Goal: Task Accomplishment & Management: Complete application form

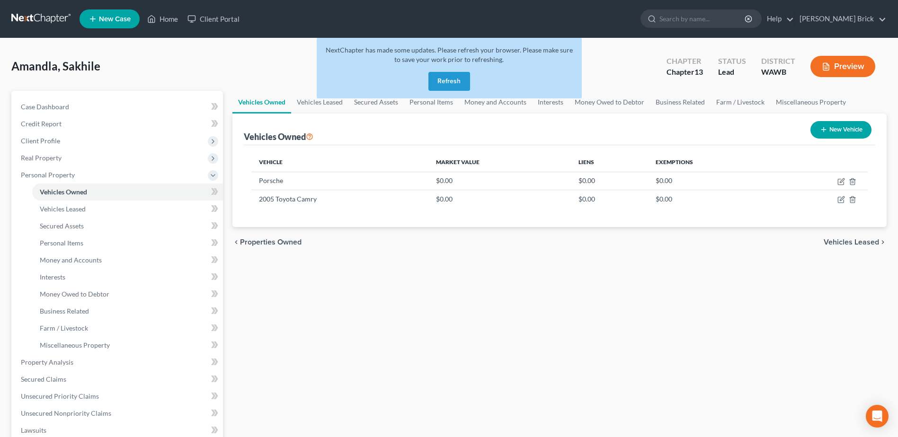
click at [447, 81] on button "Refresh" at bounding box center [449, 81] width 42 height 19
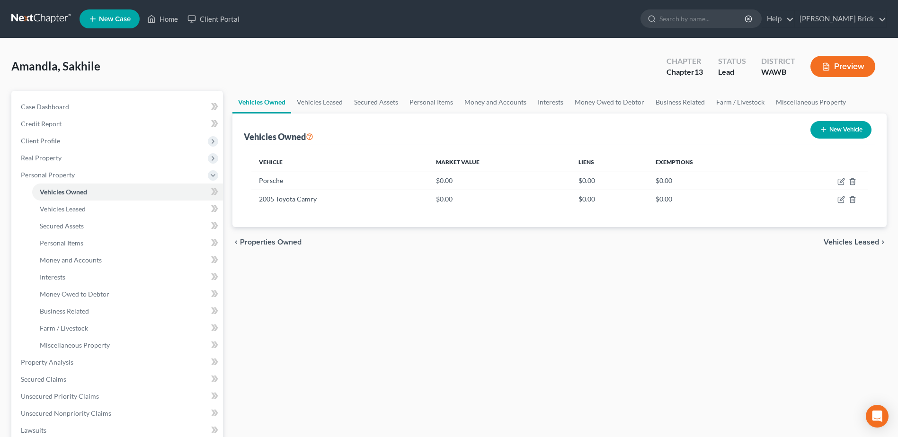
click at [860, 241] on span "Vehicles Leased" at bounding box center [850, 242] width 55 height 8
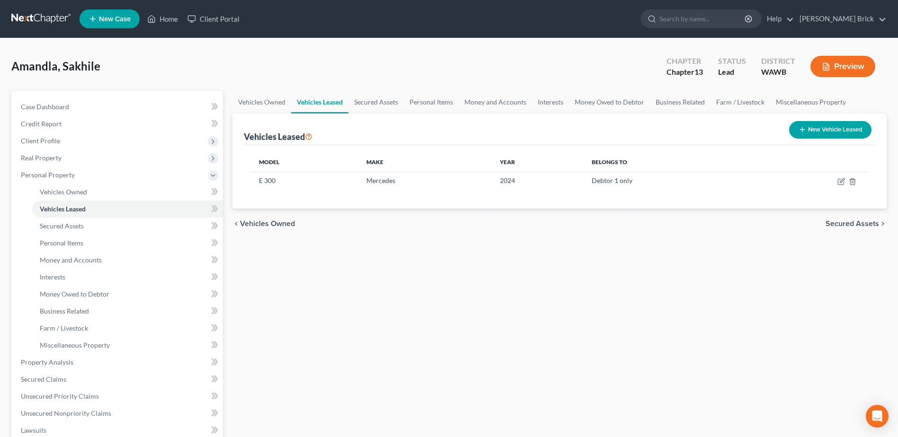
click at [854, 224] on span "Secured Assets" at bounding box center [851, 224] width 53 height 8
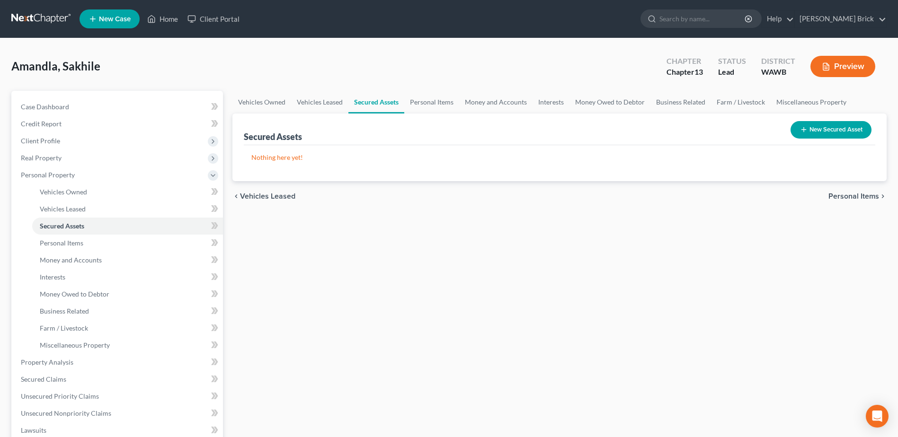
click at [826, 130] on button "New Secured Asset" at bounding box center [830, 130] width 81 height 18
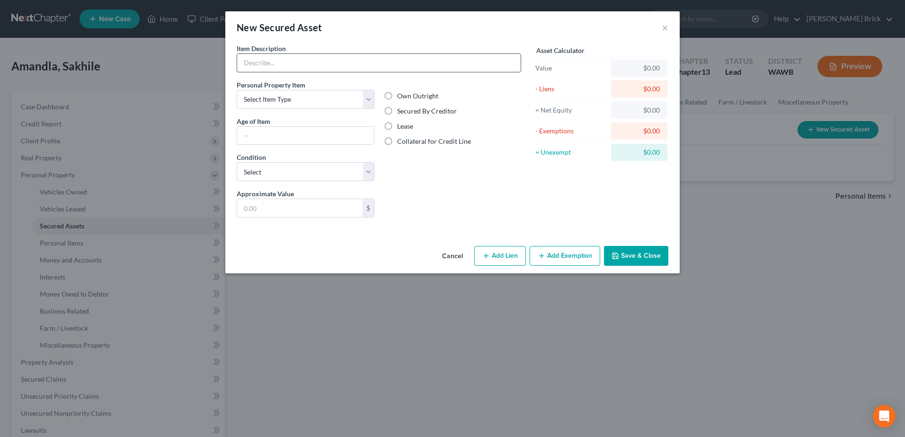
click at [303, 63] on input "text" at bounding box center [378, 63] width 283 height 18
click at [452, 256] on button "Cancel" at bounding box center [452, 256] width 36 height 19
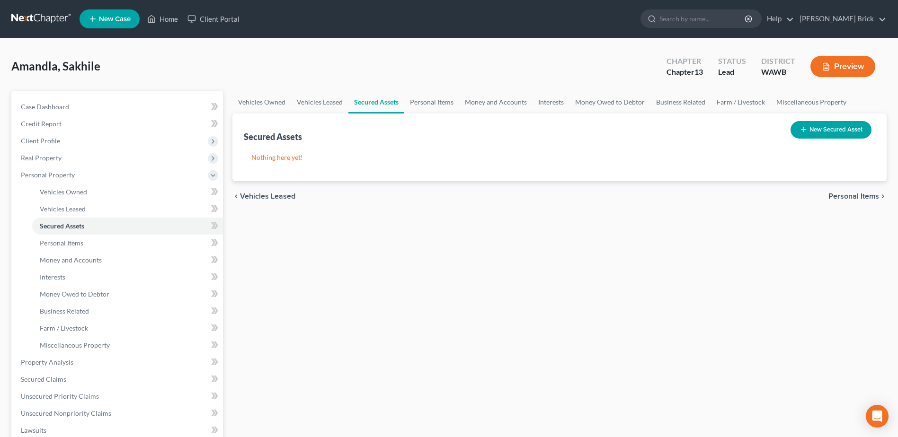
click at [843, 198] on span "Personal Items" at bounding box center [853, 197] width 51 height 8
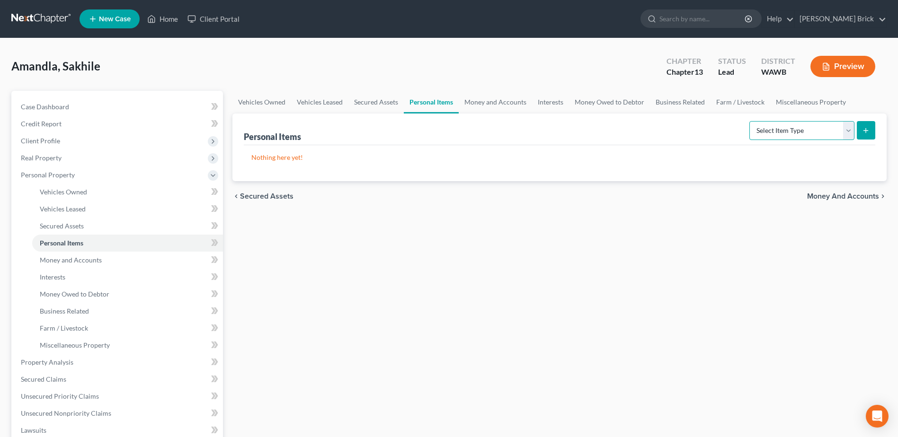
click at [848, 128] on select "Select Item Type Clothing Collectibles Of Value Electronics Firearms Household …" at bounding box center [801, 130] width 105 height 19
select select "household_goods"
click at [750, 121] on select "Select Item Type Clothing Collectibles Of Value Electronics Firearms Household …" at bounding box center [801, 130] width 105 height 19
click at [864, 128] on icon "submit" at bounding box center [866, 131] width 8 height 8
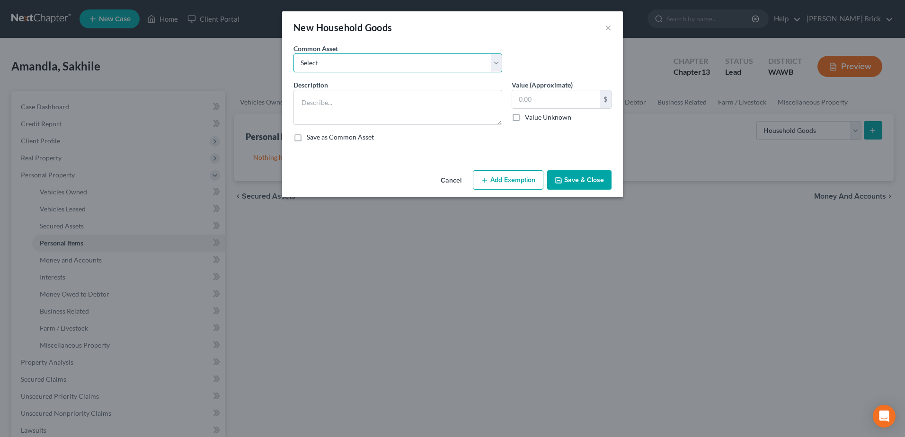
click at [402, 62] on select "Select Household furniture, beds, sofa, chairs, kitchen items, general furnishi…" at bounding box center [397, 62] width 209 height 19
select select "3"
click at [293, 53] on select "Select Household furniture, beds, sofa, chairs, kitchen items, general furnishi…" at bounding box center [397, 62] width 209 height 19
type textarea "Household furniture, beds, sofa, chairs, kitchen items, general furnishings"
type input "2,000.00"
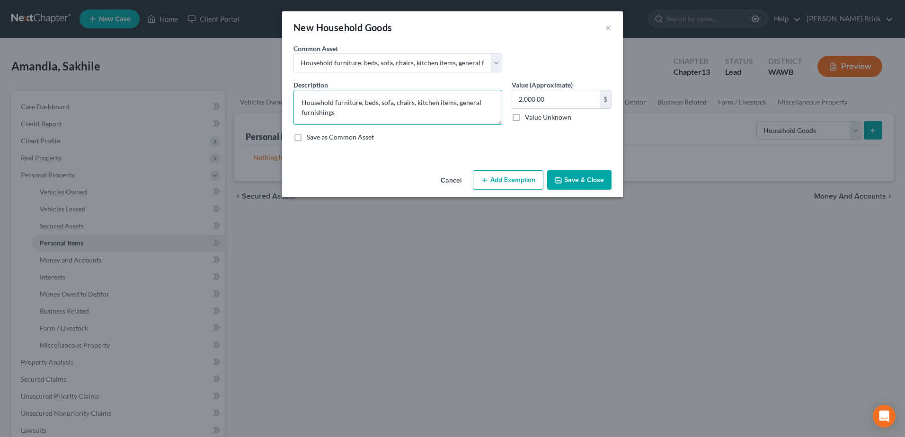
click at [342, 105] on textarea "Household furniture, beds, sofa, chairs, kitchen items, general furnishings" at bounding box center [397, 107] width 209 height 35
type textarea "s"
type textarea "Dining table and 6 chairs, China cabinet"
click at [307, 138] on label "Save as Common Asset" at bounding box center [340, 136] width 67 height 9
click at [310, 138] on input "Save as Common Asset" at bounding box center [313, 135] width 6 height 6
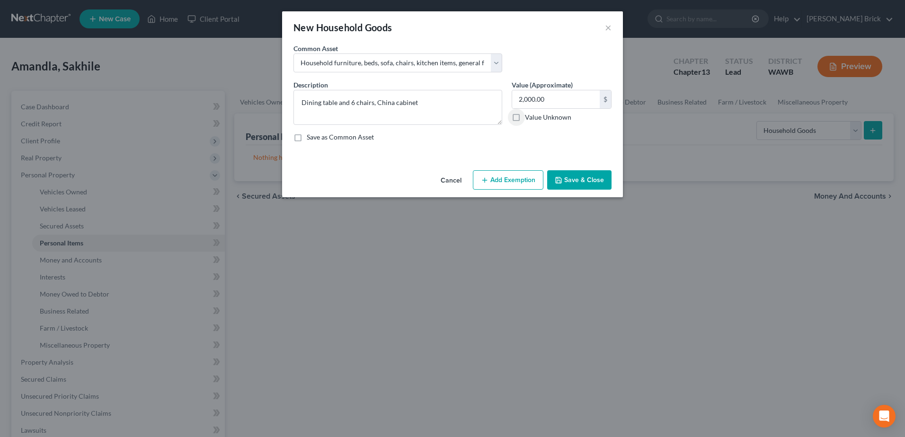
checkbox input "true"
click at [509, 179] on button "Add Exemption" at bounding box center [508, 180] width 71 height 20
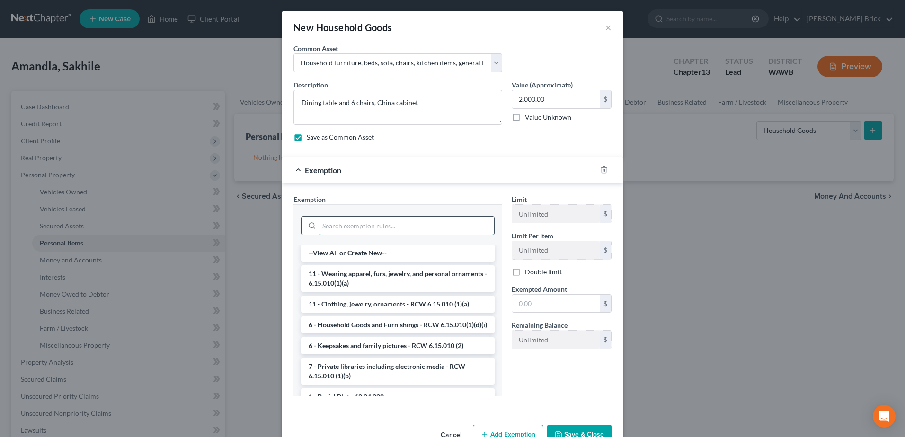
click at [408, 227] on input "search" at bounding box center [406, 226] width 175 height 18
click at [407, 329] on li "6 - Household Goods and Furnishings - RCW 6.15.010(1)(d)(i)" at bounding box center [398, 325] width 194 height 17
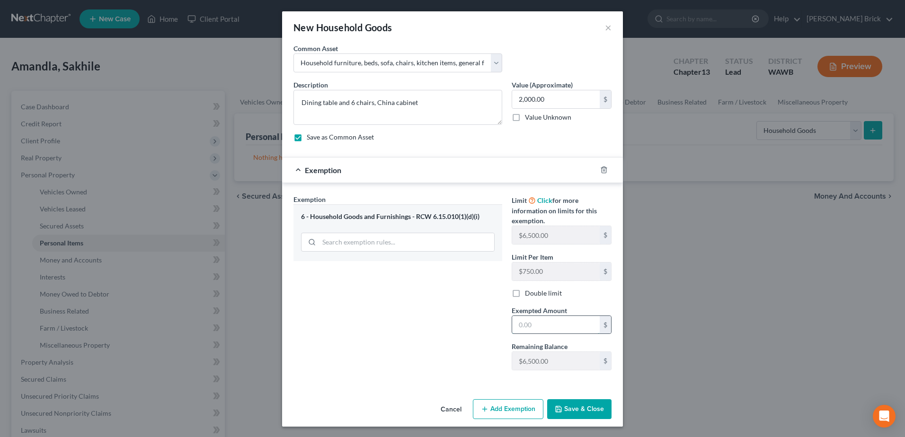
click at [544, 325] on input "text" at bounding box center [556, 325] width 88 height 18
type input "2,000.00"
click at [571, 406] on button "Save & Close" at bounding box center [579, 409] width 64 height 20
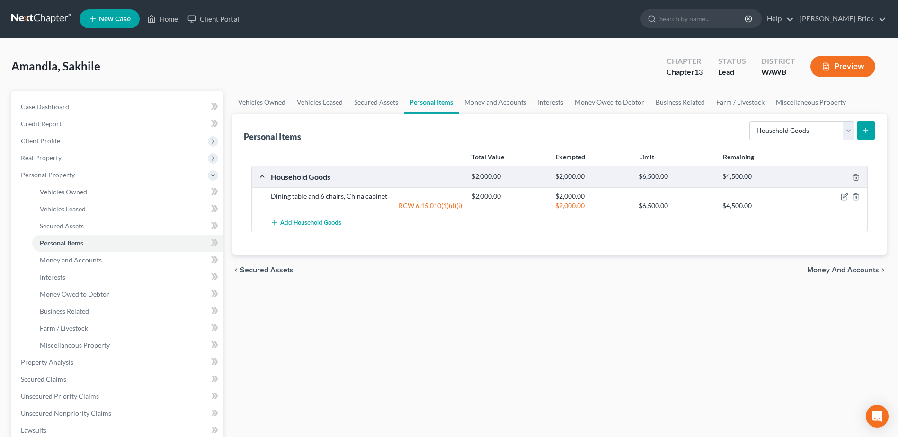
click at [864, 130] on icon "submit" at bounding box center [866, 131] width 8 height 8
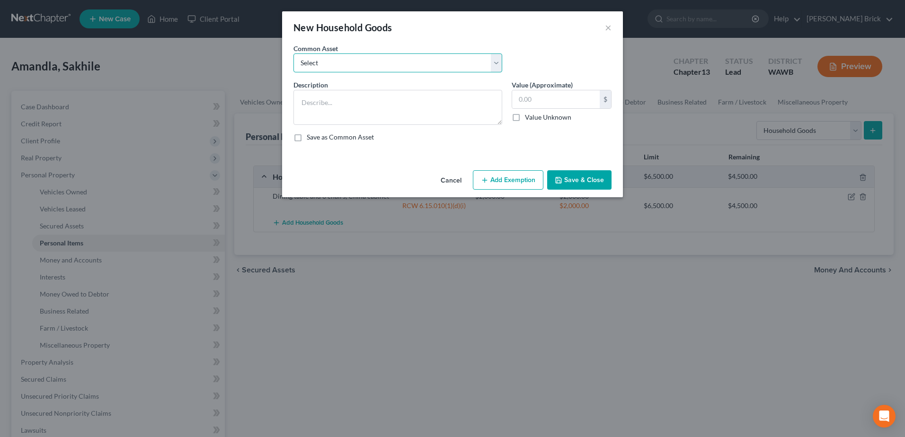
click at [421, 63] on select "Select Household furniture, beds, sofa, chairs, kitchen items, general furnishi…" at bounding box center [397, 62] width 209 height 19
select select "4"
click at [293, 53] on select "Select Household furniture, beds, sofa, chairs, kitchen items, general furnishi…" at bounding box center [397, 62] width 209 height 19
type textarea "Household furniture, beds, sofa, chairs, kitchen items, general furnishings"
type input "2,000.00"
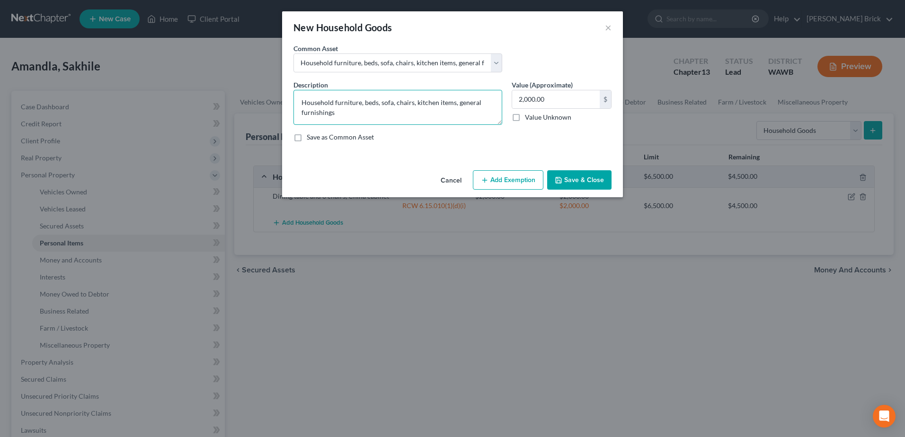
click at [331, 103] on textarea "Household furniture, beds, sofa, chairs, kitchen items, general furnishings" at bounding box center [397, 107] width 209 height 35
type textarea "General misc furniture, beds, sofa, chairs, tables, kitchen items, appliances, …"
click at [568, 99] on input "2,000.00" at bounding box center [556, 99] width 88 height 18
type input "2,200.00"
click at [517, 182] on button "Add Exemption" at bounding box center [508, 180] width 71 height 20
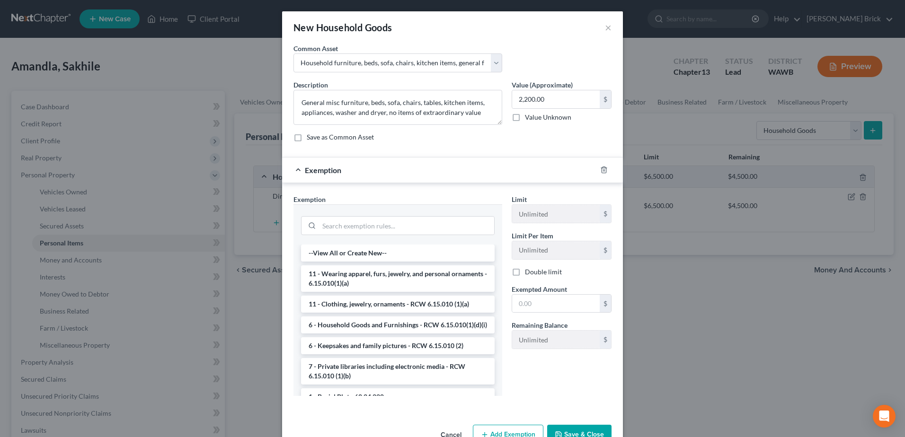
click at [307, 138] on label "Save as Common Asset" at bounding box center [340, 136] width 67 height 9
click at [310, 138] on input "Save as Common Asset" at bounding box center [313, 135] width 6 height 6
checkbox input "true"
click at [414, 334] on li "6 - Household Goods and Furnishings - RCW 6.15.010(1)(d)(i)" at bounding box center [398, 325] width 194 height 17
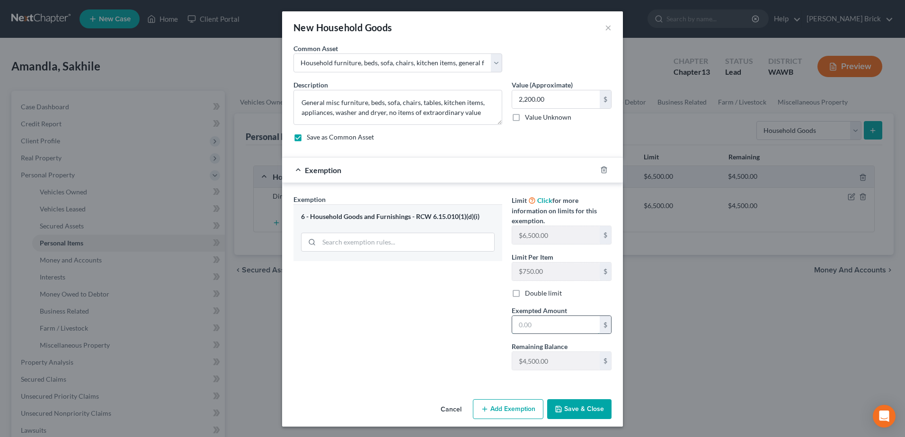
click at [529, 325] on input "text" at bounding box center [556, 325] width 88 height 18
type input "2,200.00"
click at [576, 405] on button "Save & Close" at bounding box center [579, 409] width 64 height 20
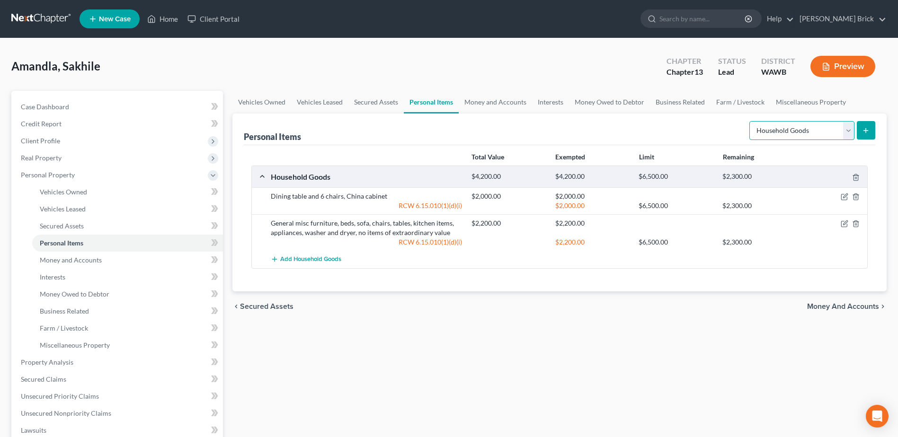
click at [848, 128] on select "Select Item Type Clothing Collectibles Of Value Electronics Firearms Household …" at bounding box center [801, 130] width 105 height 19
click at [850, 129] on select "Select Item Type Clothing Collectibles Of Value Electronics Firearms Household …" at bounding box center [801, 130] width 105 height 19
click at [832, 305] on span "Money and Accounts" at bounding box center [843, 307] width 72 height 8
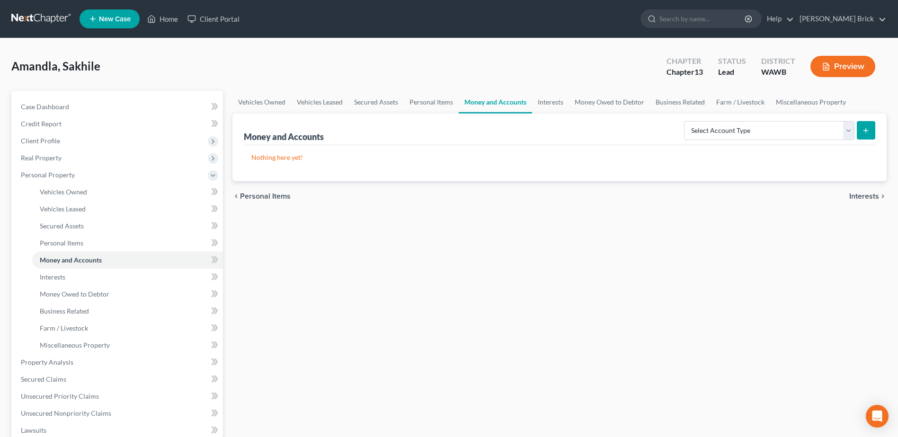
click at [861, 194] on span "Interests" at bounding box center [864, 197] width 30 height 8
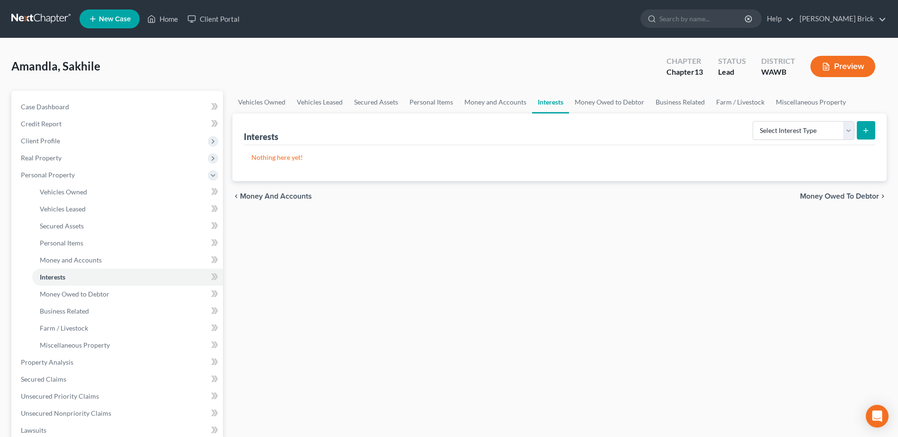
click at [266, 198] on span "Money and Accounts" at bounding box center [276, 197] width 72 height 8
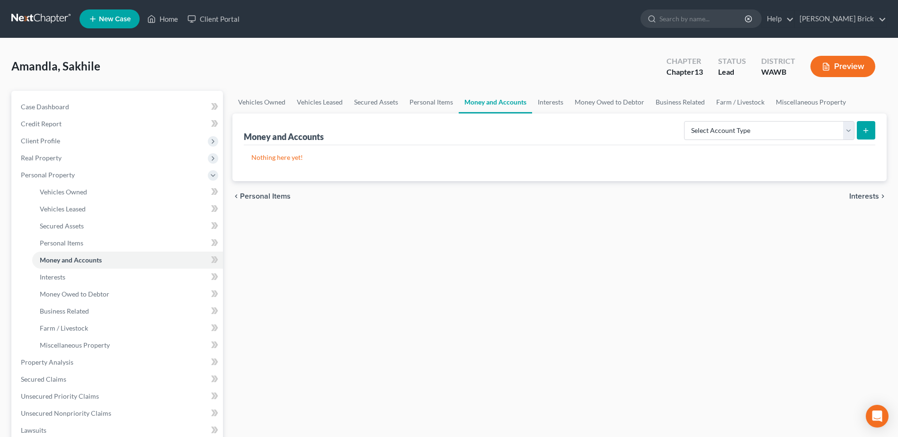
click at [258, 197] on span "Personal Items" at bounding box center [265, 197] width 51 height 8
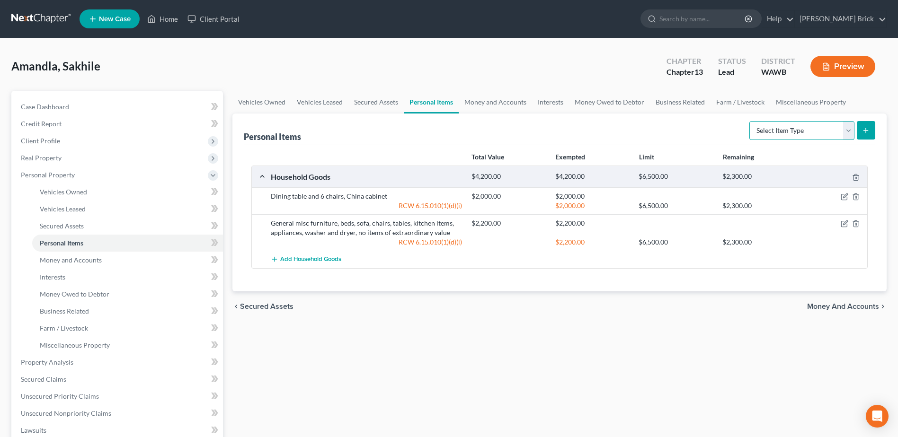
click at [849, 130] on select "Select Item Type Clothing Collectibles Of Value Electronics Firearms Household …" at bounding box center [801, 130] width 105 height 19
select select "jewelry"
click at [750, 121] on select "Select Item Type Clothing Collectibles Of Value Electronics Firearms Household …" at bounding box center [801, 130] width 105 height 19
click at [865, 128] on icon "submit" at bounding box center [866, 131] width 8 height 8
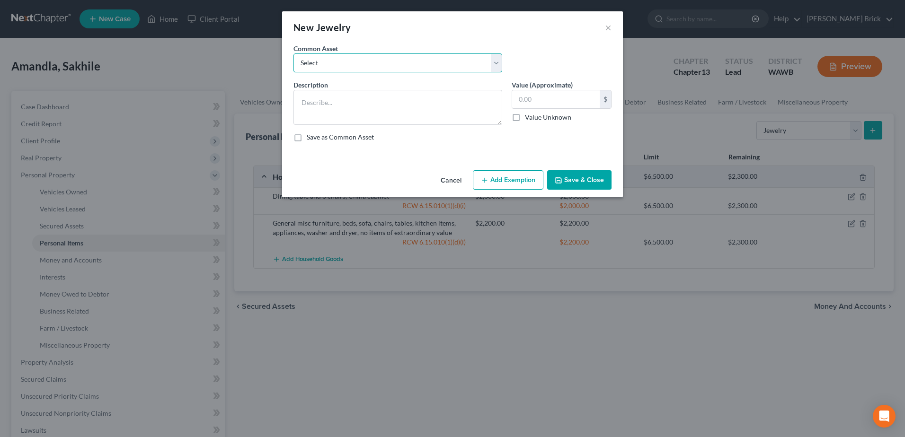
click at [353, 62] on select "Select Watch, miscellaneous jewelry items of little value Wedding rings, watche…" at bounding box center [397, 62] width 209 height 19
select select "2"
click at [293, 53] on select "Select Watch, miscellaneous jewelry items of little value Wedding rings, watche…" at bounding box center [397, 62] width 209 height 19
type textarea "Wedding rings, watches, not valuable"
type input "300.00"
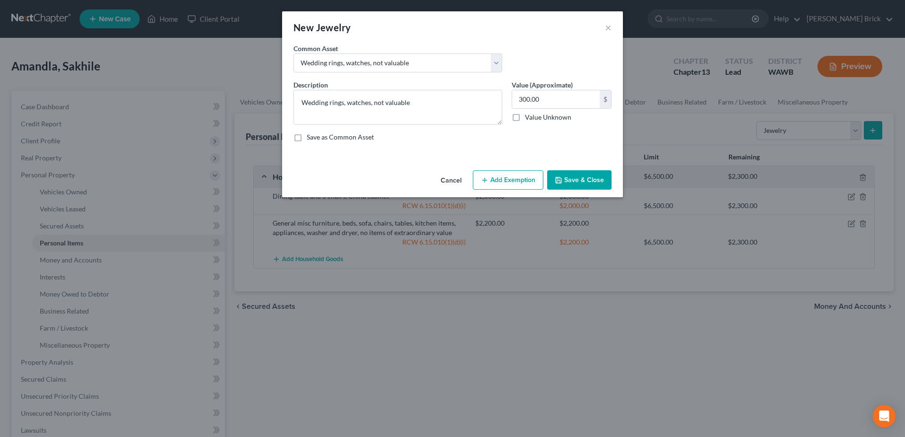
click at [307, 137] on label "Save as Common Asset" at bounding box center [340, 136] width 67 height 9
click at [310, 137] on input "Save as Common Asset" at bounding box center [313, 135] width 6 height 6
checkbox input "true"
click at [560, 99] on input "300.00" at bounding box center [556, 99] width 88 height 18
type input "1,000.00"
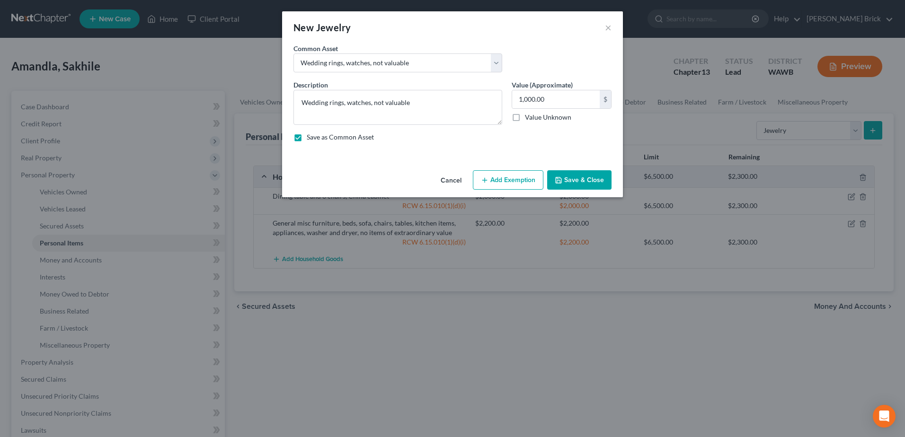
click at [514, 181] on button "Add Exemption" at bounding box center [508, 180] width 71 height 20
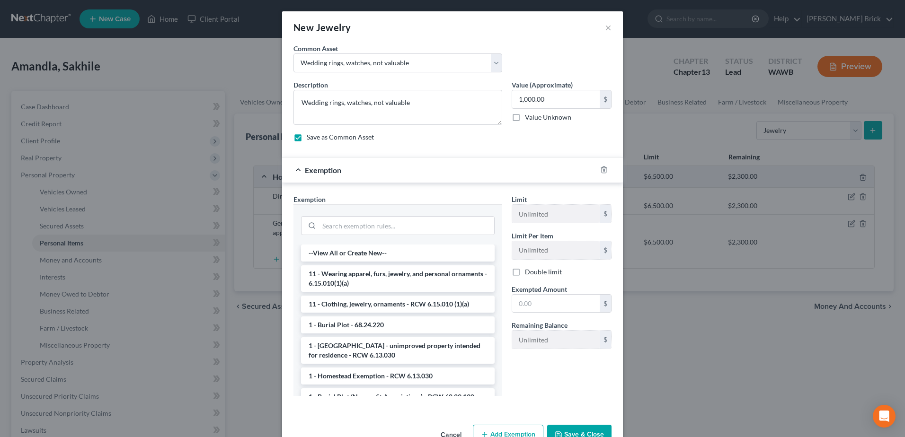
click at [417, 280] on li "11 - Wearing apparel, furs, jewelry, and personal ornaments - 6.15.010(1)(a)" at bounding box center [398, 278] width 194 height 26
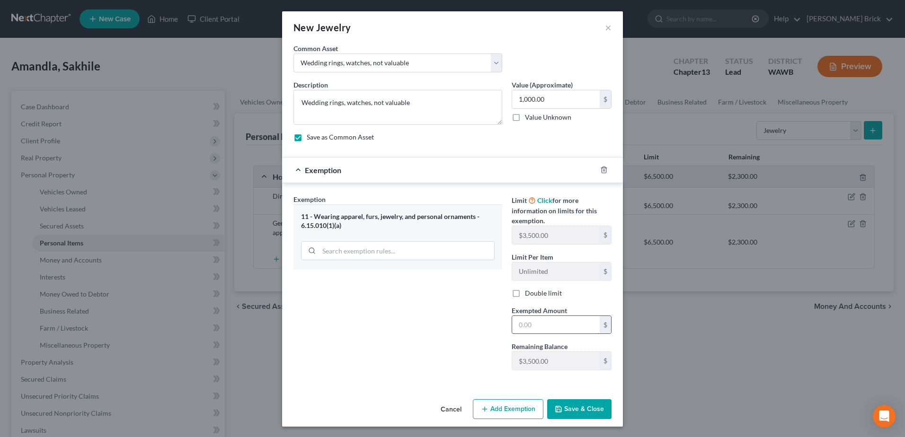
click at [535, 327] on input "text" at bounding box center [556, 325] width 88 height 18
type input "1,000.00"
click at [577, 407] on button "Save & Close" at bounding box center [579, 409] width 64 height 20
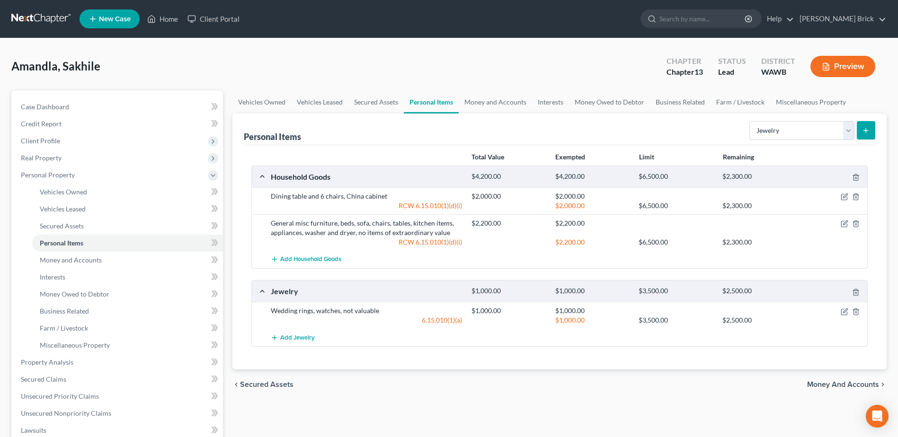
click at [837, 382] on span "Money and Accounts" at bounding box center [843, 385] width 72 height 8
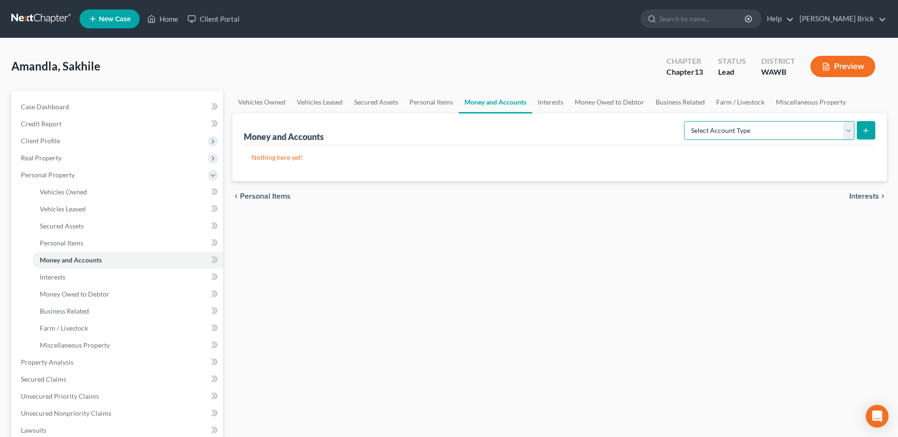
click at [847, 128] on select "Select Account Type Brokerage Cash on Hand Certificates of Deposit Checking Acc…" at bounding box center [769, 130] width 170 height 19
select select "checking"
click at [686, 121] on select "Select Account Type Brokerage Cash on Hand Certificates of Deposit Checking Acc…" at bounding box center [769, 130] width 170 height 19
click at [866, 127] on icon "submit" at bounding box center [866, 131] width 8 height 8
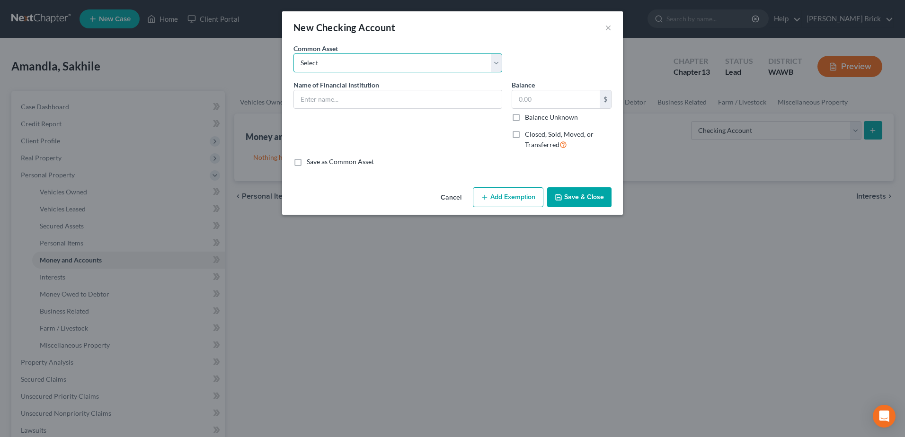
click at [330, 60] on select "Select Chase Bank Bank of America Qualstar Credit Union Bank of America Bank of…" at bounding box center [397, 62] width 209 height 19
select select "0"
type input "Chase Bank"
type input "0.00"
checkbox input "true"
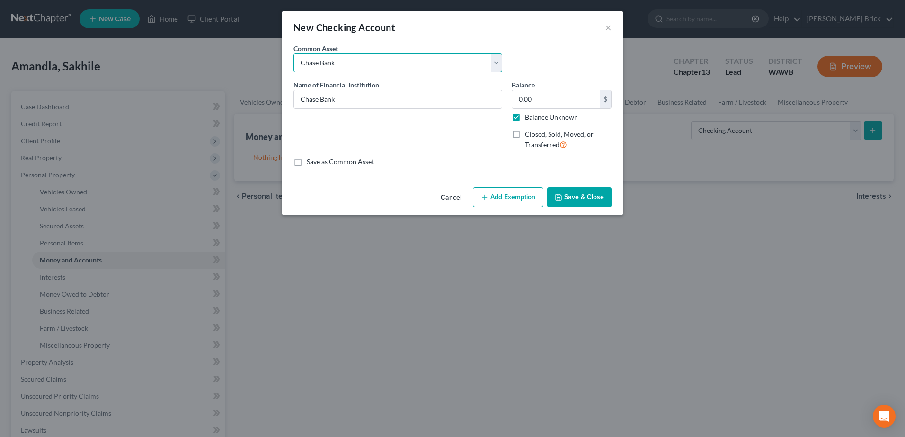
click at [391, 57] on select "Select Chase Bank Bank of America Qualstar Credit Union Bank of America Bank of…" at bounding box center [397, 62] width 209 height 19
click at [404, 64] on select "Select Chase Bank Bank of America Qualstar Credit Union Bank of America Bank of…" at bounding box center [397, 62] width 209 height 19
select select
click at [293, 53] on select "Select Chase Bank Bank of America Qualstar Credit Union Bank of America Bank of…" at bounding box center [397, 62] width 209 height 19
checkbox input "false"
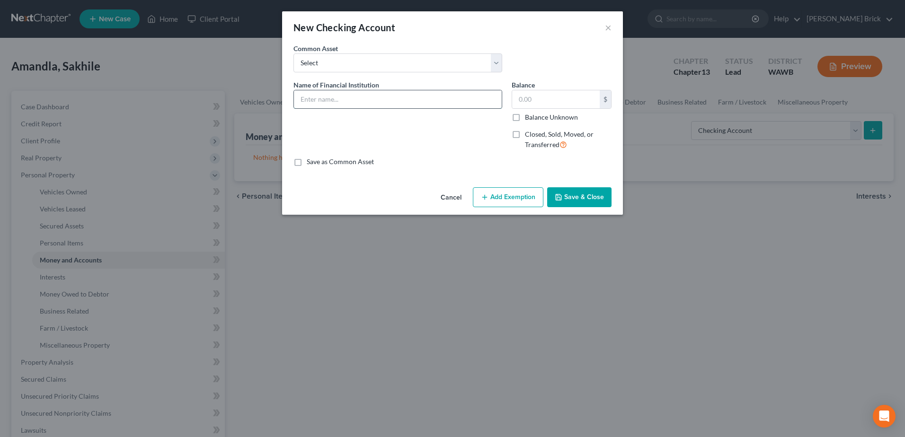
click at [330, 104] on input "text" at bounding box center [398, 99] width 208 height 18
type input "Capital One"
type input "4,000.00"
click at [508, 195] on button "Add Exemption" at bounding box center [508, 197] width 71 height 20
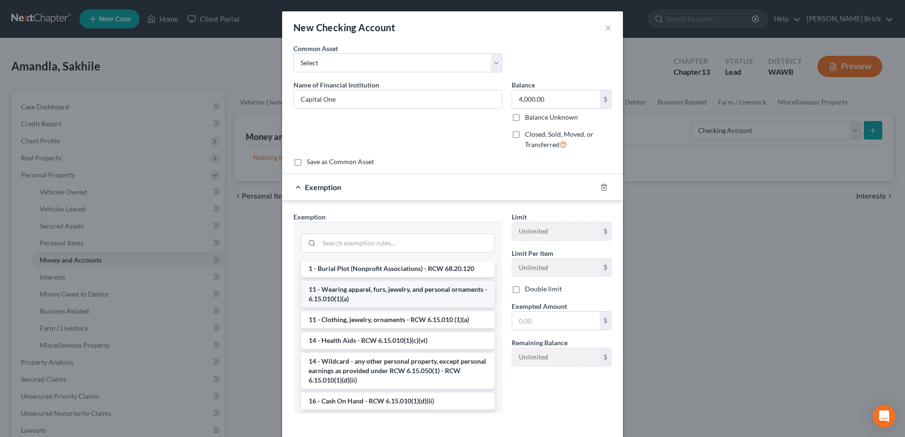
scroll to position [142, 0]
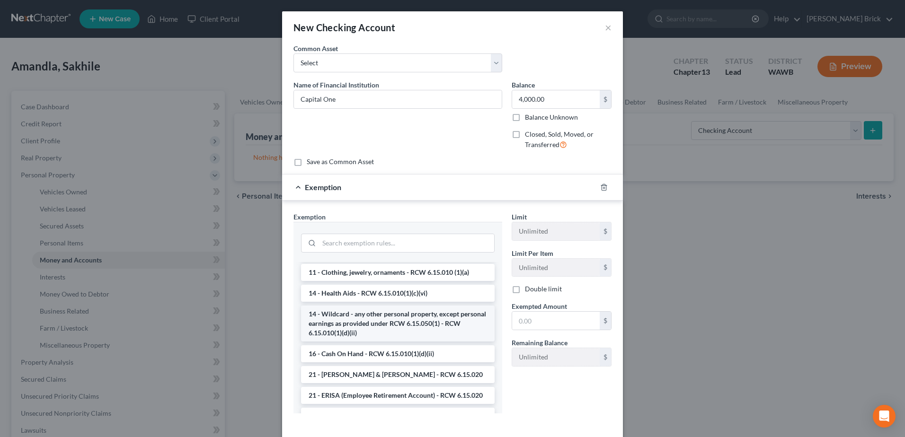
click at [399, 321] on li "14 - Wildcard - any other personal property, except personal earnings as provid…" at bounding box center [398, 324] width 194 height 36
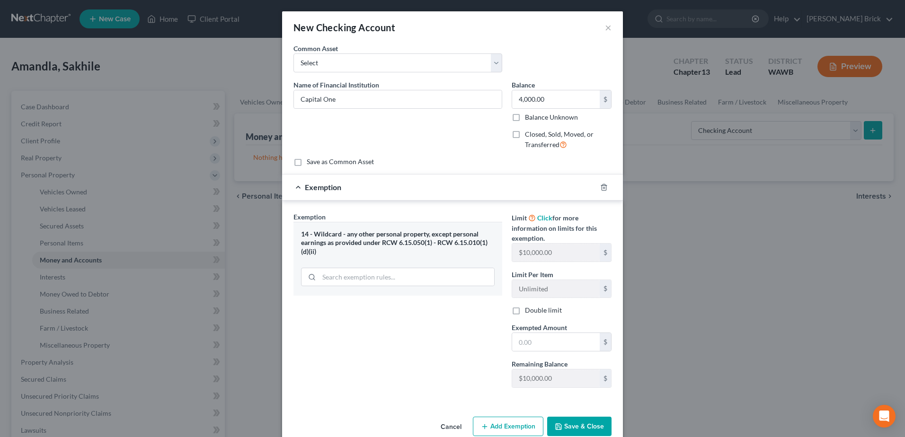
scroll to position [18, 0]
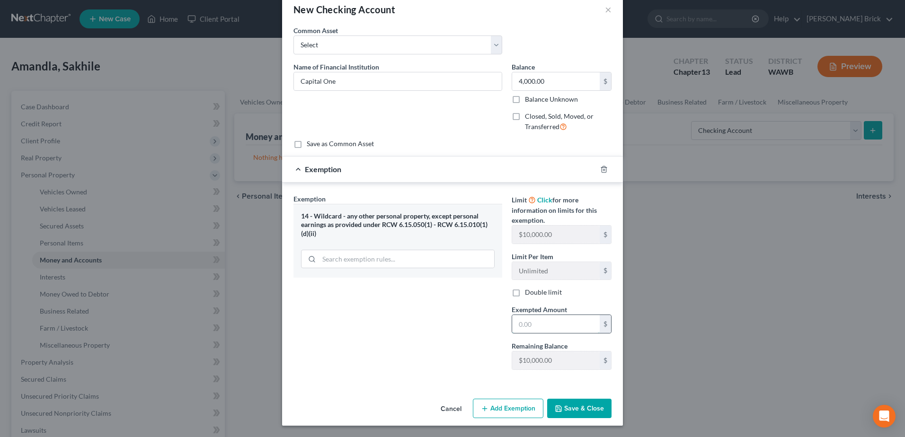
click at [553, 324] on input "text" at bounding box center [556, 324] width 88 height 18
type input "4,000.00"
click at [577, 406] on button "Save & Close" at bounding box center [579, 409] width 64 height 20
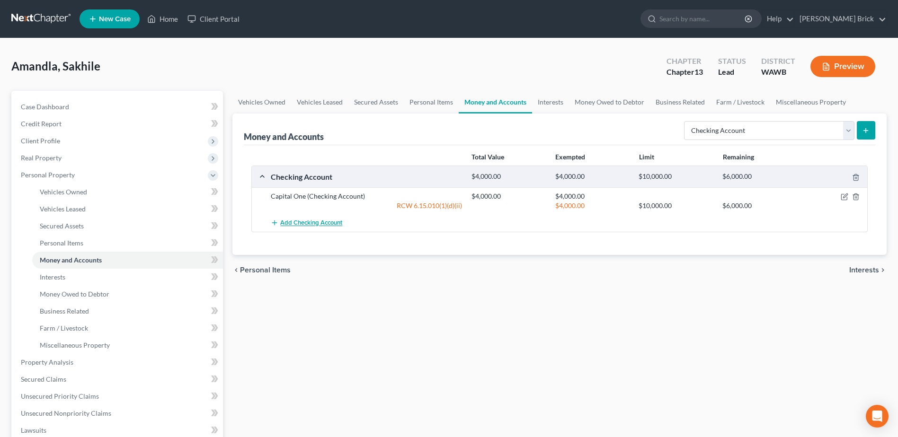
click at [306, 225] on span "Add Checking Account" at bounding box center [311, 224] width 62 height 8
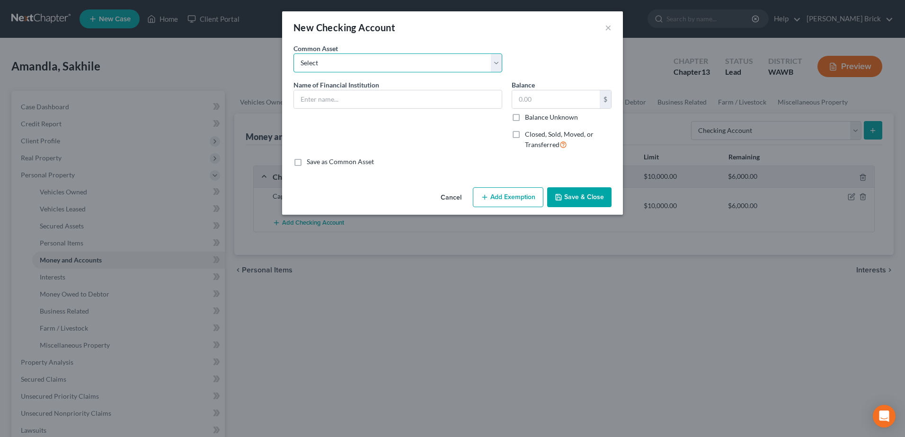
click at [338, 61] on select "Select Chase Bank Bank of America Qualstar Credit Union Bank of America Bank of…" at bounding box center [397, 62] width 209 height 19
click at [293, 53] on select "Select Chase Bank Bank of America Qualstar Credit Union Bank of America Bank of…" at bounding box center [397, 62] width 209 height 19
click at [308, 100] on input "text" at bounding box center [398, 99] width 208 height 18
type input "BECU"
type input "300.00"
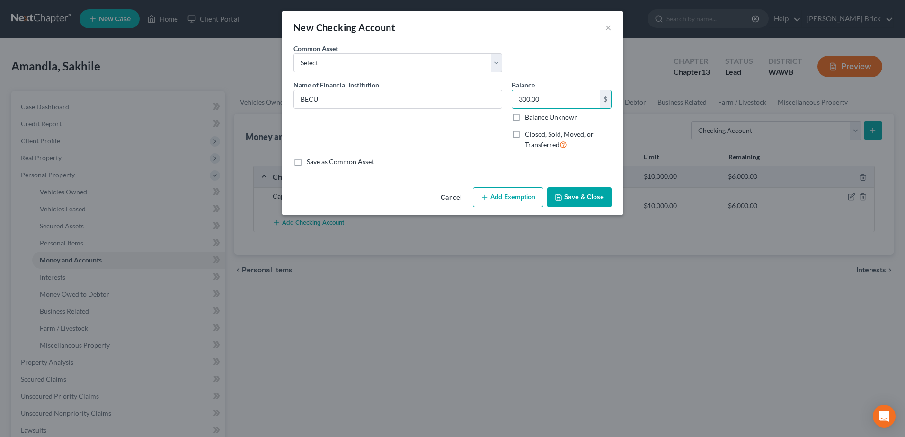
click at [509, 196] on button "Add Exemption" at bounding box center [508, 197] width 71 height 20
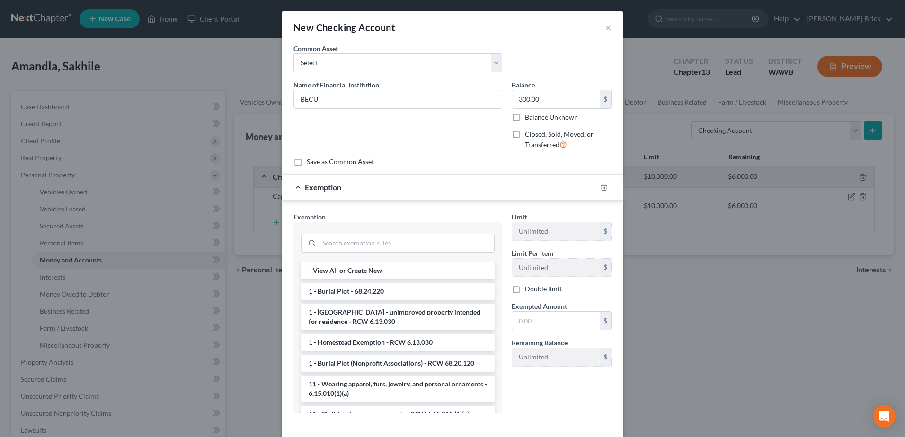
scroll to position [95, 0]
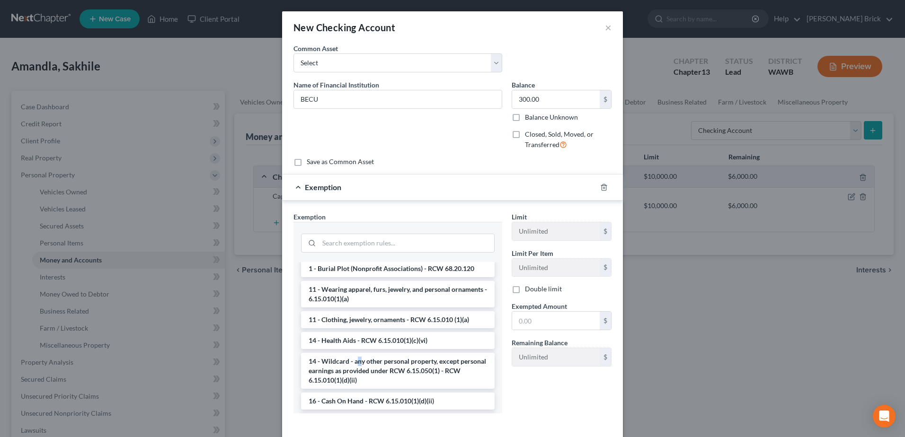
click at [355, 365] on li "14 - Wildcard - any other personal property, except personal earnings as provid…" at bounding box center [398, 371] width 194 height 36
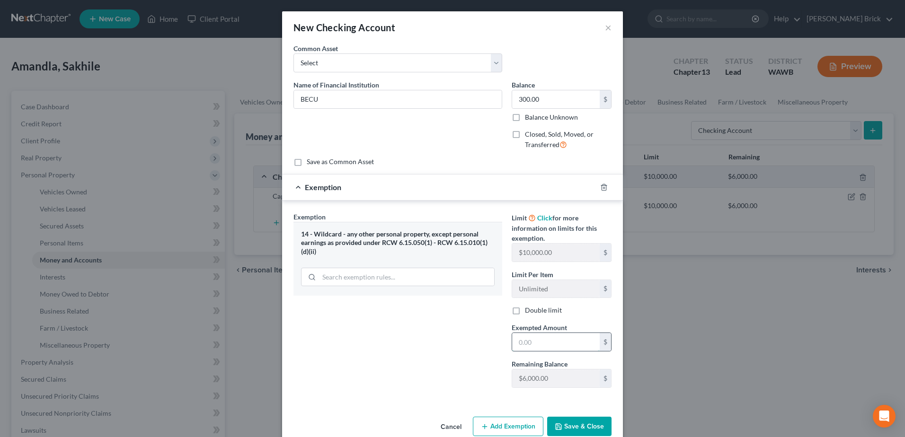
click at [542, 341] on input "text" at bounding box center [556, 342] width 88 height 18
type input "300.00"
click at [579, 427] on button "Save & Close" at bounding box center [579, 427] width 64 height 20
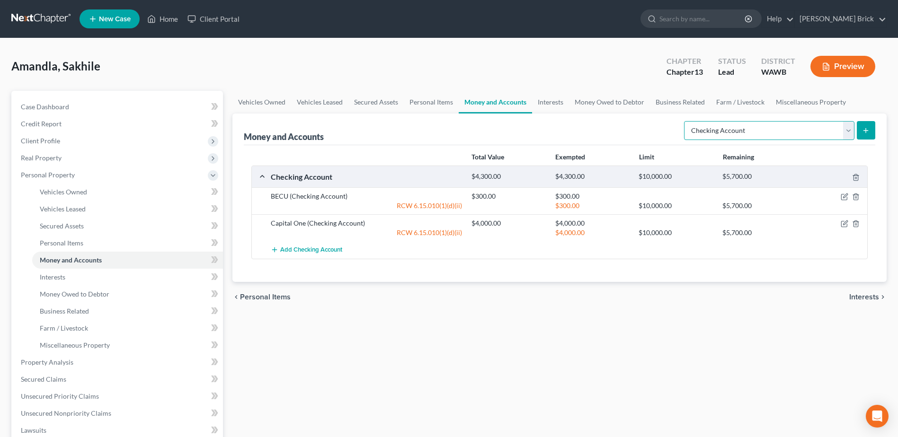
click at [848, 129] on select "Select Account Type Brokerage Cash on Hand Certificates of Deposit Checking Acc…" at bounding box center [769, 130] width 170 height 19
select select "savings"
click at [686, 121] on select "Select Account Type Brokerage Cash on Hand Certificates of Deposit Checking Acc…" at bounding box center [769, 130] width 170 height 19
click at [865, 128] on icon "submit" at bounding box center [866, 131] width 8 height 8
click at [864, 128] on icon "submit" at bounding box center [866, 131] width 8 height 8
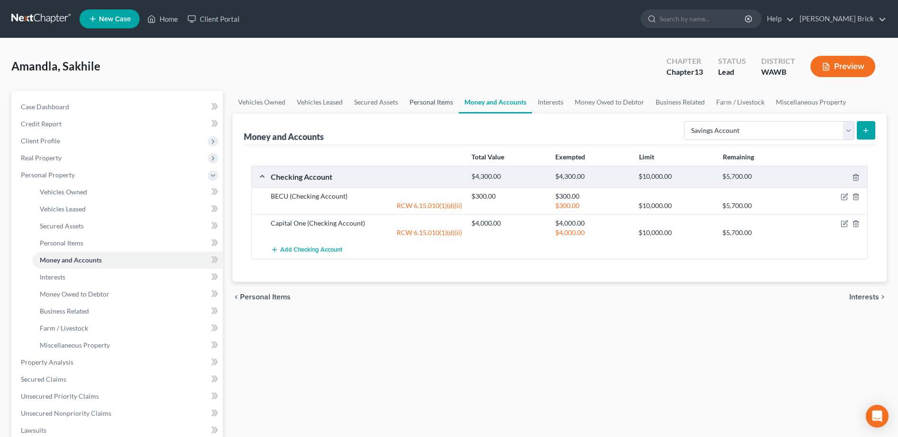
click at [424, 102] on link "Personal Items" at bounding box center [431, 102] width 55 height 23
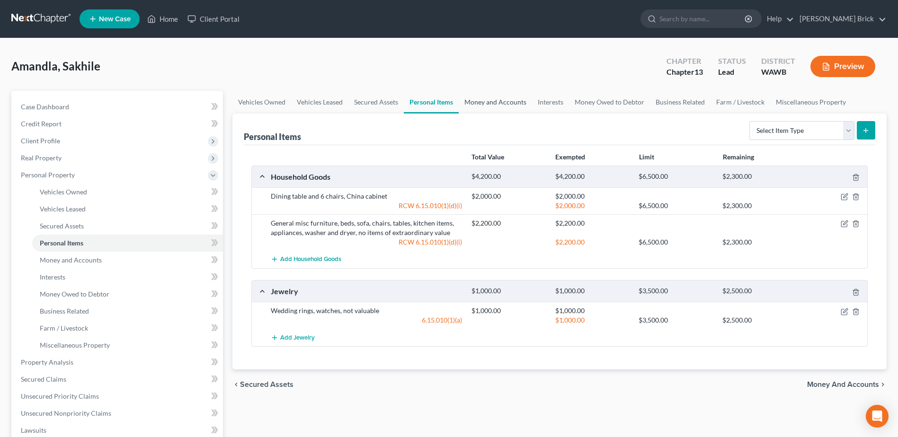
click at [497, 103] on link "Money and Accounts" at bounding box center [495, 102] width 73 height 23
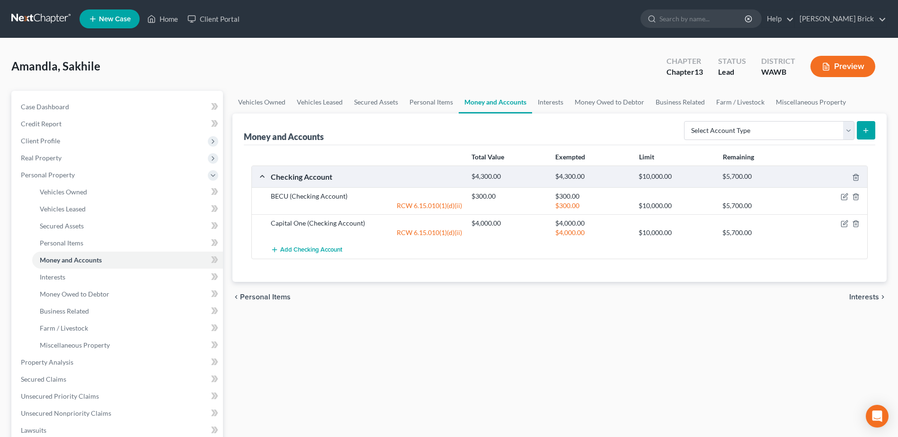
click at [864, 127] on icon "submit" at bounding box center [866, 131] width 8 height 8
click at [847, 132] on select "Select Account Type Brokerage Cash on Hand Certificates of Deposit Checking Acc…" at bounding box center [769, 130] width 170 height 19
select select "savings"
click at [686, 121] on select "Select Account Type Brokerage Cash on Hand Certificates of Deposit Checking Acc…" at bounding box center [769, 130] width 170 height 19
click at [865, 127] on icon "submit" at bounding box center [866, 131] width 8 height 8
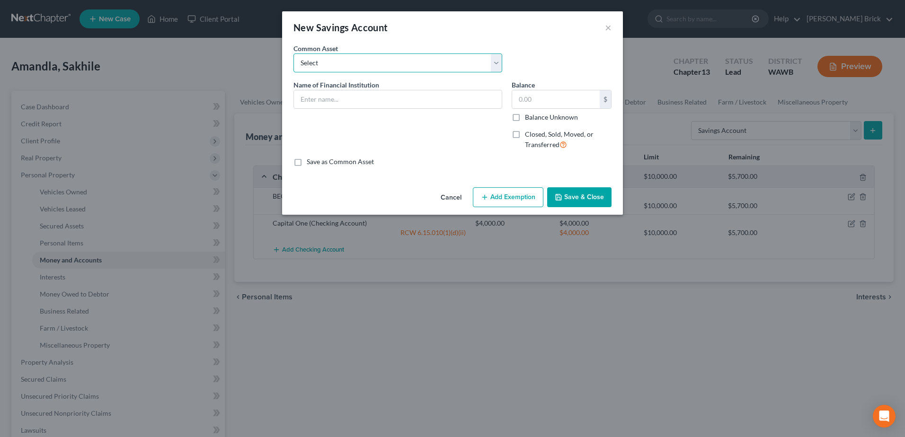
click at [341, 60] on select "Select Qualstar Credit Union Bank of America Bank of America" at bounding box center [397, 62] width 209 height 19
click at [321, 99] on input "text" at bounding box center [398, 99] width 208 height 18
type input "c"
type input "Capital One Savings Acct"
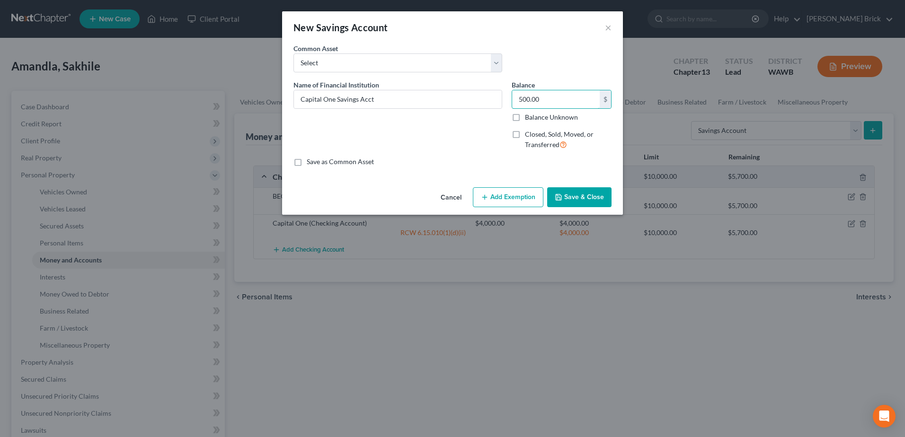
type input "500.00"
click at [307, 161] on label "Save as Common Asset" at bounding box center [340, 161] width 67 height 9
click at [310, 161] on input "Save as Common Asset" at bounding box center [313, 160] width 6 height 6
checkbox input "true"
click at [505, 196] on button "Add Exemption" at bounding box center [508, 197] width 71 height 20
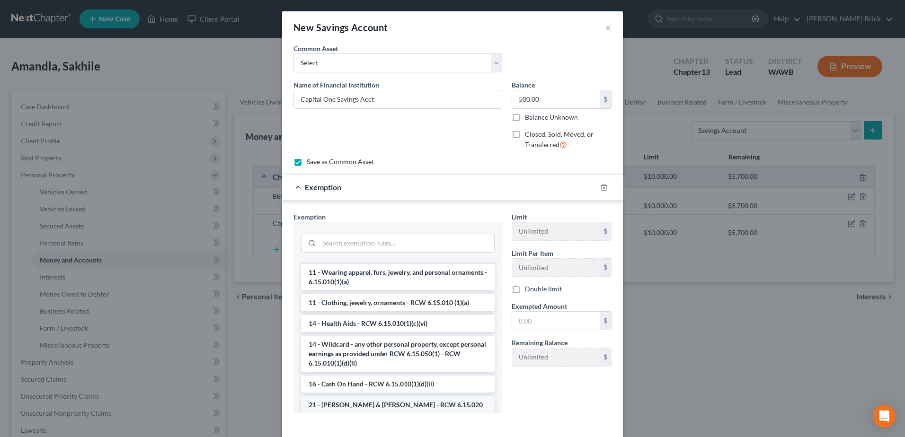
scroll to position [189, 0]
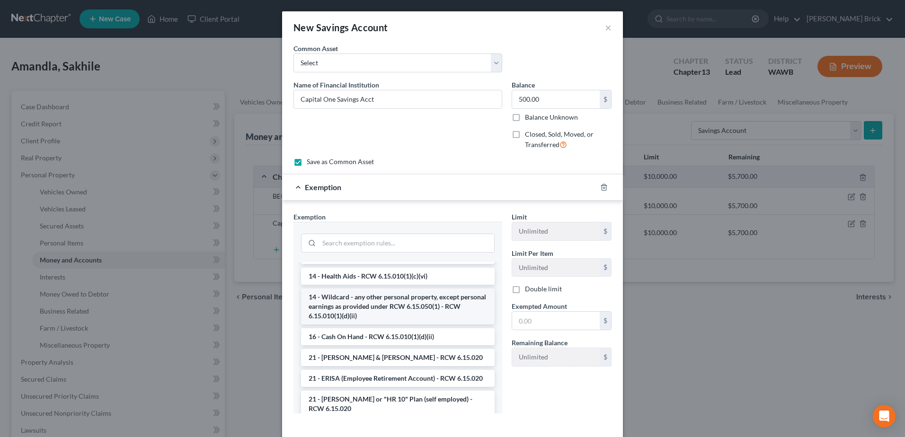
click at [342, 308] on li "14 - Wildcard - any other personal property, except personal earnings as provid…" at bounding box center [398, 307] width 194 height 36
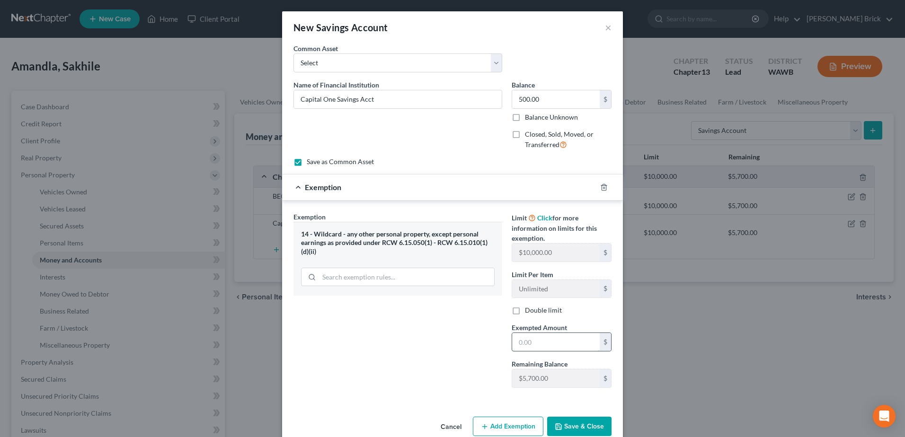
click at [551, 342] on input "text" at bounding box center [556, 342] width 88 height 18
type input "500.00"
click at [579, 424] on button "Save & Close" at bounding box center [579, 427] width 64 height 20
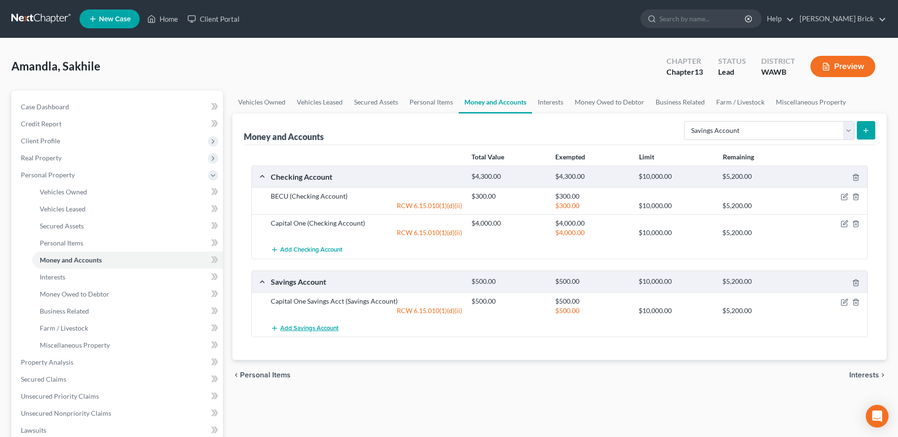
click at [298, 325] on span "Add Savings Account" at bounding box center [309, 329] width 58 height 8
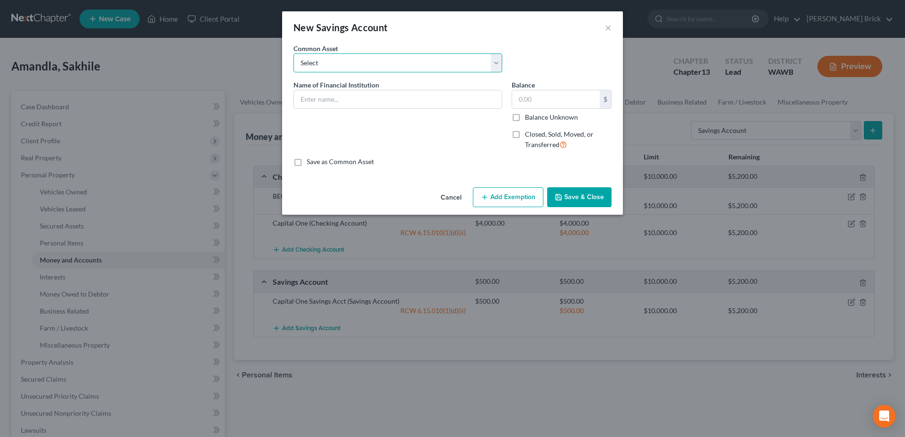
click at [341, 61] on select "Select Capital One Savings Acct Qualstar Credit Union Bank of America Bank of A…" at bounding box center [397, 62] width 209 height 19
click at [341, 62] on select "Select Capital One Savings Acct Qualstar Credit Union Bank of America Bank of A…" at bounding box center [397, 62] width 209 height 19
click at [344, 97] on input "text" at bounding box center [398, 99] width 208 height 18
type input "BECU"
click at [307, 159] on label "Save as Common Asset" at bounding box center [340, 161] width 67 height 9
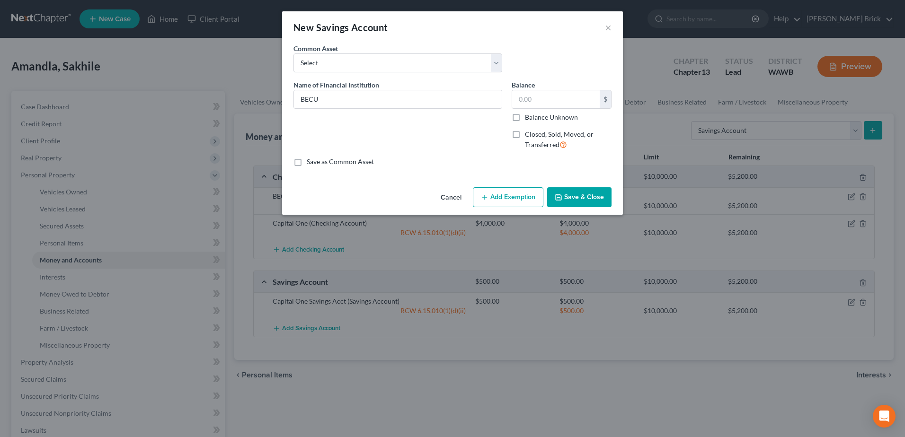
click at [310, 159] on input "Save as Common Asset" at bounding box center [313, 160] width 6 height 6
checkbox input "true"
click at [542, 99] on input "text" at bounding box center [556, 99] width 88 height 18
type input "200.00"
click at [505, 193] on button "Add Exemption" at bounding box center [508, 197] width 71 height 20
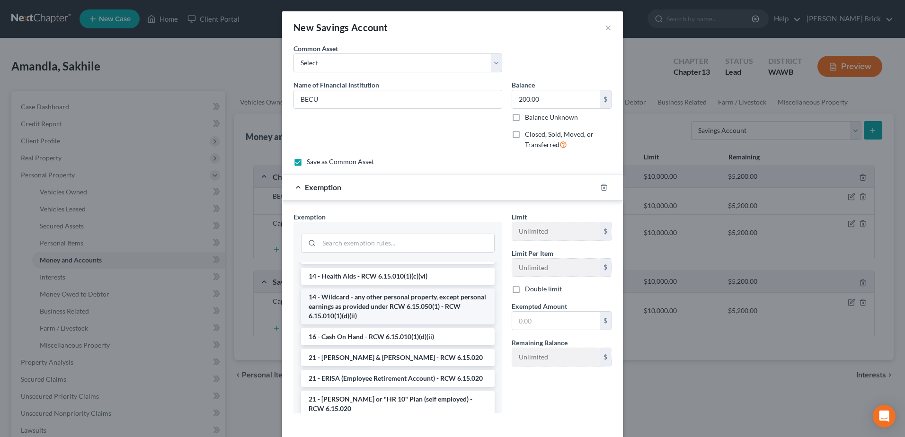
click at [338, 300] on li "14 - Wildcard - any other personal property, except personal earnings as provid…" at bounding box center [398, 307] width 194 height 36
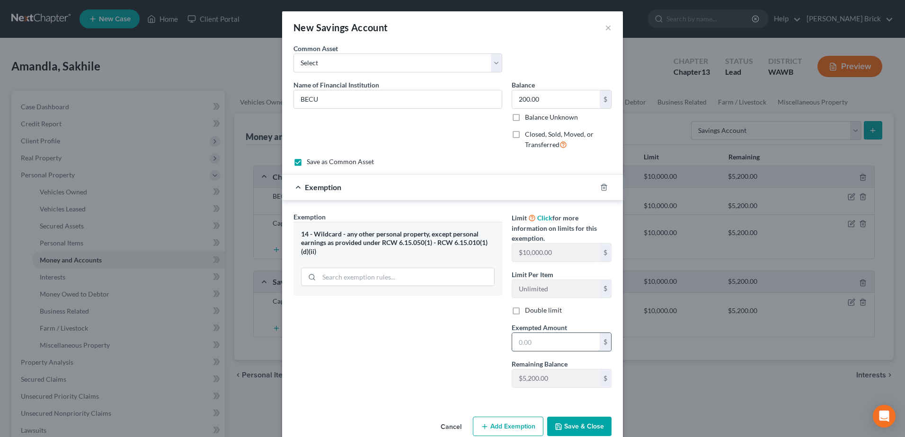
click at [536, 340] on input "text" at bounding box center [556, 342] width 88 height 18
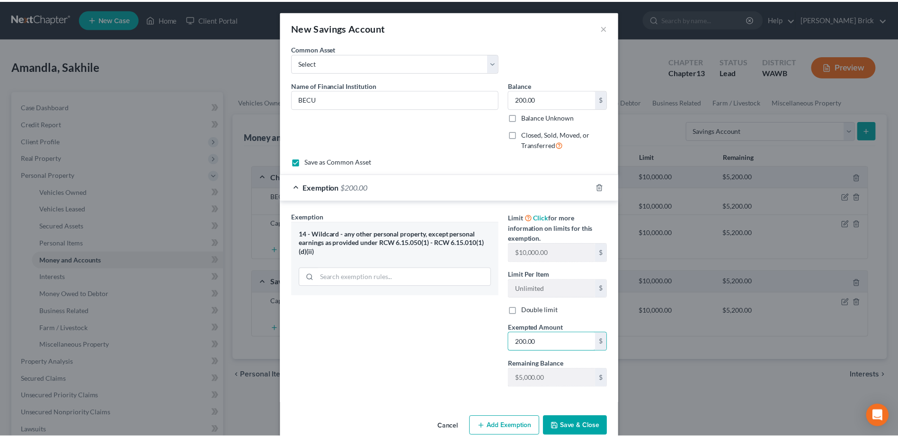
scroll to position [18, 0]
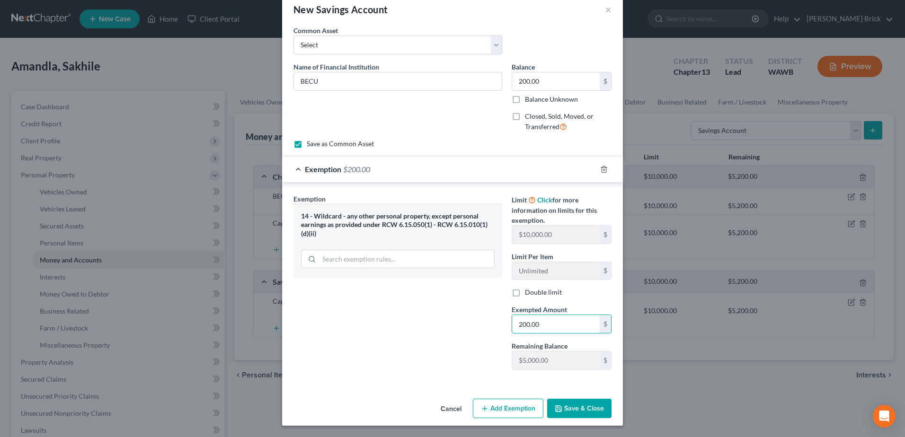
type input "200.00"
click at [573, 408] on button "Save & Close" at bounding box center [579, 409] width 64 height 20
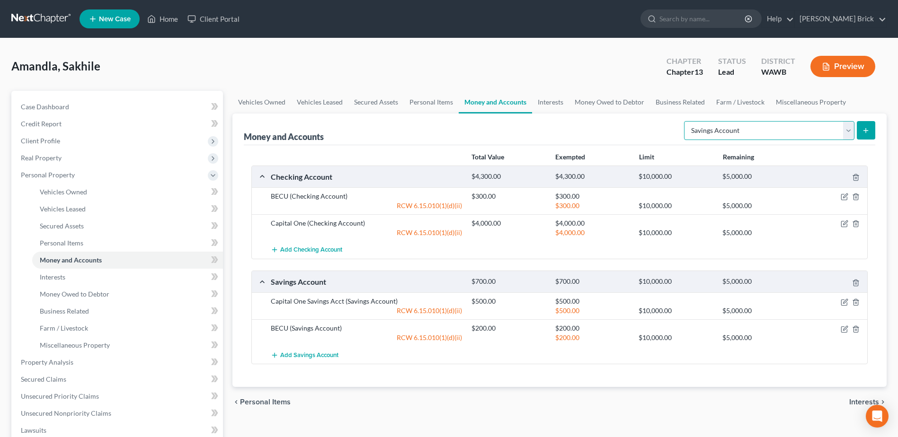
click at [849, 127] on select "Select Account Type Brokerage Cash on Hand Certificates of Deposit Checking Acc…" at bounding box center [769, 130] width 170 height 19
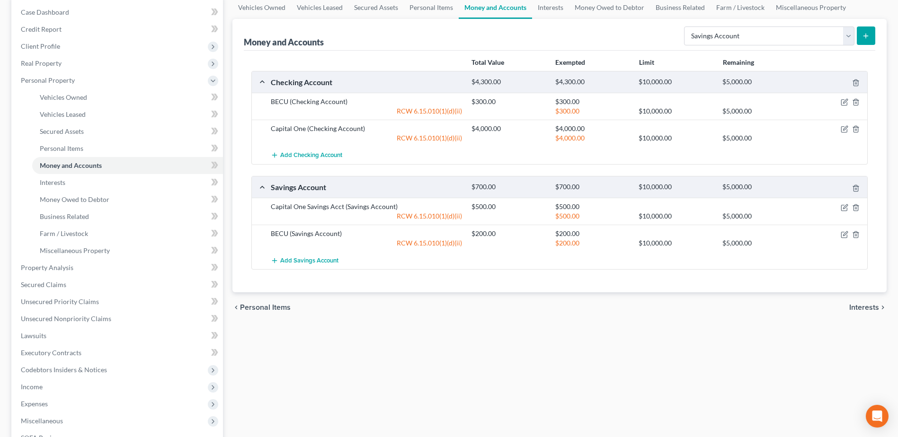
click at [859, 304] on span "Interests" at bounding box center [864, 308] width 30 height 8
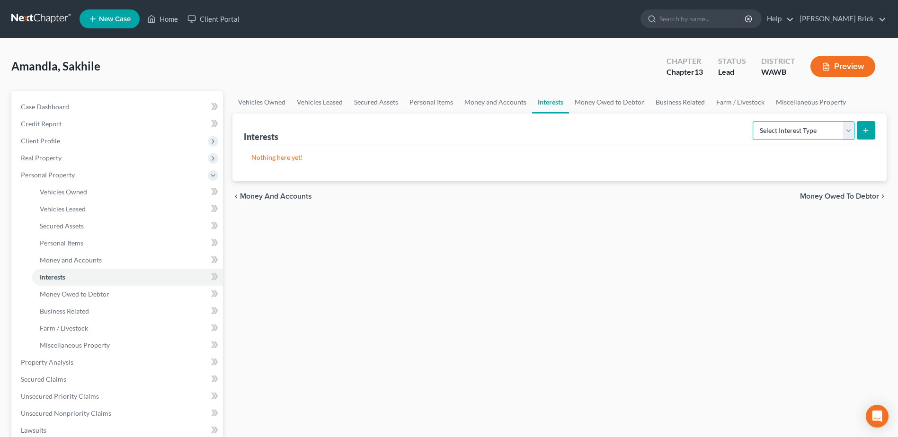
click at [848, 130] on select "Select Interest Type 401K Annuity Bond Education IRA Government Bond Government…" at bounding box center [803, 130] width 102 height 19
click at [542, 410] on div "Vehicles Owned Vehicles Leased Secured Assets Personal Items Money and Accounts…" at bounding box center [559, 373] width 663 height 564
click at [829, 194] on span "Money Owed to Debtor" at bounding box center [839, 197] width 79 height 8
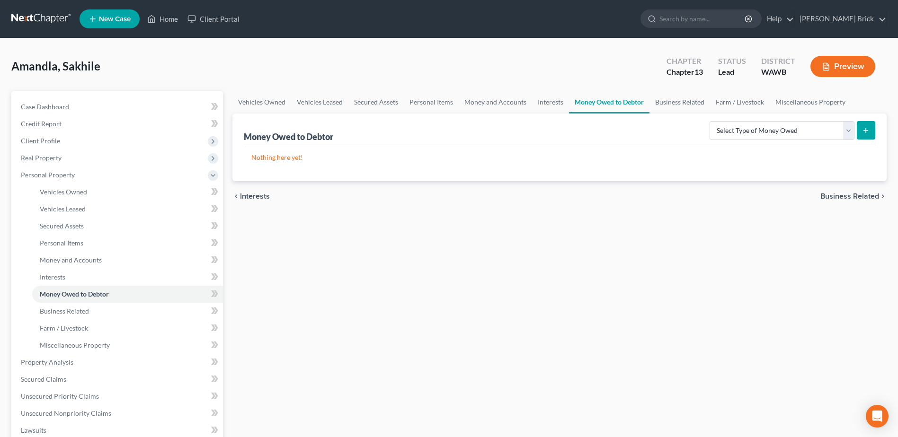
click at [841, 198] on span "Business Related" at bounding box center [849, 197] width 59 height 8
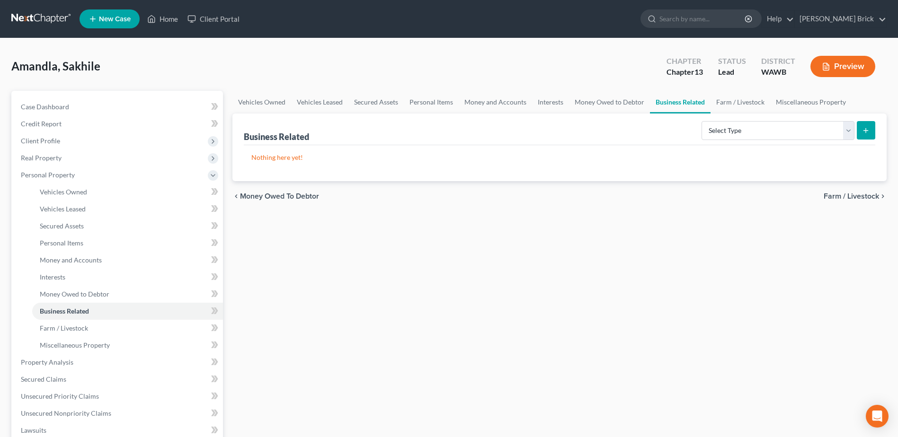
click at [838, 195] on span "Farm / Livestock" at bounding box center [850, 197] width 55 height 8
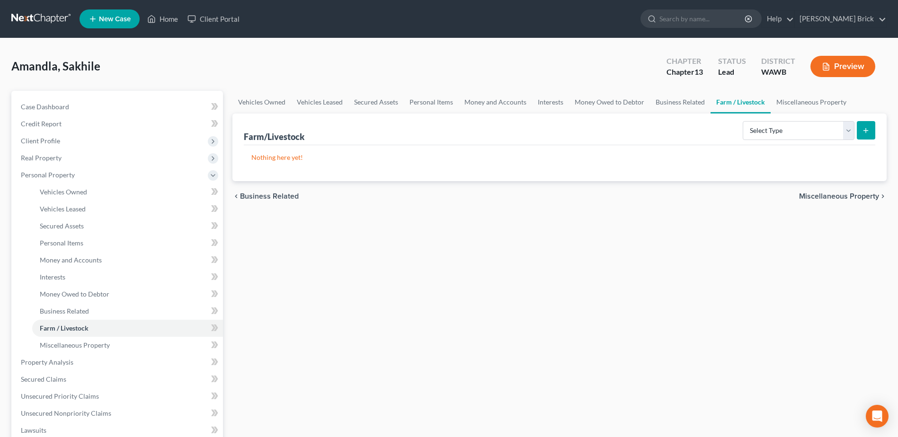
click at [834, 194] on span "Miscellaneous Property" at bounding box center [839, 197] width 80 height 8
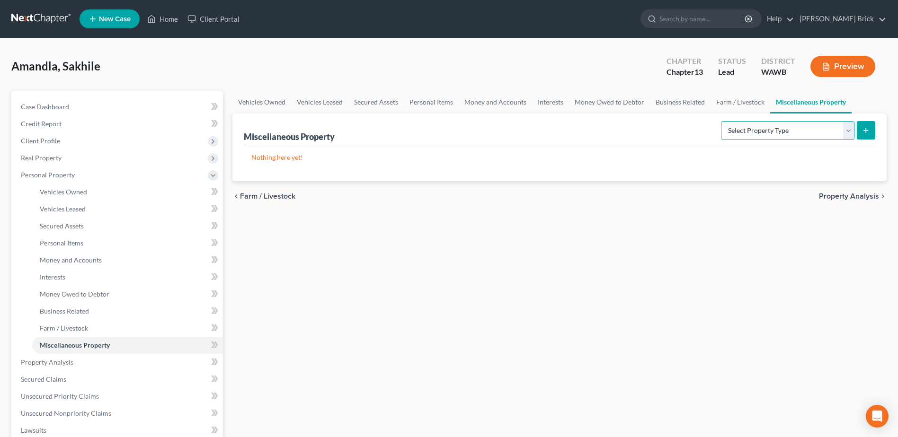
click at [847, 130] on select "Select Property Type Assigned for Creditor Benefit [DATE] Holding for Another N…" at bounding box center [787, 130] width 133 height 19
click at [790, 292] on div "Vehicles Owned Vehicles Leased Secured Assets Personal Items Money and Accounts…" at bounding box center [559, 373] width 663 height 564
click at [249, 197] on span "Farm / Livestock" at bounding box center [267, 197] width 55 height 8
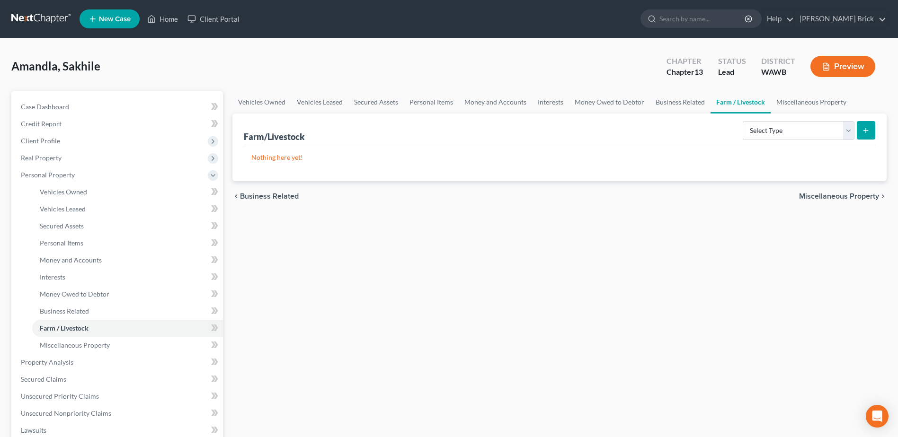
click at [249, 198] on span "Business Related" at bounding box center [269, 197] width 59 height 8
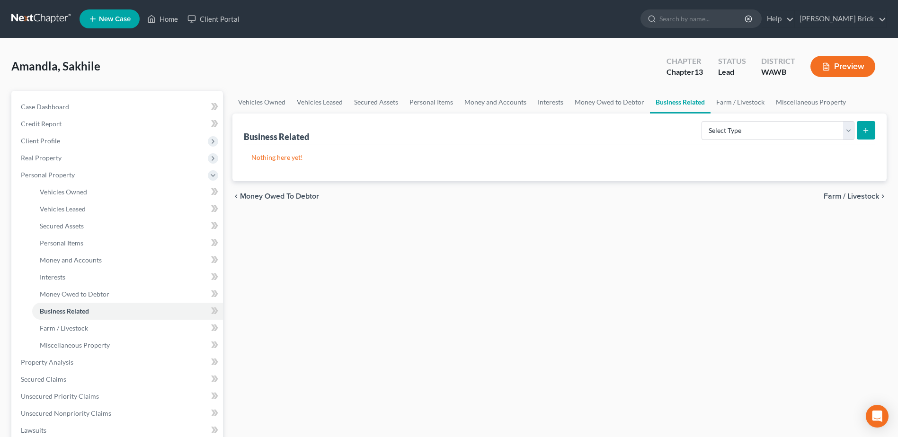
click at [249, 196] on span "Money Owed to Debtor" at bounding box center [279, 197] width 79 height 8
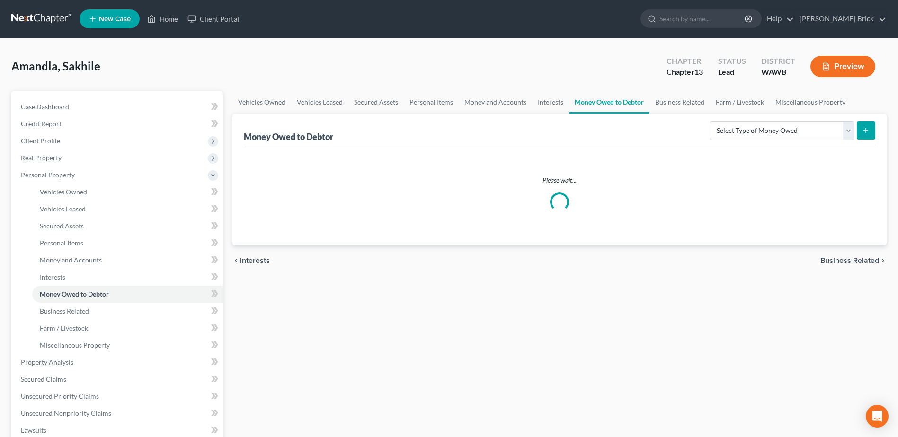
click at [251, 261] on span "Interests" at bounding box center [255, 261] width 30 height 8
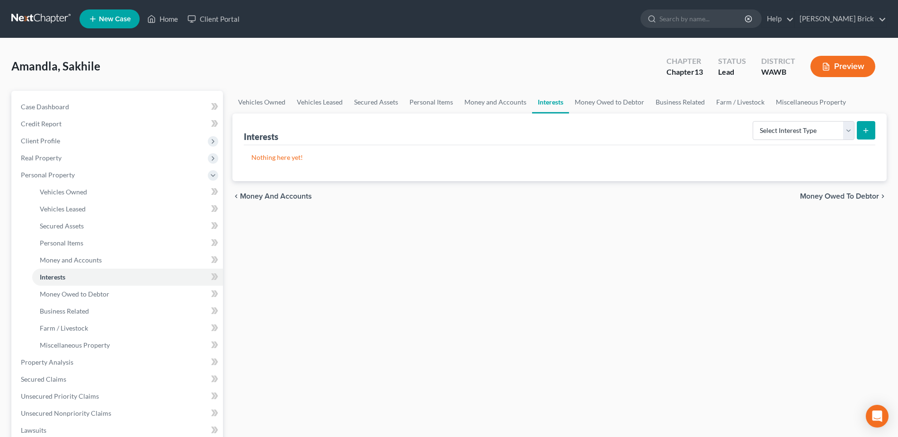
click at [252, 196] on span "Money and Accounts" at bounding box center [276, 197] width 72 height 8
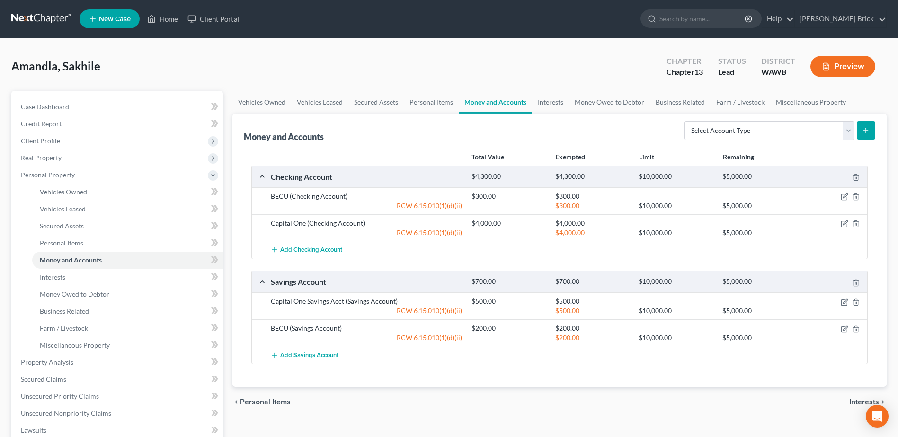
scroll to position [95, 0]
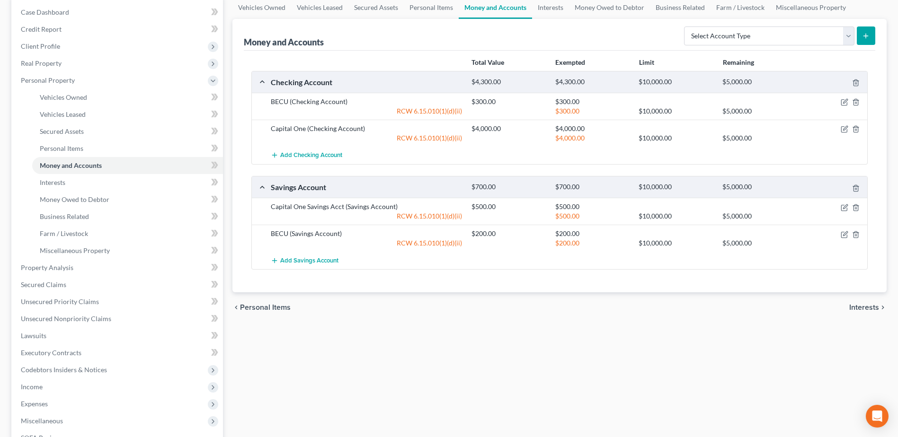
click at [866, 308] on span "Interests" at bounding box center [864, 308] width 30 height 8
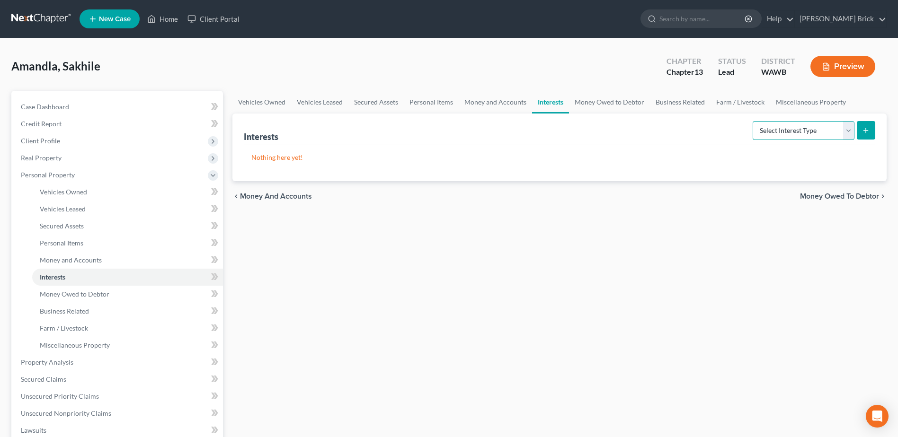
click at [848, 127] on select "Select Interest Type 401K Annuity Bond Education IRA Government Bond Government…" at bounding box center [803, 130] width 102 height 19
click at [695, 296] on div "Vehicles Owned Vehicles Leased Secured Assets Personal Items Money and Accounts…" at bounding box center [559, 373] width 663 height 564
click at [835, 197] on span "Money Owed to Debtor" at bounding box center [839, 197] width 79 height 8
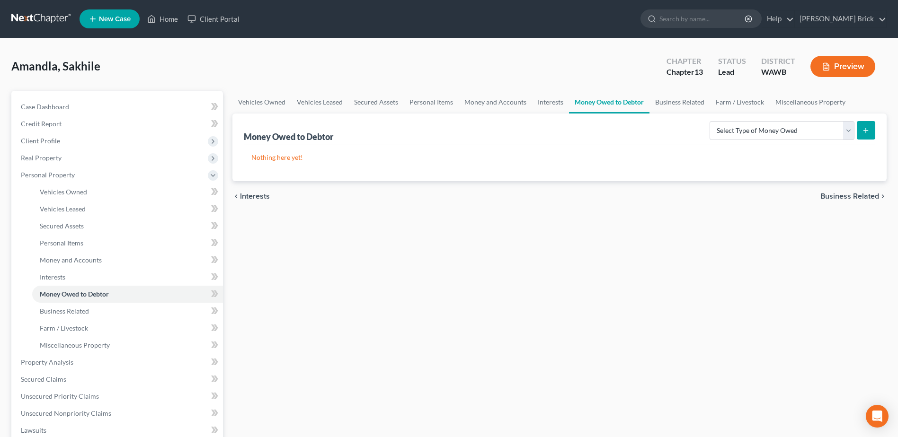
click at [844, 195] on span "Business Related" at bounding box center [849, 197] width 59 height 8
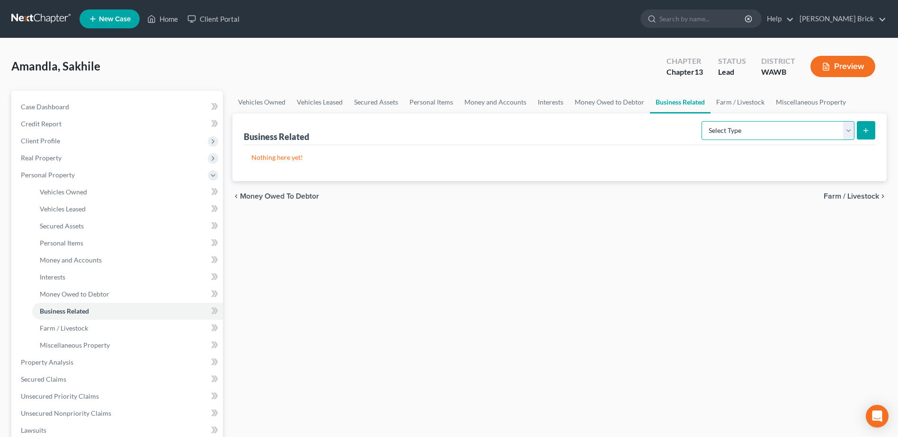
click at [849, 129] on select "Select Type Customer Lists Franchises Inventory Licenses Machinery Office Equip…" at bounding box center [777, 130] width 153 height 19
click at [644, 265] on div "Vehicles Owned Vehicles Leased Secured Assets Personal Items Money and Accounts…" at bounding box center [559, 373] width 663 height 564
click at [849, 198] on span "Farm / Livestock" at bounding box center [850, 197] width 55 height 8
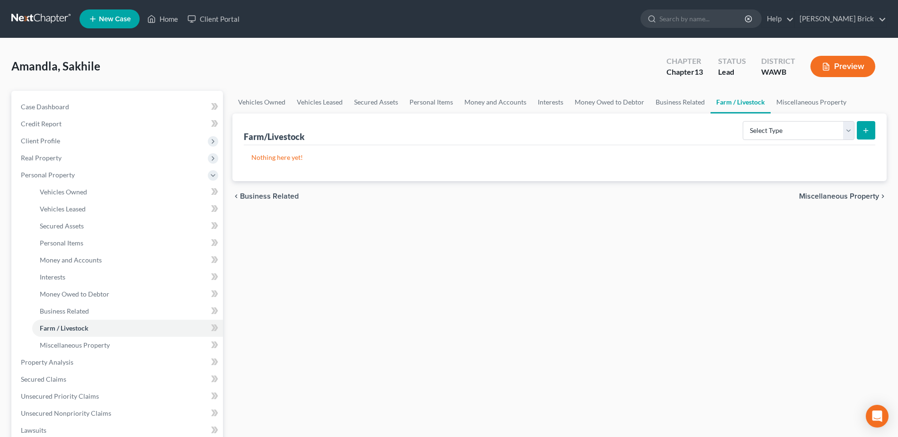
click at [849, 199] on span "Miscellaneous Property" at bounding box center [839, 197] width 80 height 8
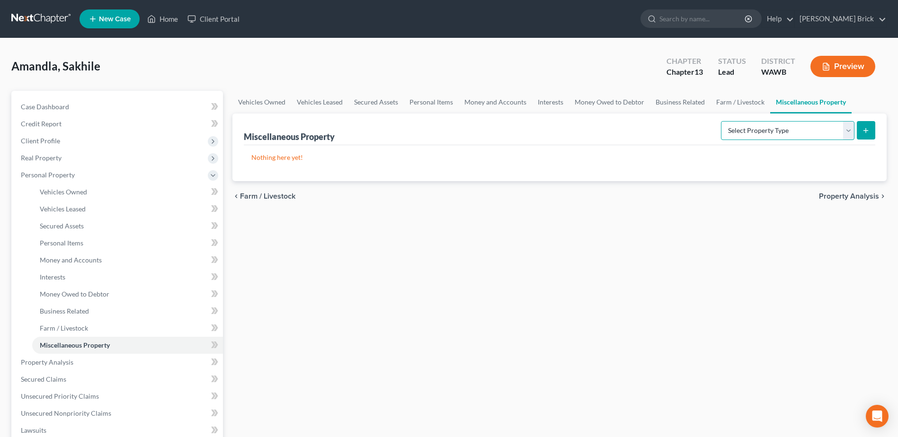
click at [848, 126] on select "Select Property Type Assigned for Creditor Benefit [DATE] Holding for Another N…" at bounding box center [787, 130] width 133 height 19
select select "not_yet_listed"
click at [721, 121] on select "Select Property Type Assigned for Creditor Benefit [DATE] Holding for Another N…" at bounding box center [787, 130] width 133 height 19
click at [864, 128] on icon "submit" at bounding box center [866, 131] width 8 height 8
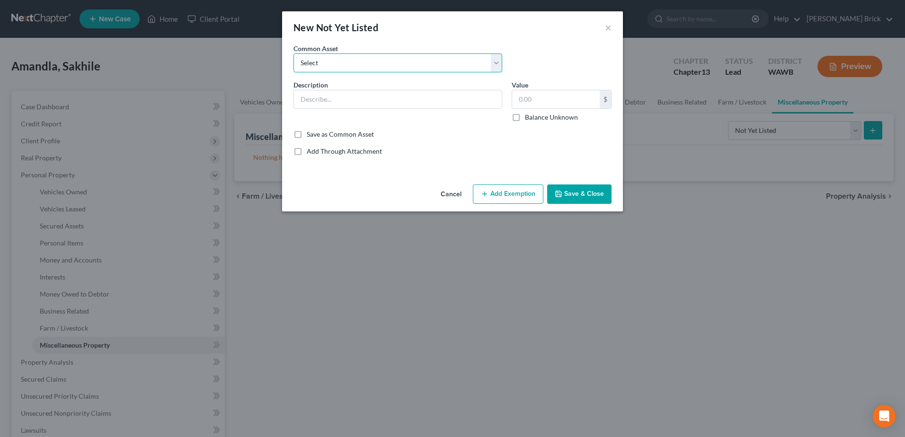
click at [338, 63] on select "Select firearms Pets -- WHAT DO YOU HAVE???????? 2021 Kubota Tractor Kubota Mow…" at bounding box center [397, 62] width 209 height 19
click at [340, 63] on select "Select firearms Pets -- WHAT DO YOU HAVE???????? 2021 Kubota Tractor Kubota Mow…" at bounding box center [397, 62] width 209 height 19
click at [315, 97] on input "text" at bounding box center [398, 99] width 208 height 18
type input "t"
type input "Trust of [PERSON_NAME] and [PERSON_NAME]"
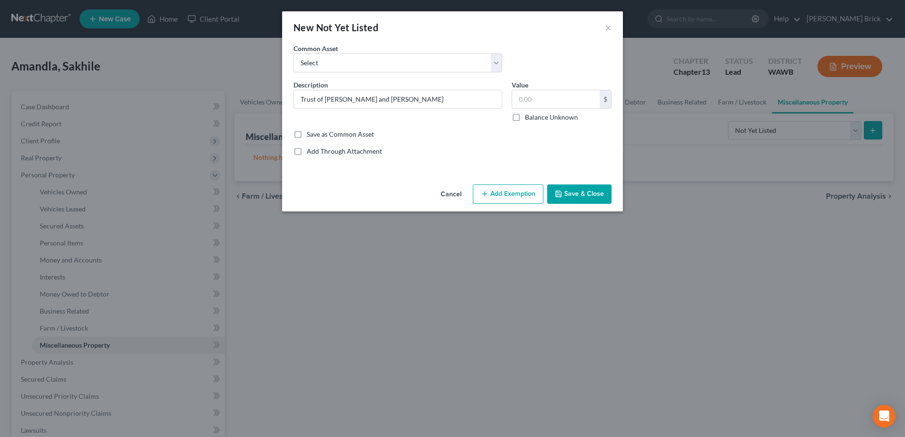
click at [525, 115] on label "Balance Unknown" at bounding box center [551, 117] width 53 height 9
click at [529, 115] on input "Balance Unknown" at bounding box center [532, 116] width 6 height 6
checkbox input "true"
type input "0.00"
click at [502, 197] on button "Add Exemption" at bounding box center [508, 195] width 71 height 20
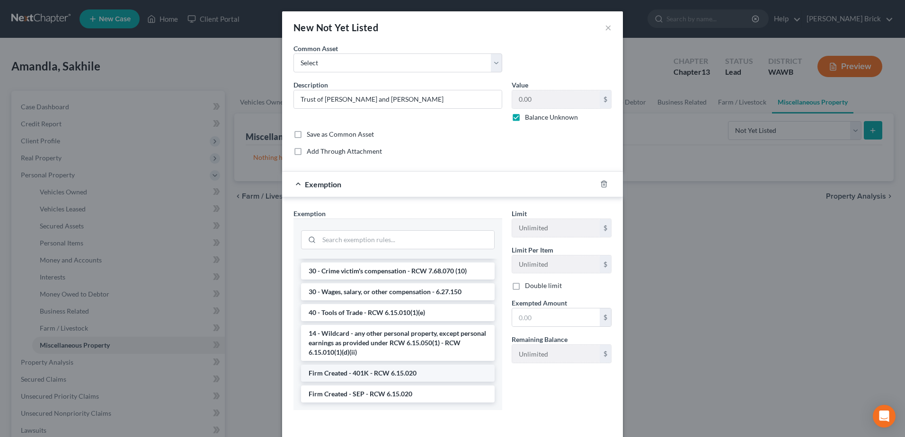
scroll to position [40, 0]
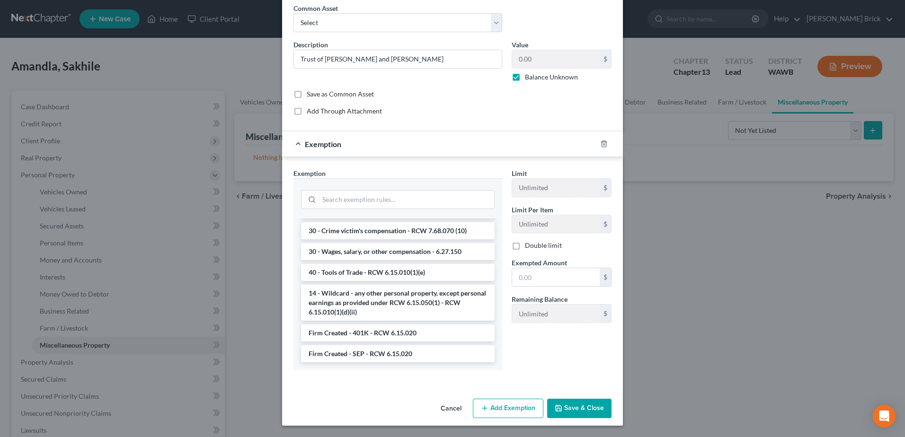
click at [578, 405] on button "Save & Close" at bounding box center [579, 409] width 64 height 20
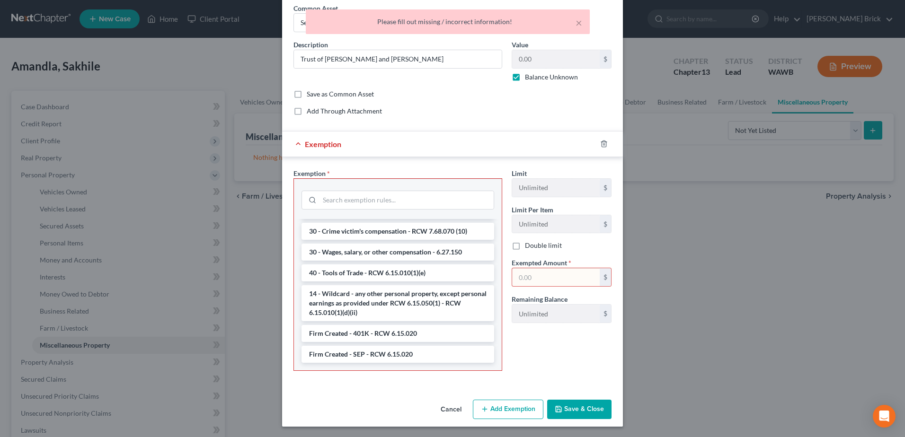
scroll to position [1054, 0]
click at [561, 357] on div "Limit Unlimited $ Limit Per Item Unlimited $ Double limit Exempted Amount * $ R…" at bounding box center [561, 273] width 109 height 210
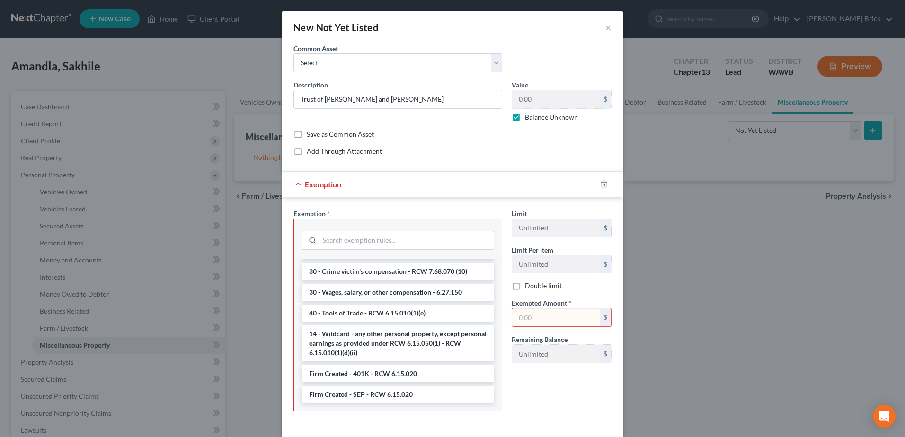
click at [389, 339] on li "14 - Wildcard - any other personal property, except personal earnings as provid…" at bounding box center [397, 344] width 193 height 36
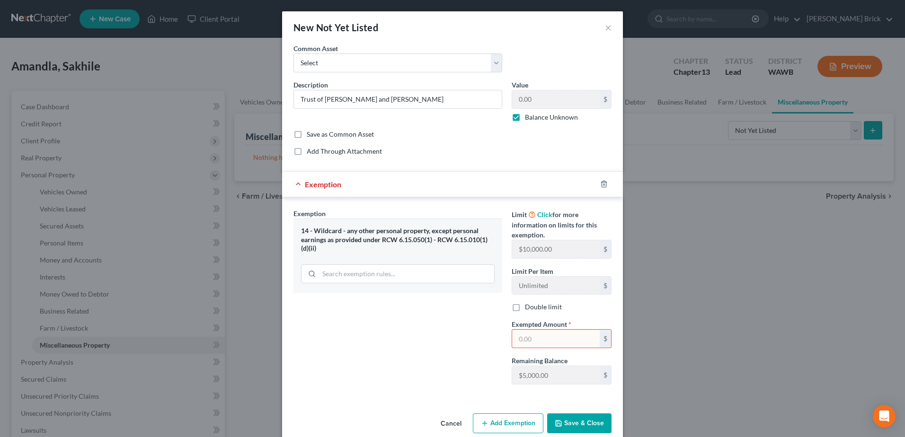
click at [542, 335] on input "text" at bounding box center [556, 339] width 88 height 18
type input "5,000.00"
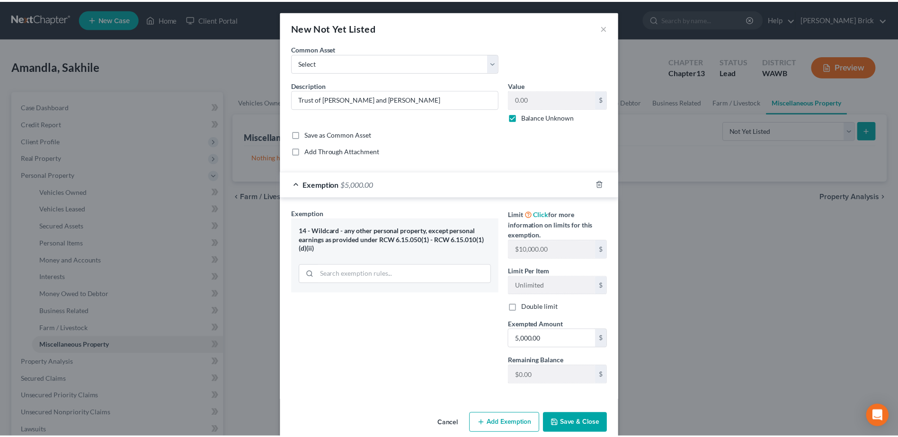
scroll to position [15, 0]
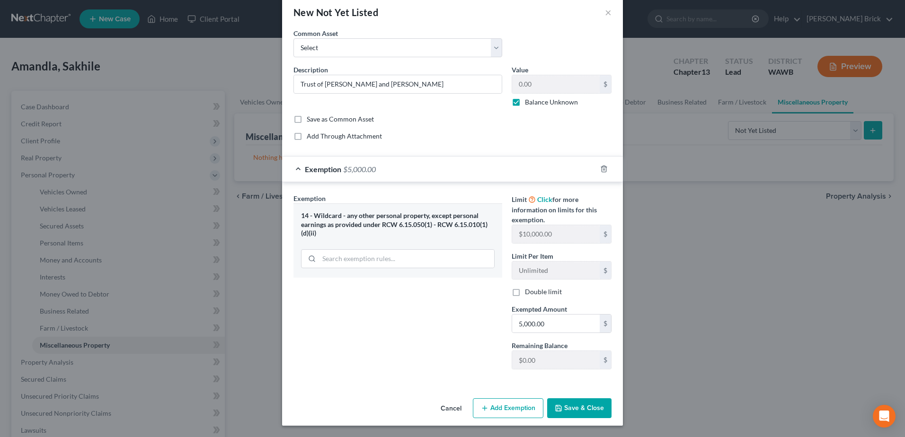
click at [573, 406] on button "Save & Close" at bounding box center [579, 408] width 64 height 20
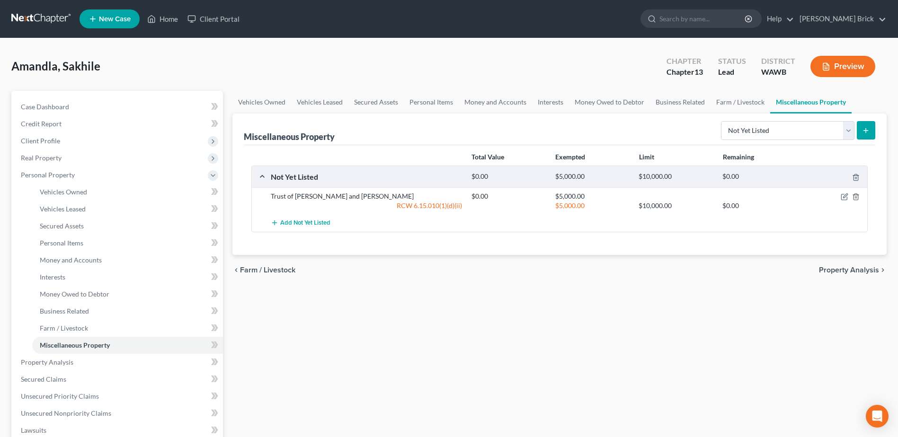
click at [261, 269] on span "Farm / Livestock" at bounding box center [267, 270] width 55 height 8
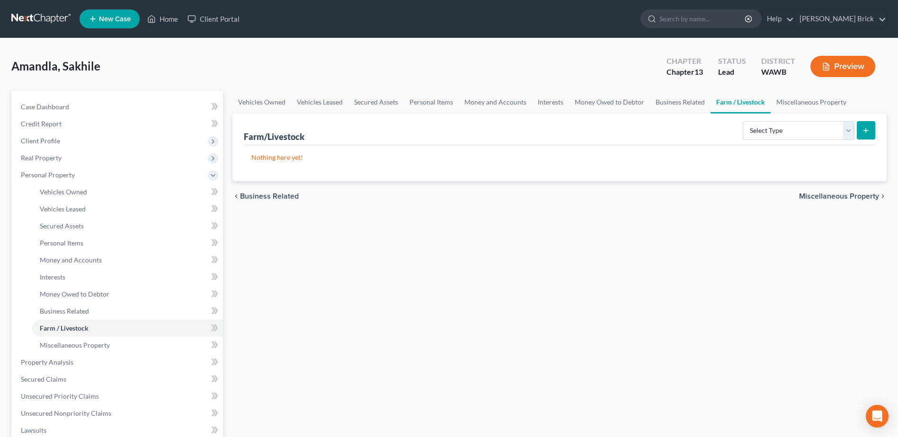
click at [245, 194] on span "Business Related" at bounding box center [269, 197] width 59 height 8
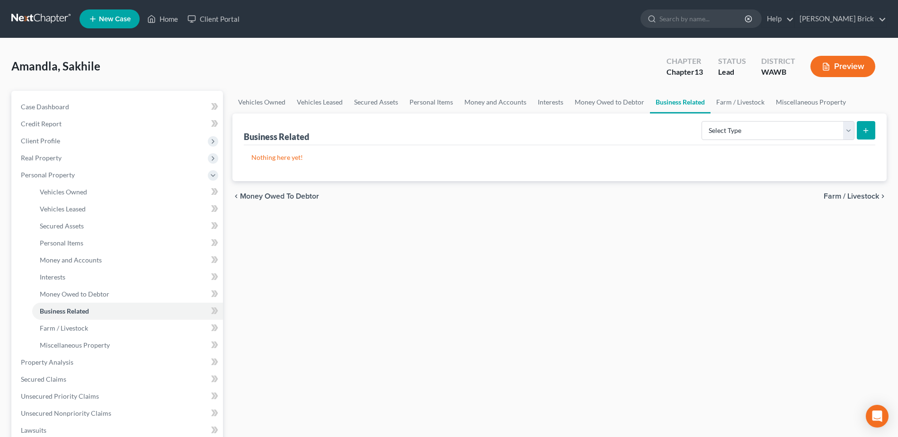
click at [253, 196] on span "Money Owed to Debtor" at bounding box center [279, 197] width 79 height 8
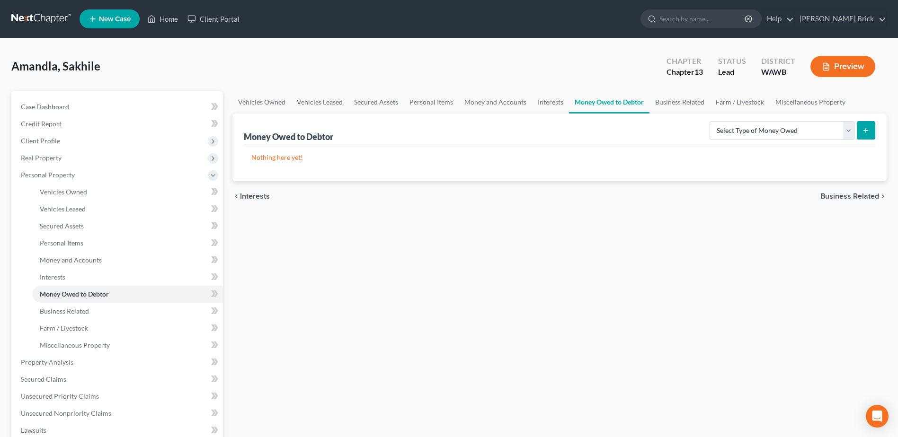
click at [258, 198] on span "Interests" at bounding box center [255, 197] width 30 height 8
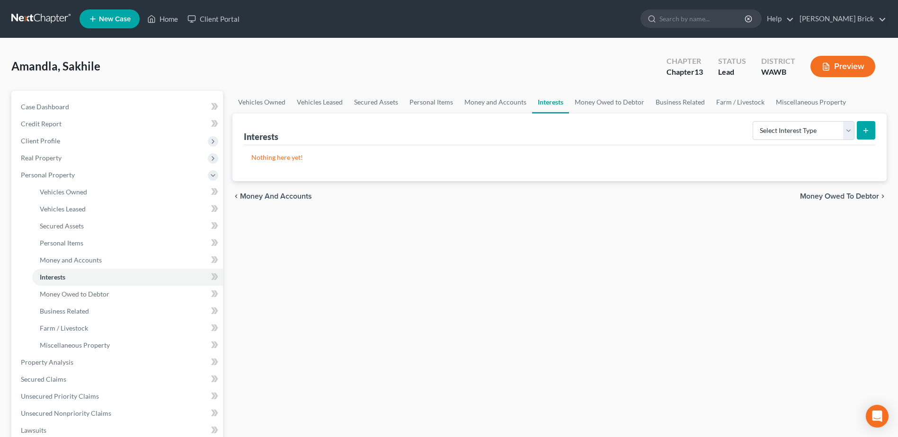
click at [258, 198] on span "Money and Accounts" at bounding box center [276, 197] width 72 height 8
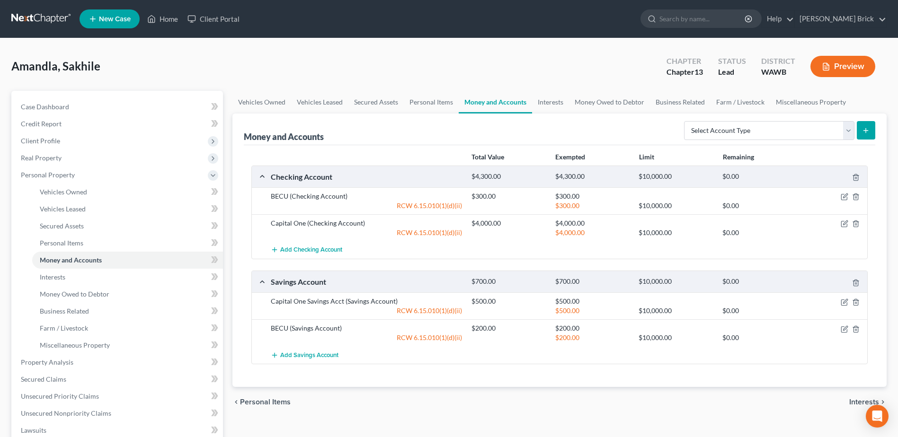
click at [257, 401] on span "Personal Items" at bounding box center [265, 402] width 51 height 8
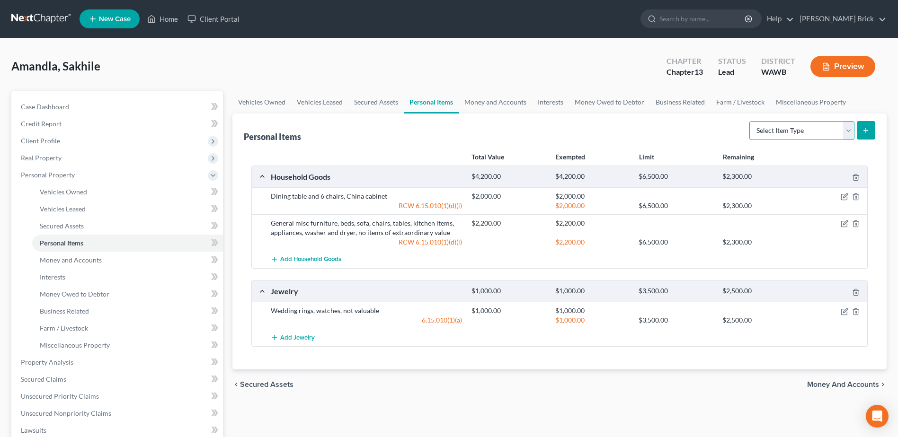
click at [850, 127] on select "Select Item Type Clothing Collectibles Of Value Electronics Firearms Household …" at bounding box center [801, 130] width 105 height 19
select select "clothing"
click at [750, 121] on select "Select Item Type Clothing Collectibles Of Value Electronics Firearms Household …" at bounding box center [801, 130] width 105 height 19
click at [866, 127] on icon "submit" at bounding box center [866, 131] width 8 height 8
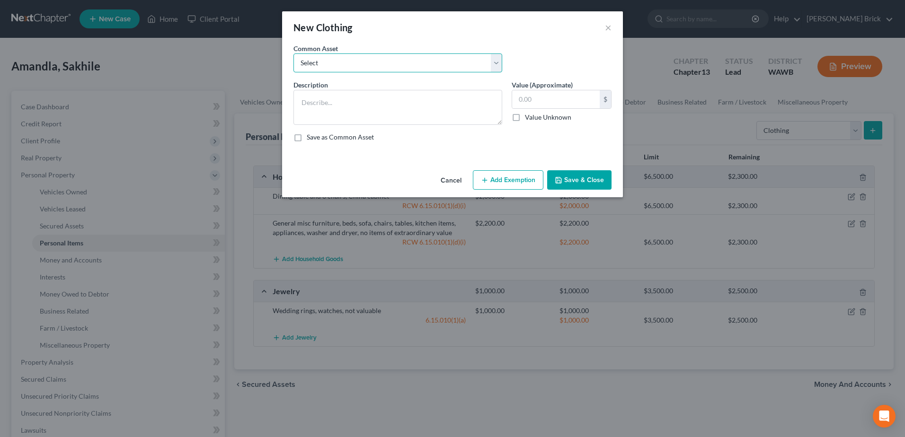
click at [377, 64] on select "Select Clothing and related personal effects, no valuable items Clothing for de…" at bounding box center [397, 62] width 209 height 19
select select "0"
click at [293, 53] on select "Select Clothing and related personal effects, no valuable items Clothing for de…" at bounding box center [397, 62] width 209 height 19
type textarea "Clothing and related personal effects, no valuable items"
type input "200.00"
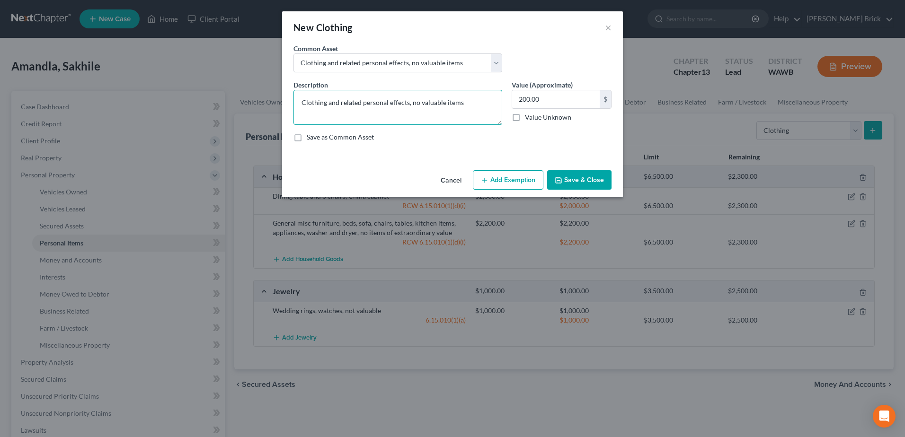
click at [405, 104] on textarea "Clothing and related personal effects, no valuable items" at bounding box center [397, 107] width 209 height 35
click at [408, 103] on textarea "Clothing and related personal effects, no valuable items" at bounding box center [397, 107] width 209 height 35
type textarea "Clothing and related personal effects for Debtor and Spouse, no items of signif…"
click at [307, 136] on label "Save as Common Asset" at bounding box center [340, 136] width 67 height 9
click at [310, 136] on input "Save as Common Asset" at bounding box center [313, 135] width 6 height 6
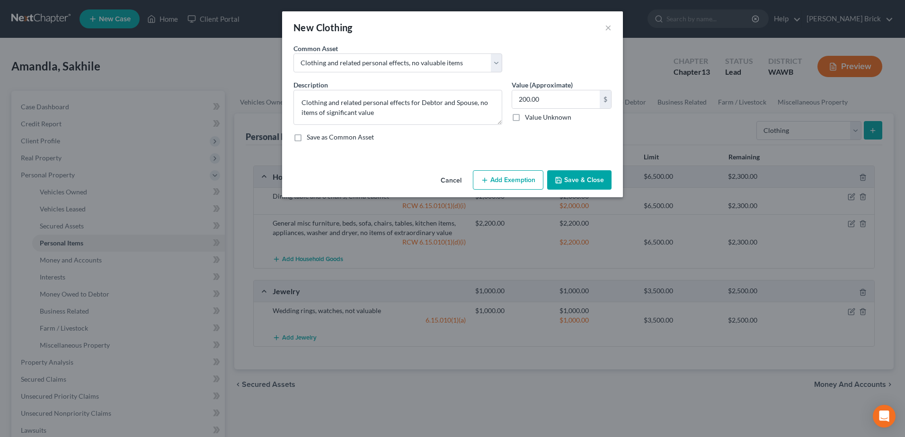
checkbox input "true"
click at [565, 99] on input "200.00" at bounding box center [556, 99] width 88 height 18
type input "700.00"
click at [517, 182] on button "Add Exemption" at bounding box center [508, 180] width 71 height 20
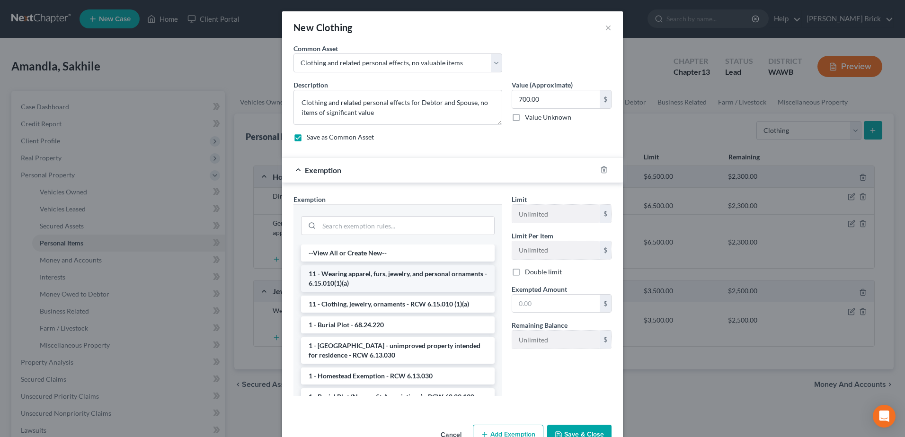
click at [437, 282] on li "11 - Wearing apparel, furs, jewelry, and personal ornaments - 6.15.010(1)(a)" at bounding box center [398, 278] width 194 height 26
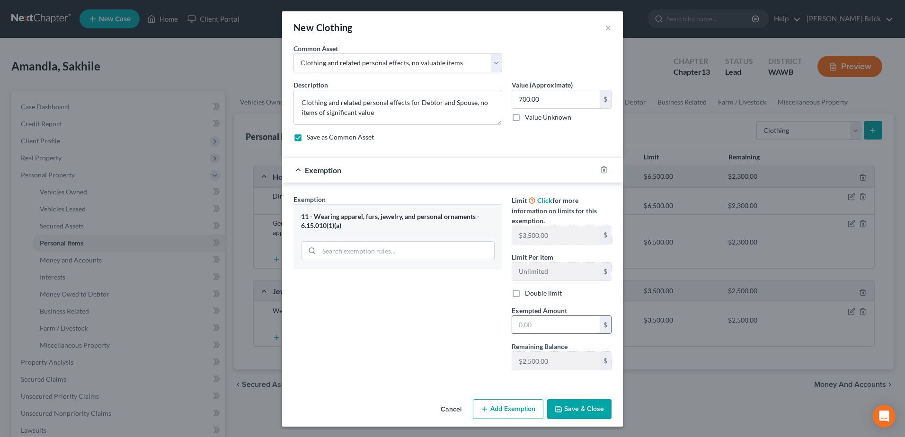
click at [547, 318] on input "text" at bounding box center [556, 325] width 88 height 18
type input "700.00"
click at [578, 401] on button "Save & Close" at bounding box center [579, 409] width 64 height 20
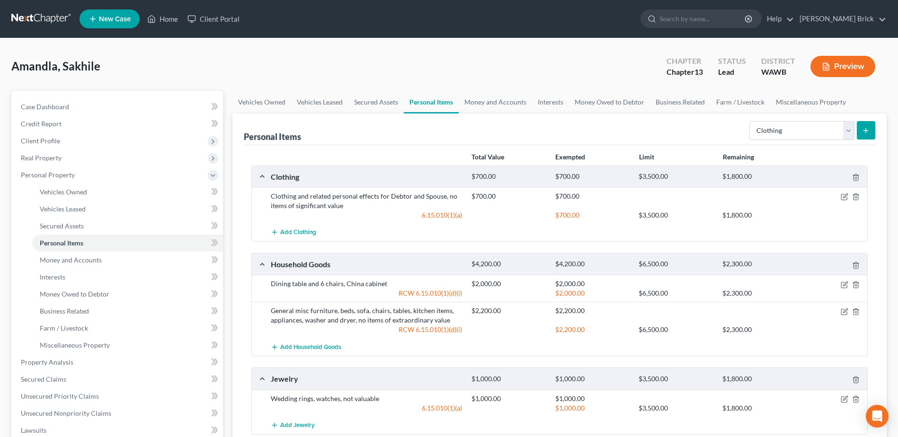
scroll to position [253, 0]
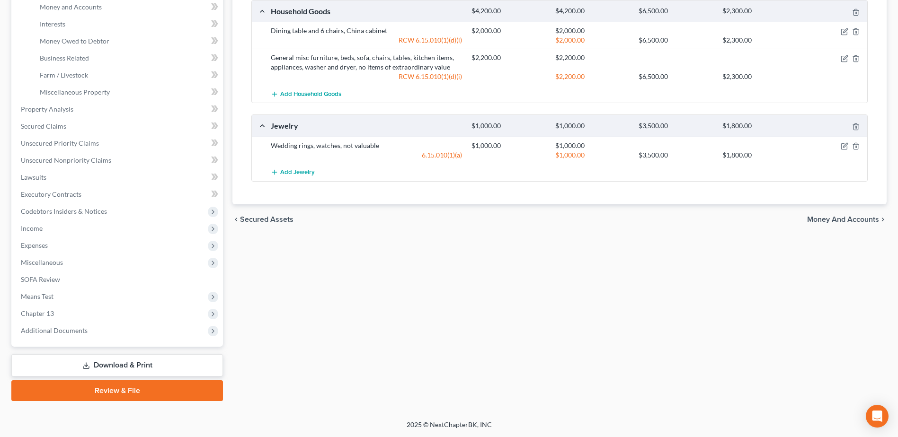
click at [838, 216] on span "Money and Accounts" at bounding box center [843, 220] width 72 height 8
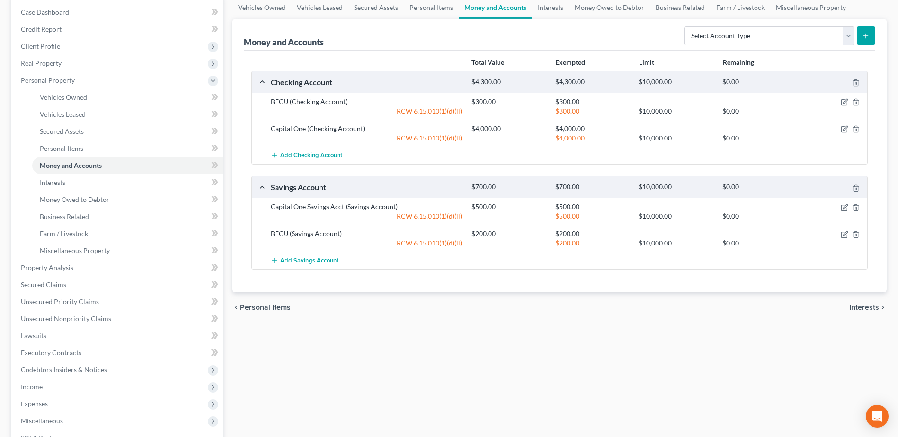
scroll to position [142, 0]
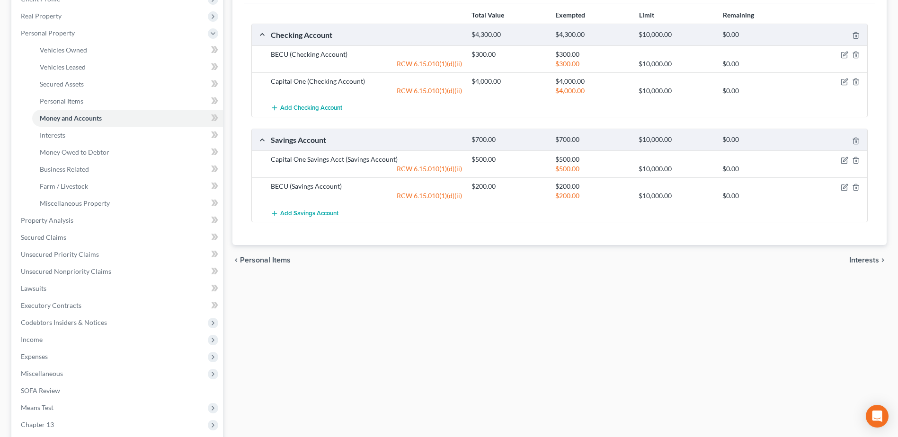
click at [856, 262] on span "Interests" at bounding box center [864, 260] width 30 height 8
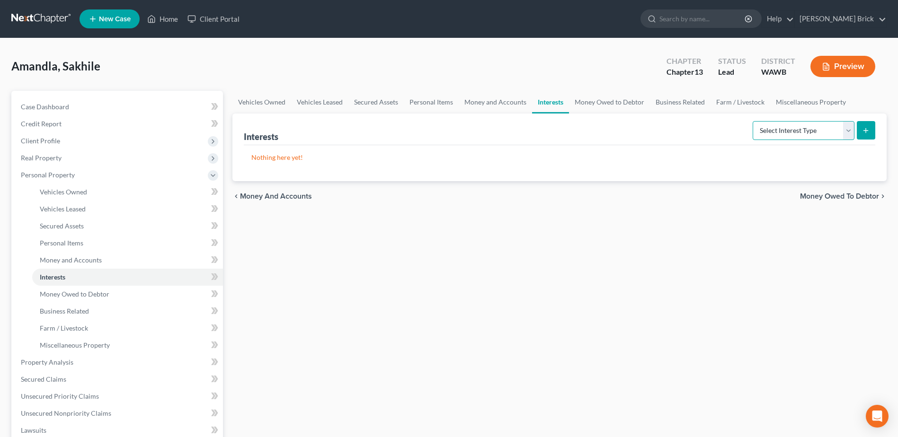
click at [850, 128] on select "Select Interest Type 401K Annuity Bond Education IRA Government Bond Government…" at bounding box center [803, 130] width 102 height 19
click at [832, 196] on span "Money Owed to Debtor" at bounding box center [839, 197] width 79 height 8
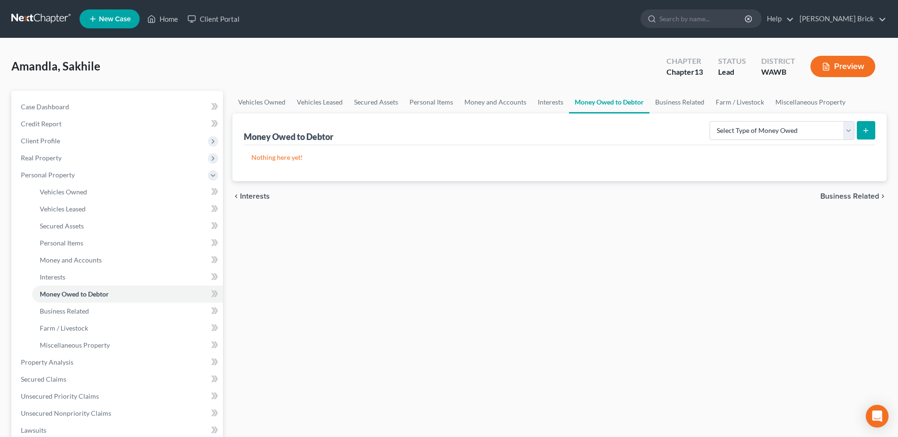
click at [844, 193] on span "Business Related" at bounding box center [849, 197] width 59 height 8
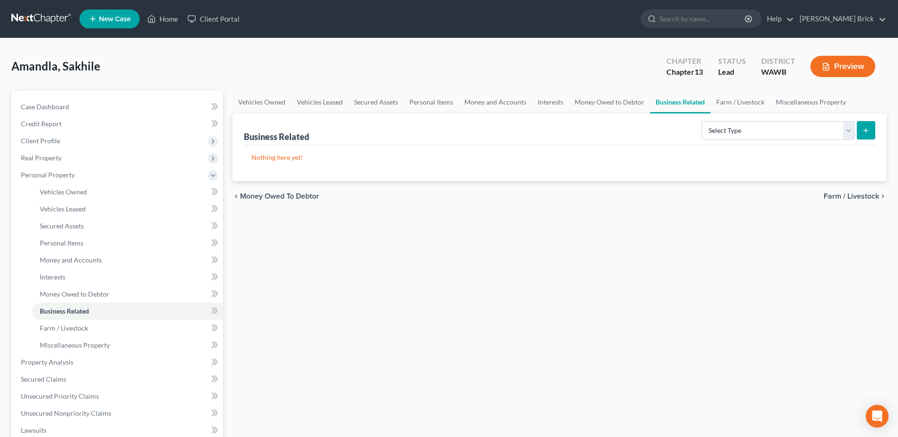
click at [842, 199] on span "Farm / Livestock" at bounding box center [850, 197] width 55 height 8
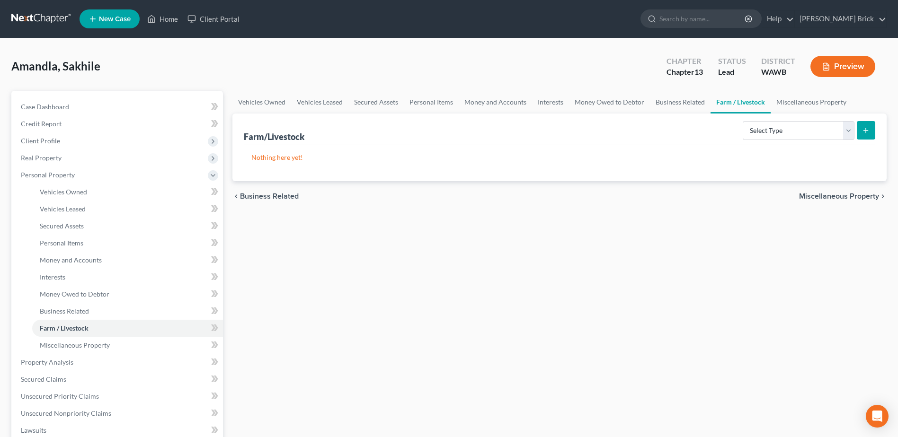
click at [841, 200] on span "Miscellaneous Property" at bounding box center [839, 197] width 80 height 8
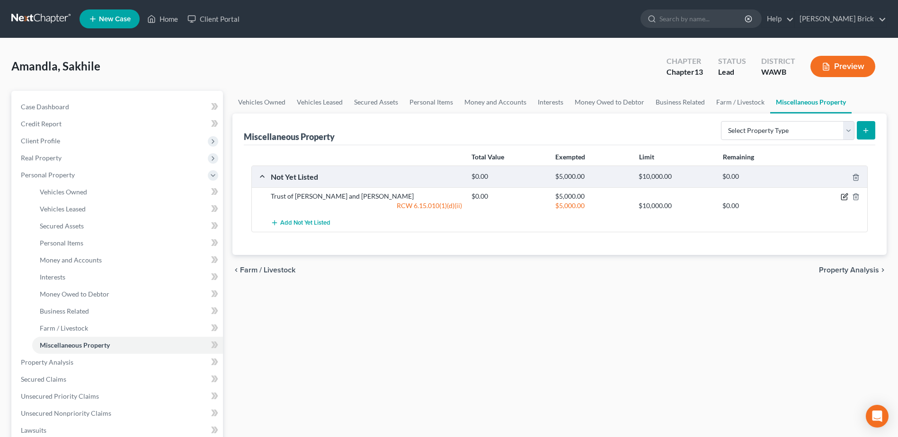
click at [840, 200] on icon "button" at bounding box center [844, 197] width 8 height 8
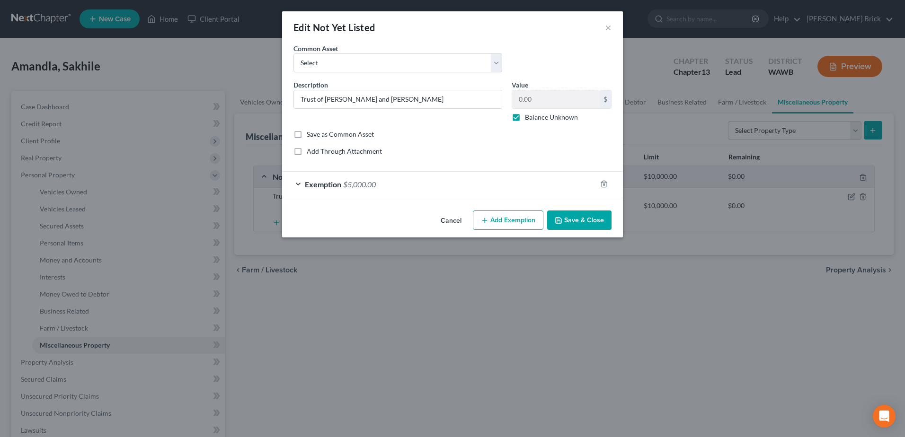
click at [574, 219] on button "Save & Close" at bounding box center [579, 221] width 64 height 20
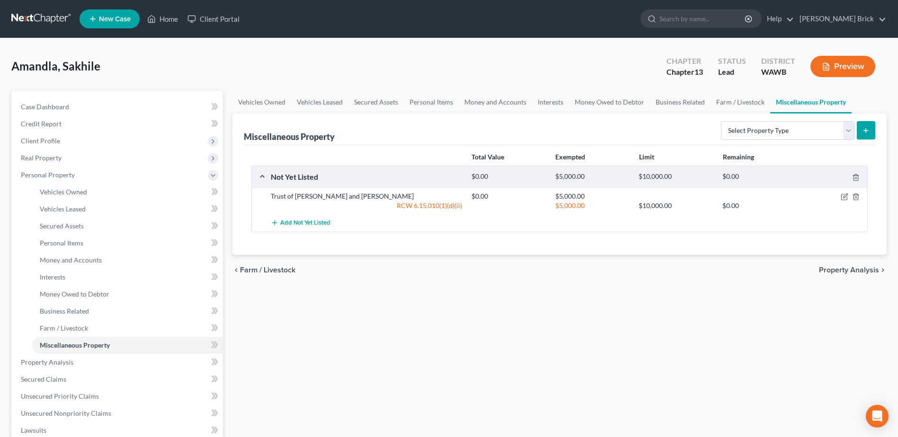
click at [834, 270] on span "Property Analysis" at bounding box center [849, 270] width 60 height 8
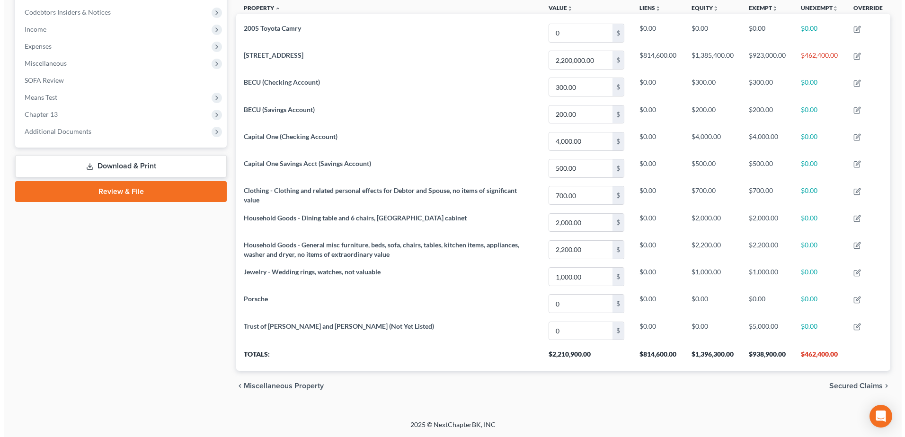
scroll to position [187, 0]
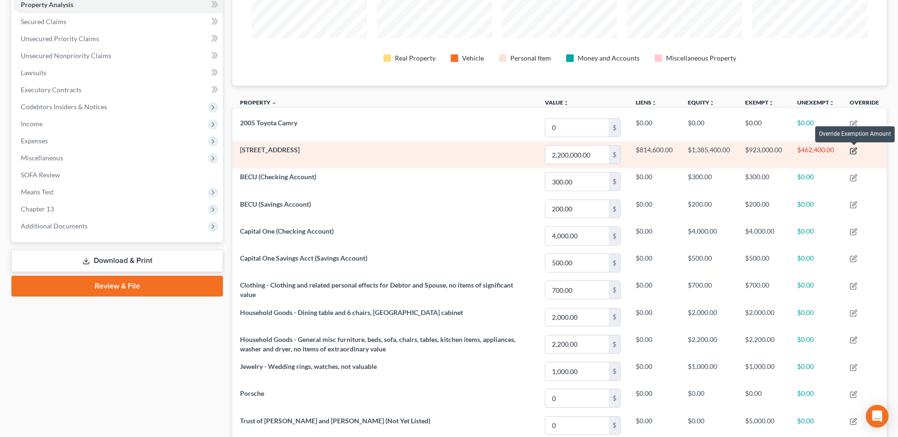
click at [853, 147] on icon "button" at bounding box center [853, 151] width 8 height 8
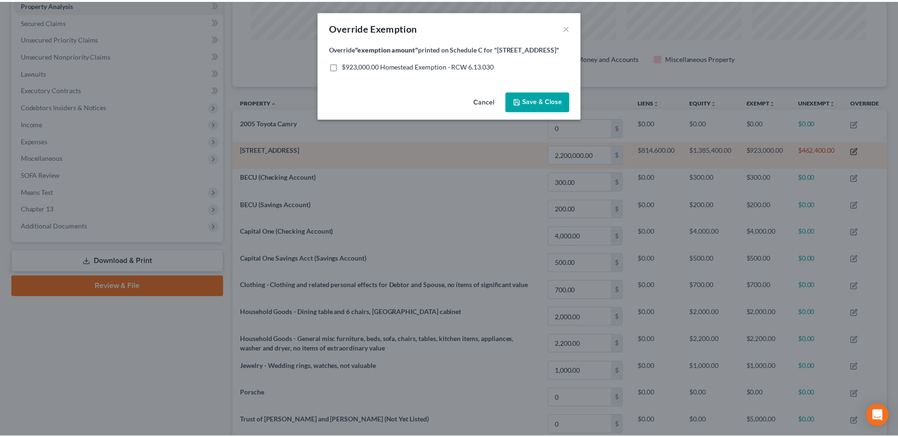
scroll to position [183, 659]
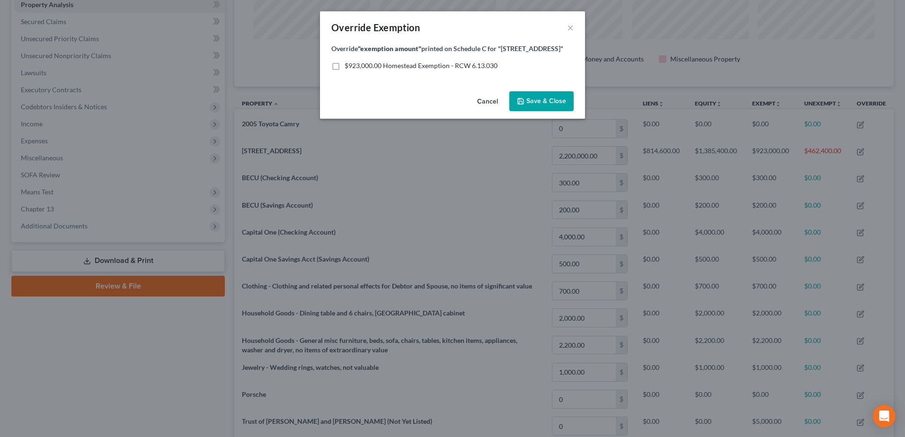
click at [344, 64] on label "$923,000.00 Homestead Exemption - RCW 6.13.030" at bounding box center [420, 65] width 153 height 9
click at [348, 64] on input "$923,000.00 Homestead Exemption - RCW 6.13.030" at bounding box center [351, 64] width 6 height 6
checkbox input "true"
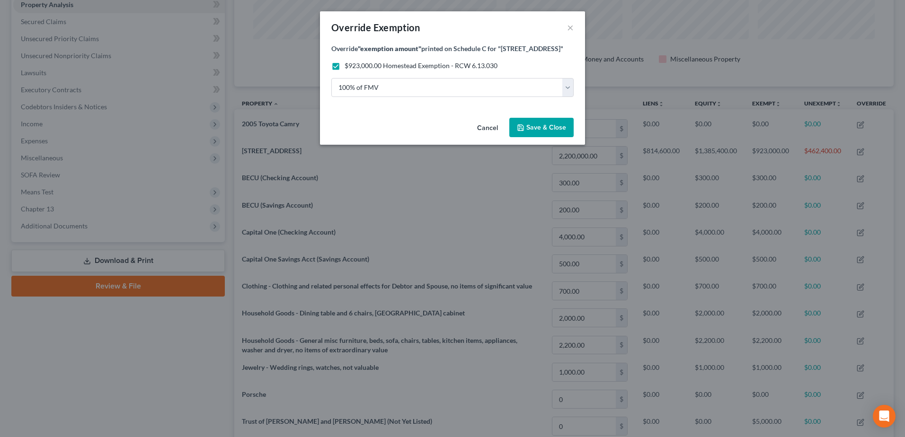
click at [547, 127] on span "Save & Close" at bounding box center [546, 127] width 40 height 8
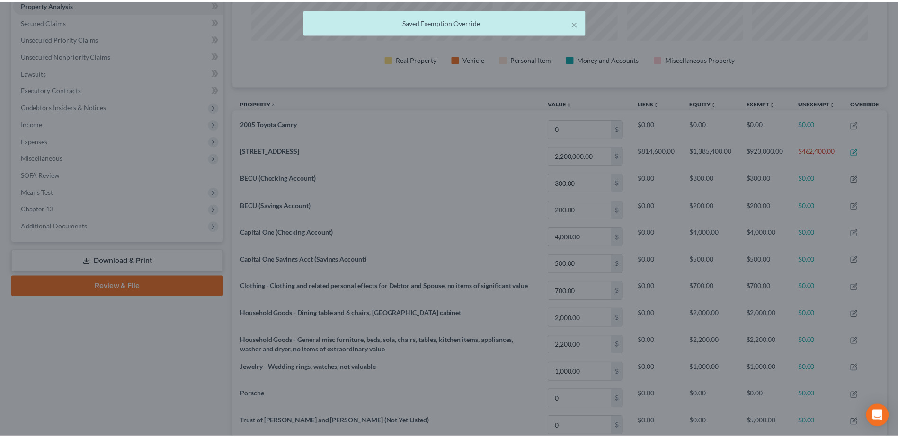
scroll to position [0, 0]
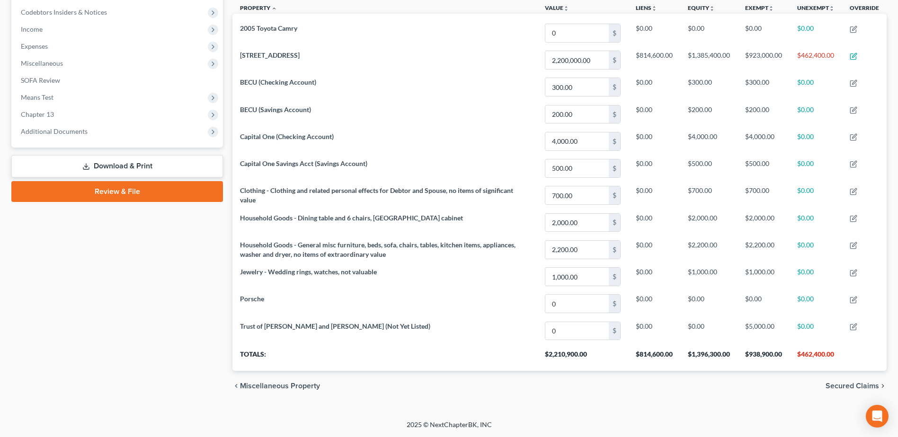
click at [844, 384] on span "Secured Claims" at bounding box center [851, 386] width 53 height 8
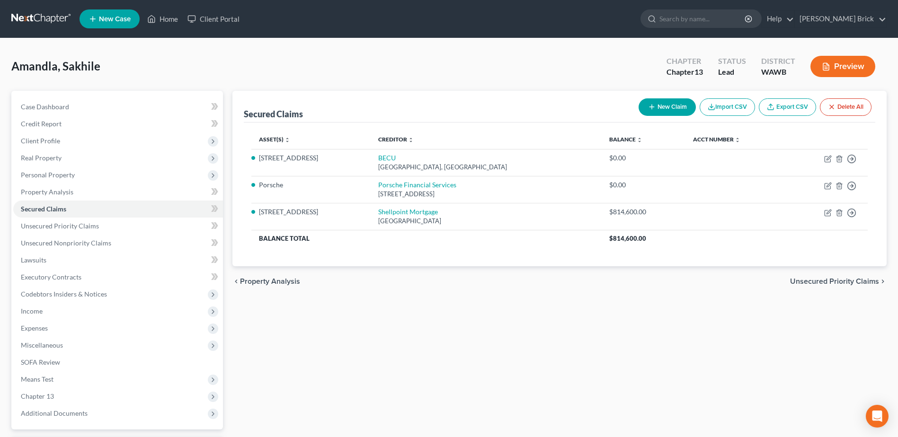
click at [832, 282] on span "Unsecured Priority Claims" at bounding box center [834, 282] width 89 height 8
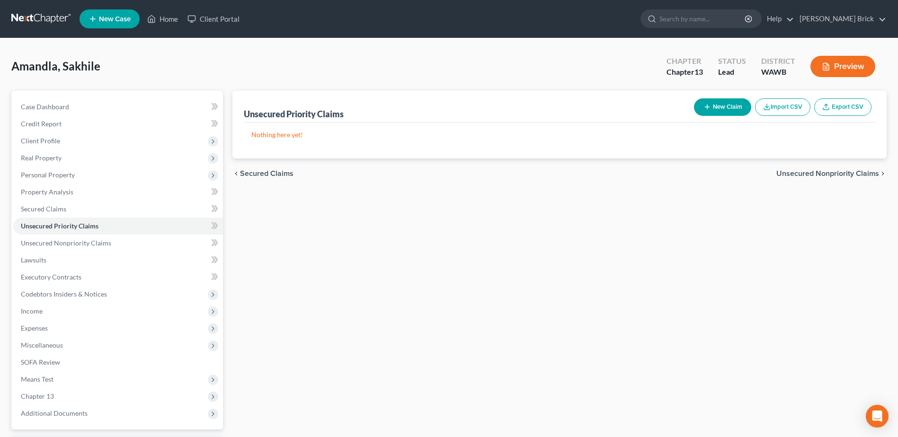
click at [717, 106] on button "New Claim" at bounding box center [722, 107] width 57 height 18
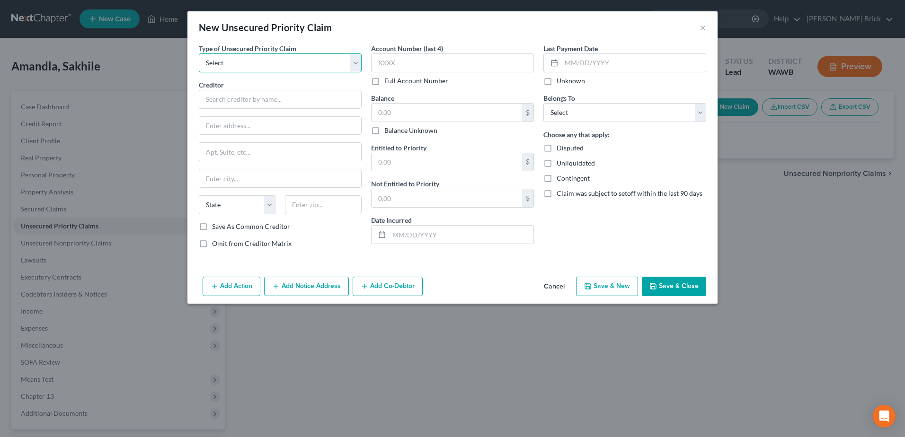
click at [286, 63] on select "Select Taxes & Other Government Units Domestic Support Obligations Extensions o…" at bounding box center [280, 62] width 163 height 19
click at [286, 62] on select "Select Taxes & Other Government Units Domestic Support Obligations Extensions o…" at bounding box center [280, 62] width 163 height 19
click at [557, 282] on button "Cancel" at bounding box center [554, 287] width 36 height 19
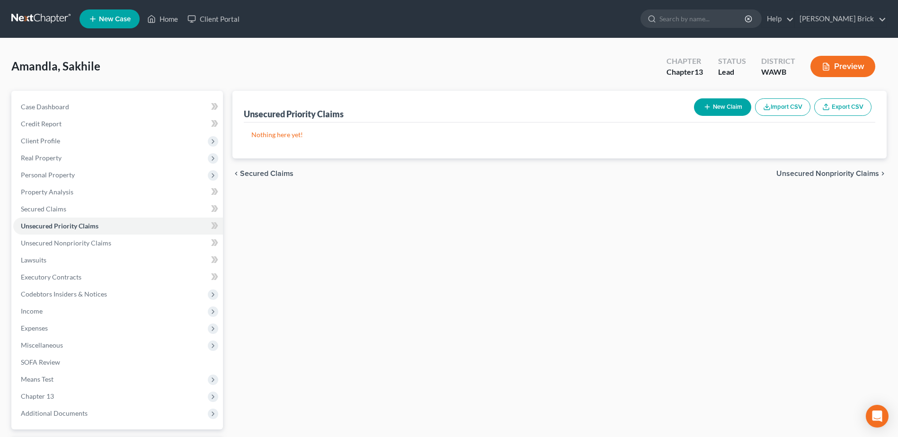
click at [824, 173] on span "Unsecured Nonpriority Claims" at bounding box center [827, 174] width 103 height 8
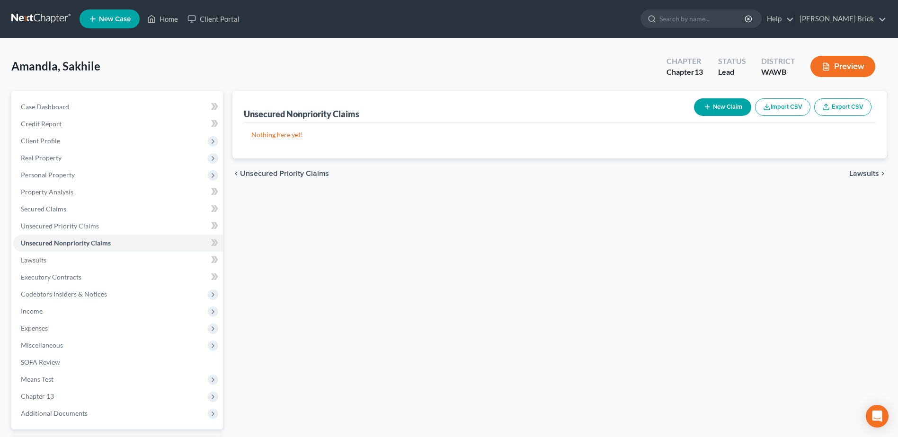
click at [713, 103] on button "New Claim" at bounding box center [722, 107] width 57 height 18
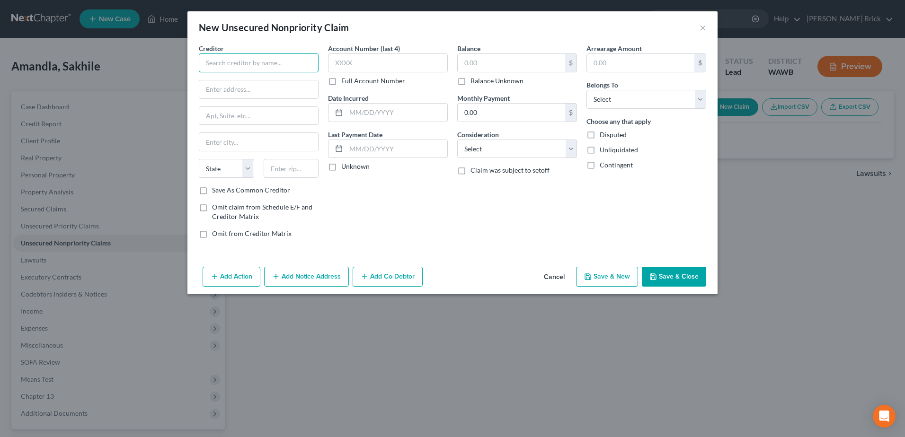
click at [240, 56] on input "text" at bounding box center [259, 62] width 120 height 19
type input "Macy's"
type input "Bankruptcy Processing"
type input "PO Box 6786"
type input "[GEOGRAPHIC_DATA]"
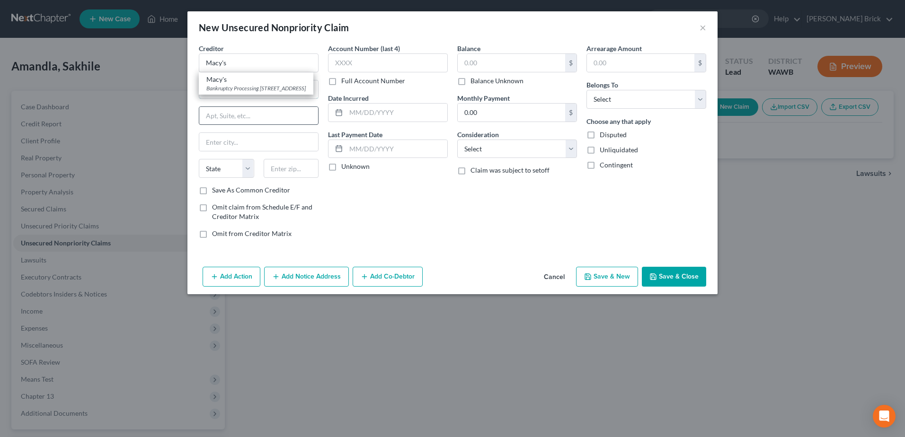
select select "43"
type input "57117"
type input "Macy's"
click at [212, 189] on label "Save As Common Creditor" at bounding box center [251, 189] width 78 height 9
click at [216, 189] on input "Save As Common Creditor" at bounding box center [219, 188] width 6 height 6
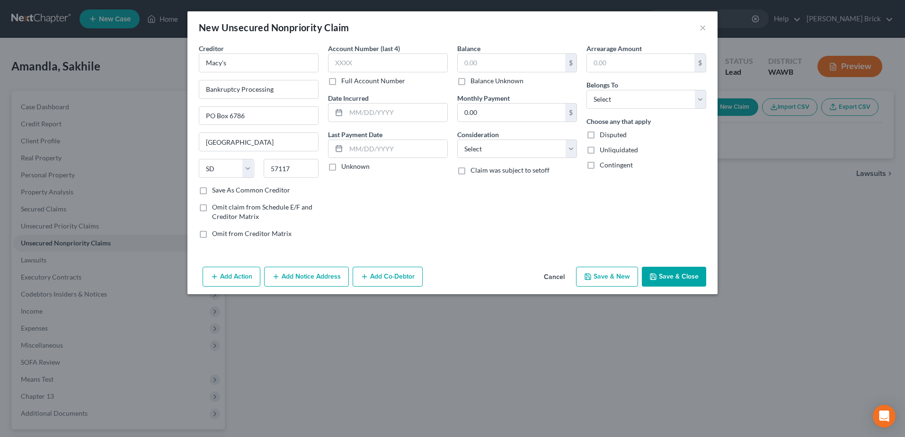
checkbox input "true"
click at [364, 57] on input "text" at bounding box center [388, 62] width 120 height 19
type input "1977"
click at [491, 59] on input "text" at bounding box center [511, 63] width 107 height 18
type input "4,300.00"
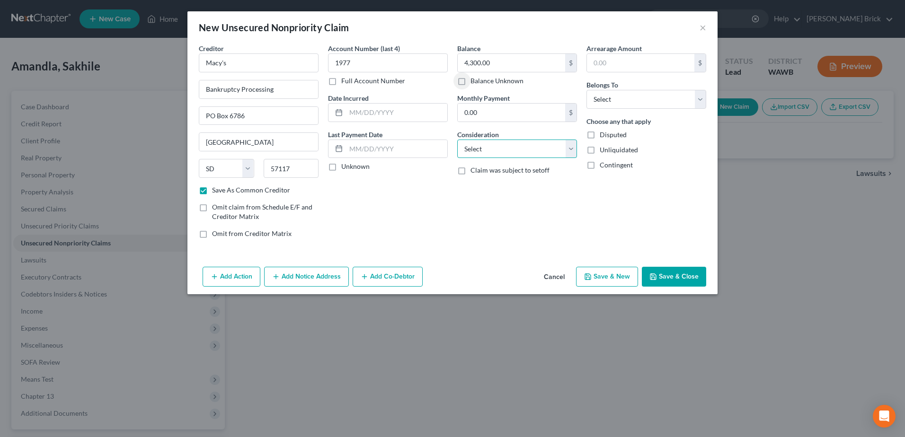
click at [572, 148] on select "Select Cable / Satellite Services Collection Agency Credit Card Debt Debt Couns…" at bounding box center [517, 149] width 120 height 19
select select "2"
click at [457, 140] on select "Select Cable / Satellite Services Collection Agency Credit Card Debt Debt Couns…" at bounding box center [517, 149] width 120 height 19
click at [632, 101] on select "Select Debtor 1 Only Debtor 2 Only Debtor 1 And Debtor 2 Only At Least One Of T…" at bounding box center [646, 99] width 120 height 19
select select "3"
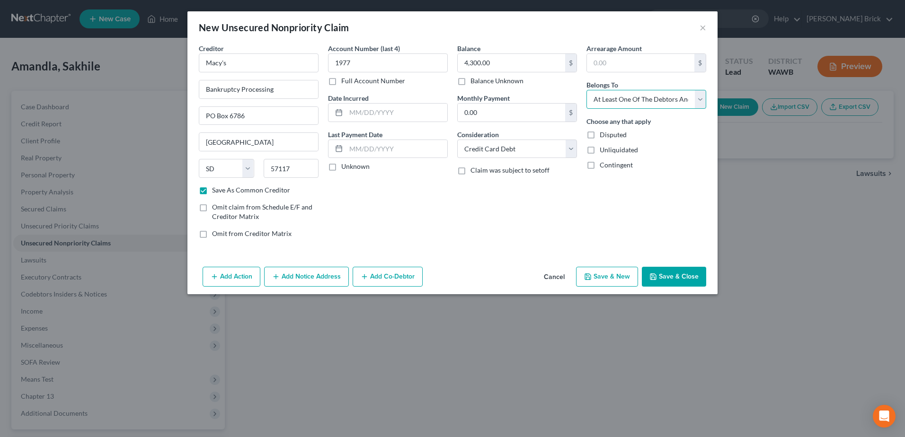
click at [586, 90] on select "Select Debtor 1 Only Debtor 2 Only Debtor 1 And Debtor 2 Only At Least One Of T…" at bounding box center [646, 99] width 120 height 19
click at [674, 270] on button "Save & Close" at bounding box center [674, 277] width 64 height 20
checkbox input "false"
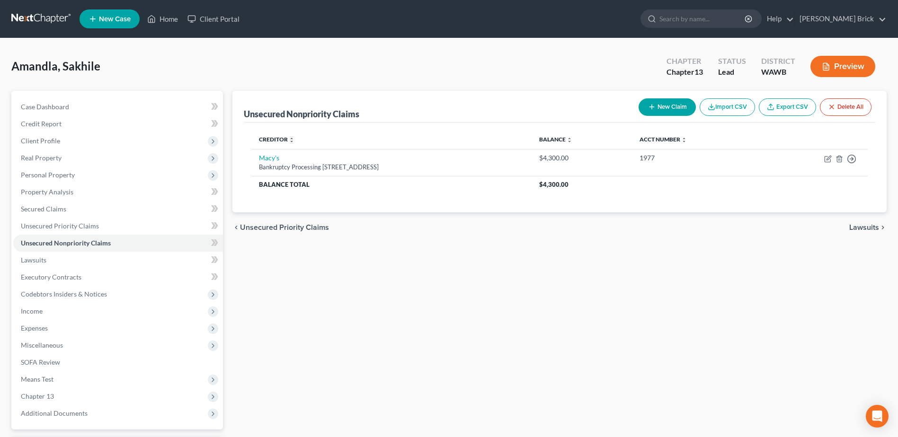
click at [666, 104] on button "New Claim" at bounding box center [666, 107] width 57 height 18
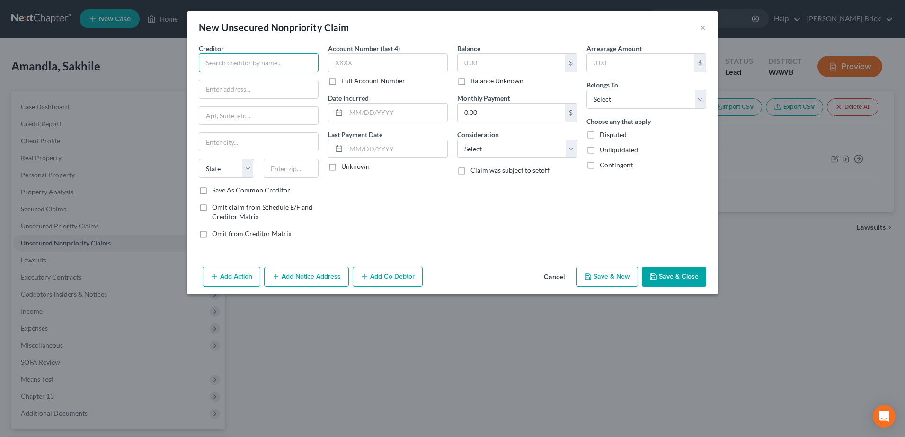
click at [242, 64] on input "text" at bounding box center [259, 62] width 120 height 19
type input "Sephora Visa"
type input "PO Box 650964"
click at [233, 145] on input "text" at bounding box center [258, 142] width 119 height 18
type input "[GEOGRAPHIC_DATA]"
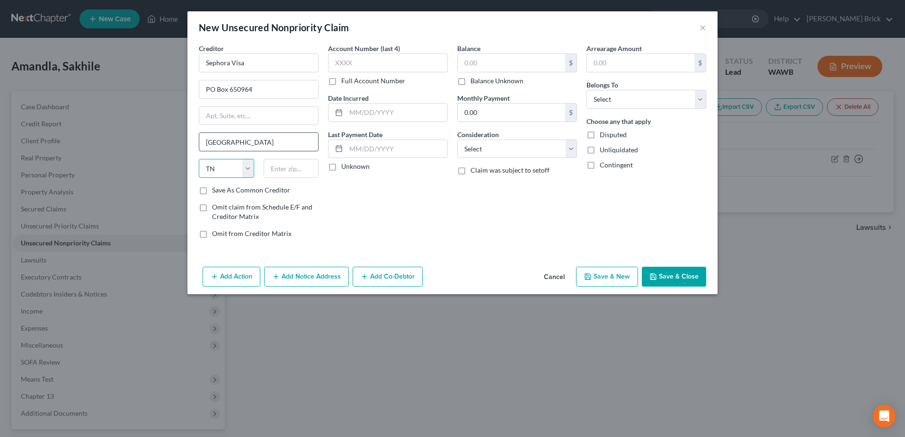
select select "45"
type input "75265"
click at [212, 191] on label "Save As Common Creditor" at bounding box center [251, 189] width 78 height 9
click at [216, 191] on input "Save As Common Creditor" at bounding box center [219, 188] width 6 height 6
checkbox input "true"
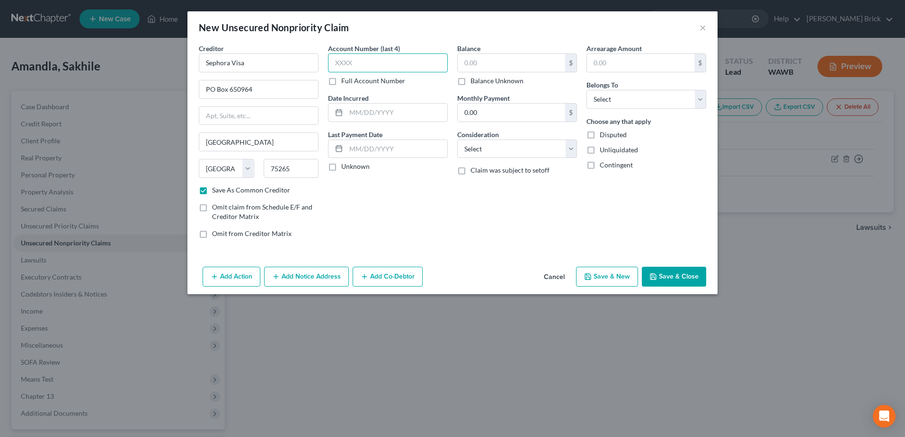
click at [371, 55] on input "text" at bounding box center [388, 62] width 120 height 19
type input "0969"
click at [634, 62] on input "text" at bounding box center [640, 63] width 107 height 18
type input "4,346.90"
click at [646, 101] on select "Select Debtor 1 Only Debtor 2 Only Debtor 1 And Debtor 2 Only At Least One Of T…" at bounding box center [646, 99] width 120 height 19
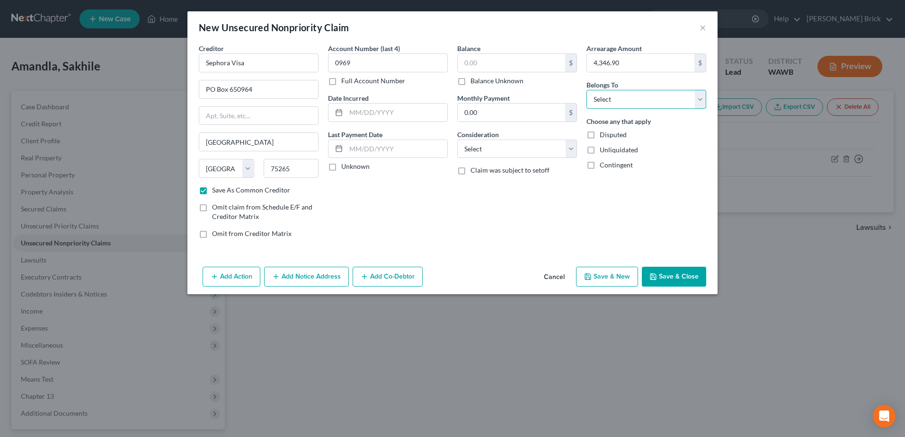
select select "0"
click at [586, 90] on select "Select Debtor 1 Only Debtor 2 Only Debtor 1 And Debtor 2 Only At Least One Of T…" at bounding box center [646, 99] width 120 height 19
click at [624, 274] on button "Save & New" at bounding box center [607, 277] width 62 height 20
checkbox input "false"
click at [234, 62] on input "text" at bounding box center [259, 62] width 120 height 19
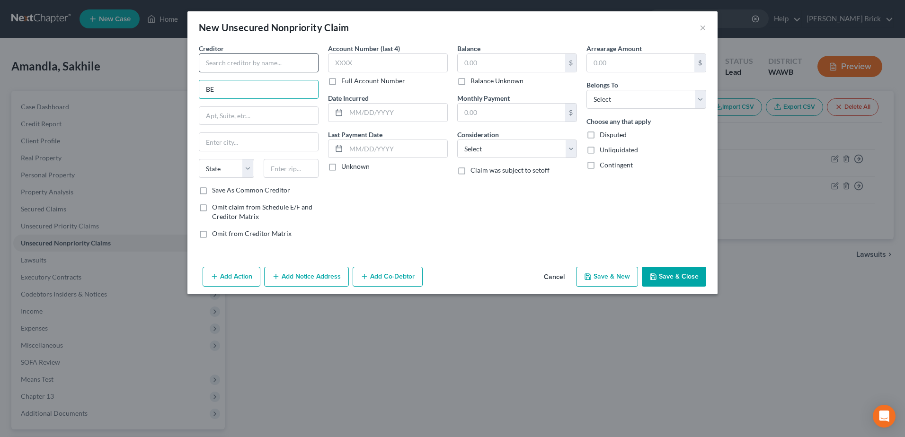
type input "B"
click at [242, 62] on input "text" at bounding box center [259, 62] width 120 height 19
type input "BECU VISA"
type input "PO Box 97050"
type input "[GEOGRAPHIC_DATA]"
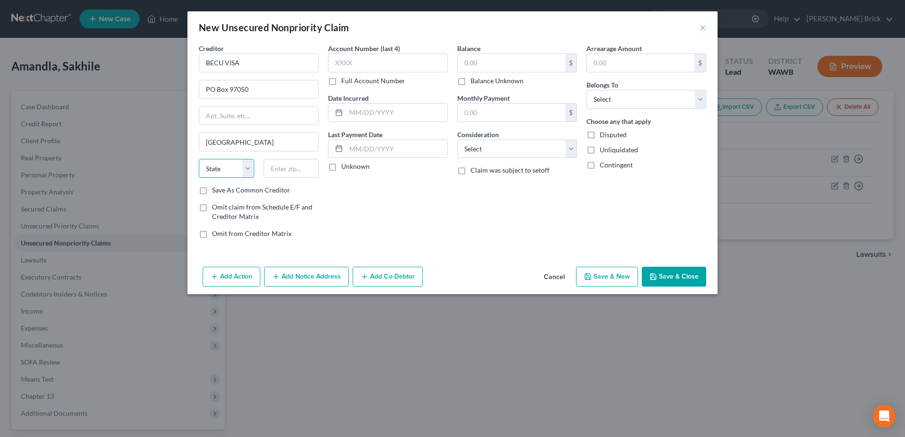
select select "50"
type input "98124"
click at [212, 189] on label "Save As Common Creditor" at bounding box center [251, 189] width 78 height 9
click at [216, 189] on input "Save As Common Creditor" at bounding box center [219, 188] width 6 height 6
checkbox input "true"
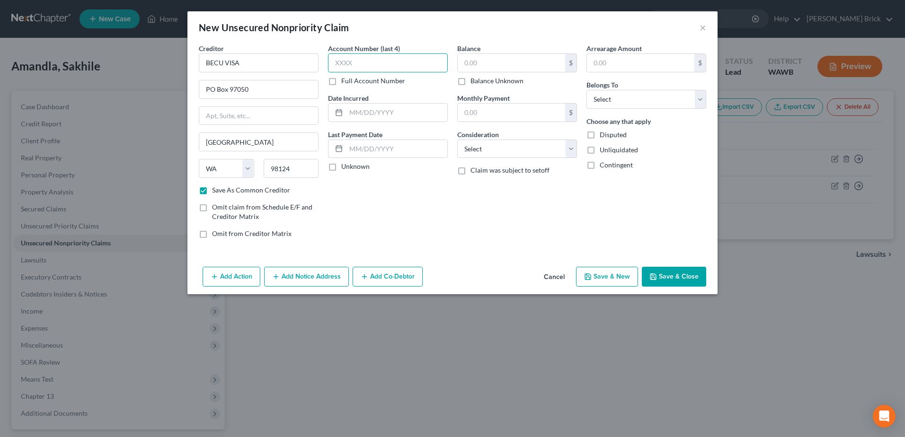
click at [374, 60] on input "text" at bounding box center [388, 62] width 120 height 19
type input "0795"
click at [527, 63] on input "text" at bounding box center [511, 63] width 107 height 18
type input "8,964.95"
click at [521, 145] on select "Select Cable / Satellite Services Collection Agency Credit Card Debt Debt Couns…" at bounding box center [517, 149] width 120 height 19
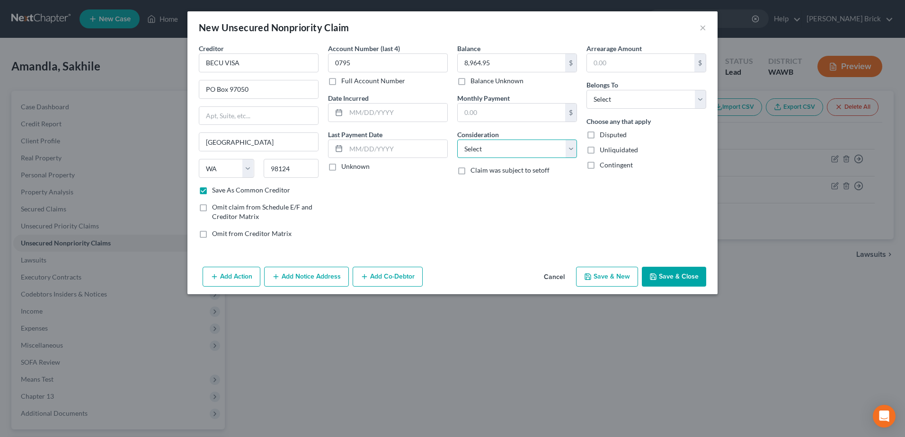
select select "2"
click at [457, 140] on select "Select Cable / Satellite Services Collection Agency Credit Card Debt Debt Couns…" at bounding box center [517, 149] width 120 height 19
click at [630, 64] on input "text" at bounding box center [640, 63] width 107 height 18
click at [631, 97] on select "Select Debtor 1 Only Debtor 2 Only Debtor 1 And Debtor 2 Only At Least One Of T…" at bounding box center [646, 99] width 120 height 19
select select "2"
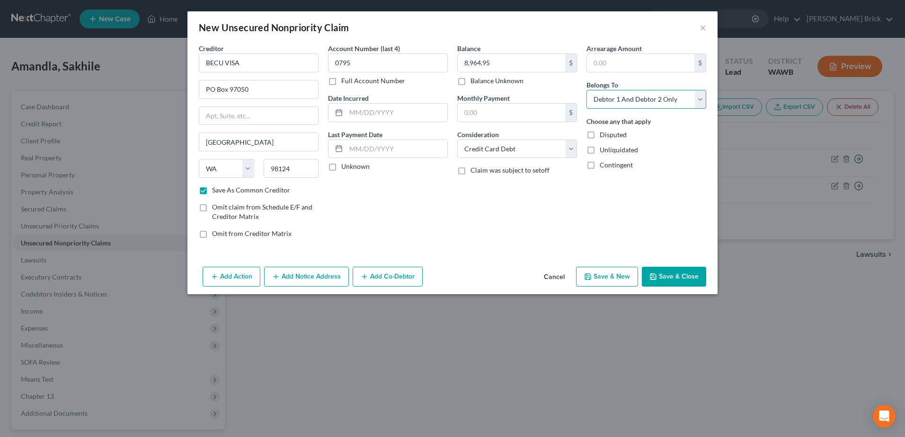
click at [586, 90] on select "Select Debtor 1 Only Debtor 2 Only Debtor 1 And Debtor 2 Only At Least One Of T…" at bounding box center [646, 99] width 120 height 19
click at [619, 279] on button "Save & New" at bounding box center [607, 277] width 62 height 20
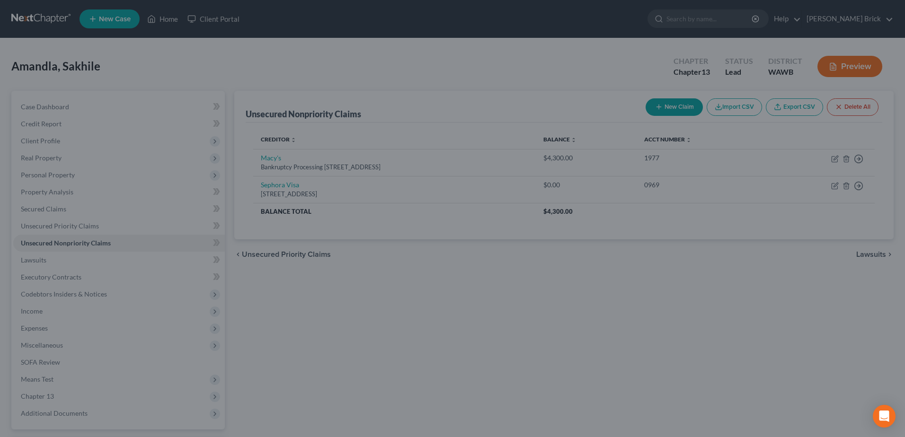
checkbox input "false"
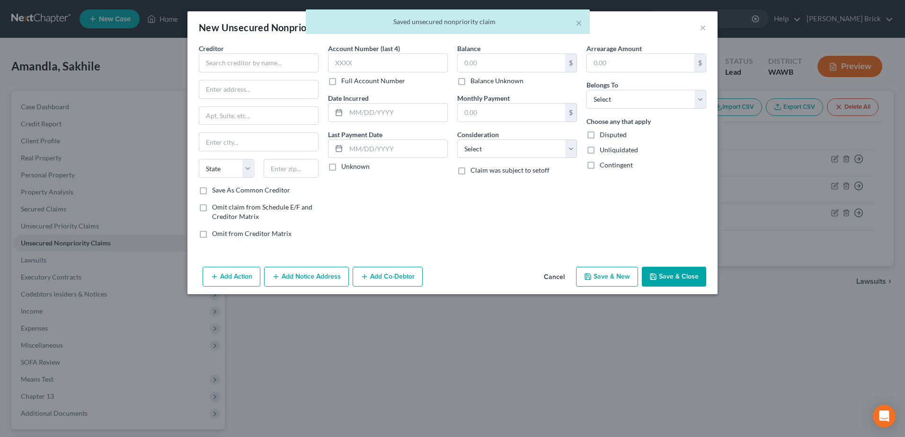
type input "0.00"
click at [233, 62] on input "text" at bounding box center [259, 62] width 120 height 19
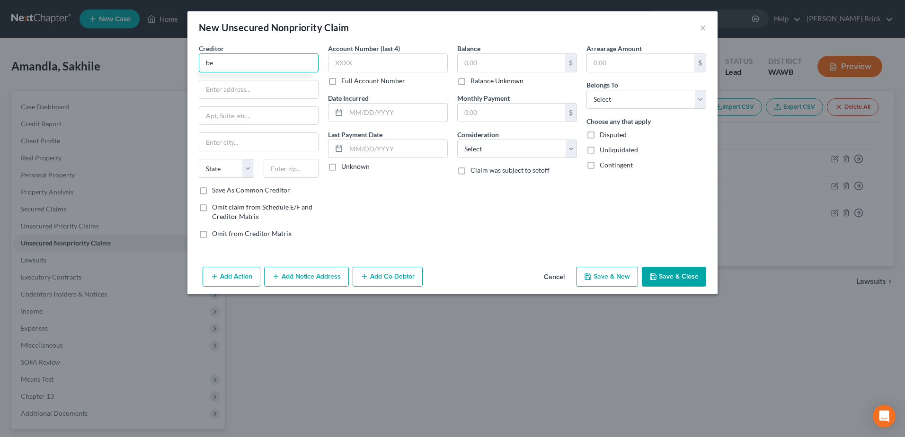
type input "b"
click at [260, 61] on input "BECU" at bounding box center [259, 62] width 120 height 19
type input "BECU LOC"
type input "PO Box 97050"
type input "[GEOGRAPHIC_DATA]"
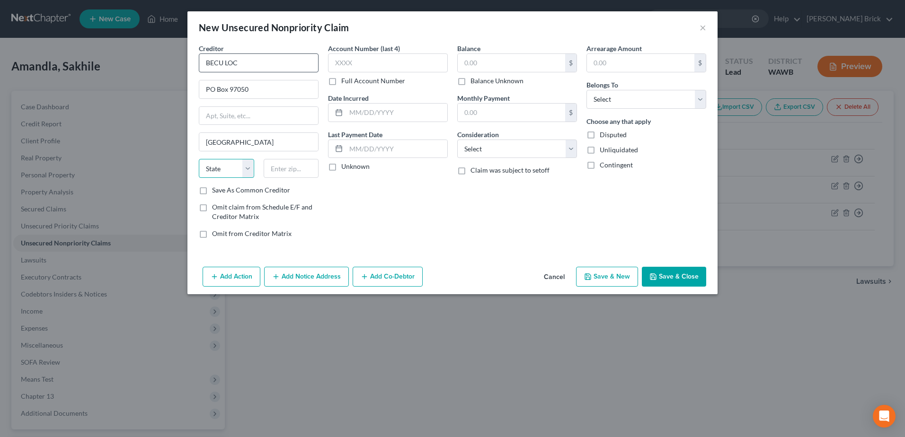
select select "50"
type input "97050"
type input "[PERSON_NAME]"
select select "38"
click at [363, 62] on input "text" at bounding box center [388, 62] width 120 height 19
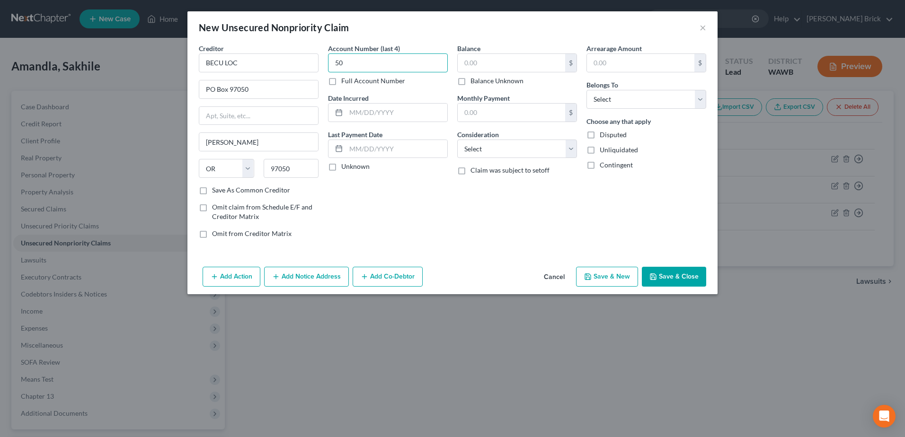
type input "5"
type input "1851"
type input "5,073.79"
click at [570, 149] on select "Select Cable / Satellite Services Collection Agency Credit Card Debt Debt Couns…" at bounding box center [517, 149] width 120 height 19
select select "10"
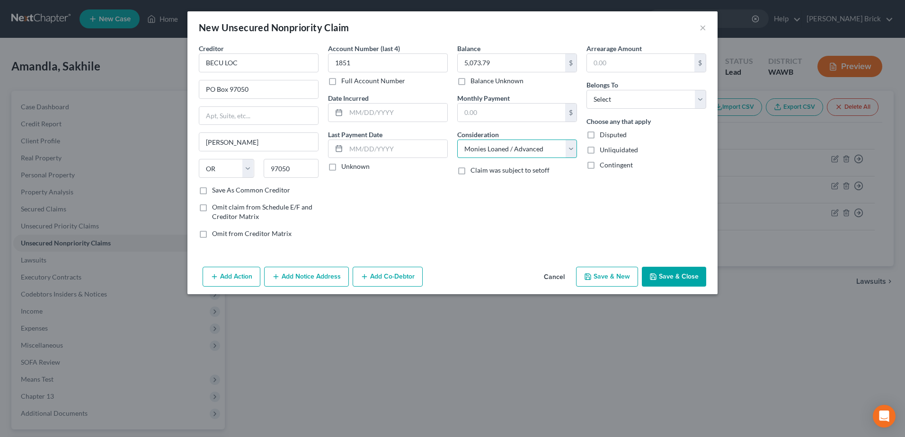
click at [457, 140] on select "Select Cable / Satellite Services Collection Agency Credit Card Debt Debt Couns…" at bounding box center [517, 149] width 120 height 19
click at [630, 100] on select "Select Debtor 1 Only Debtor 2 Only Debtor 1 And Debtor 2 Only At Least One Of T…" at bounding box center [646, 99] width 120 height 19
select select "2"
click at [586, 90] on select "Select Debtor 1 Only Debtor 2 Only Debtor 1 And Debtor 2 Only At Least One Of T…" at bounding box center [646, 99] width 120 height 19
click at [615, 276] on button "Save & New" at bounding box center [607, 277] width 62 height 20
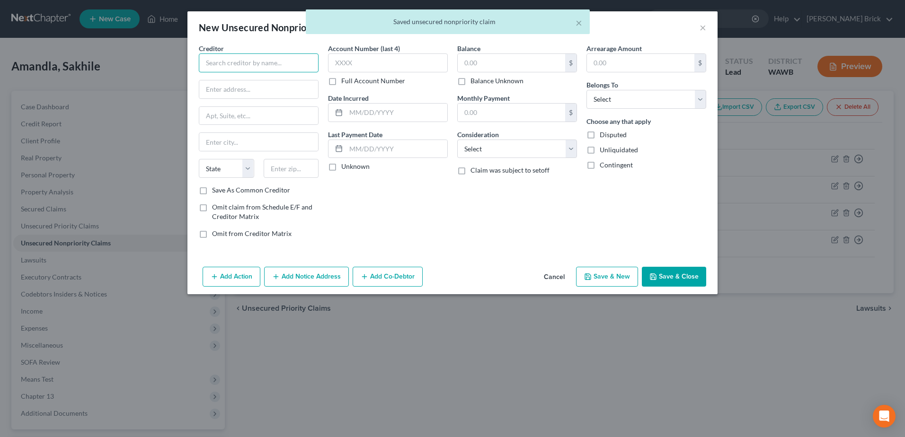
click at [252, 62] on input "text" at bounding box center [259, 62] width 120 height 19
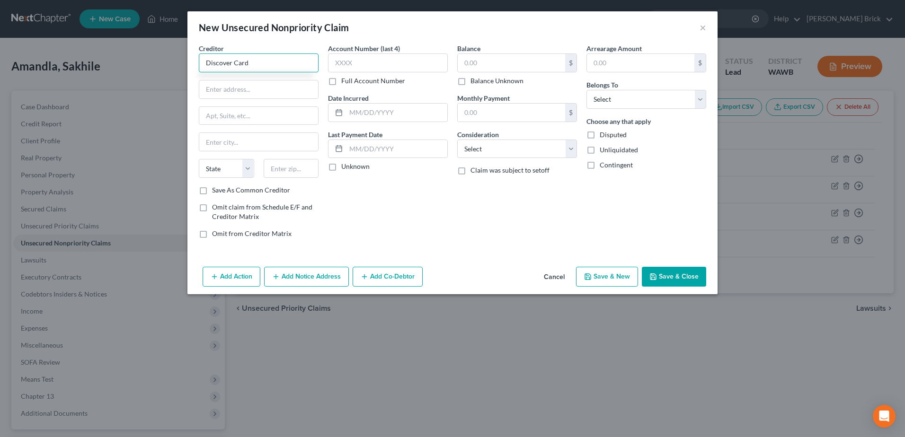
type input "Discover Card"
type input "p"
type input "PO Box 6103"
type input "[PERSON_NAME] Stream"
select select "14"
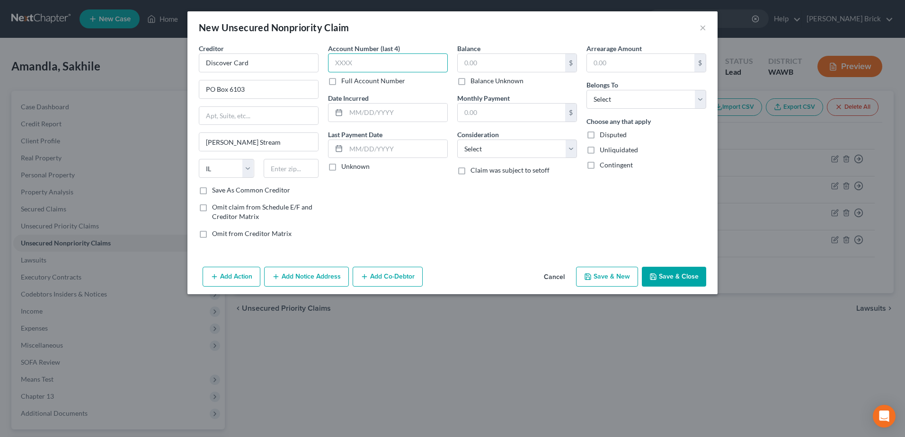
click at [380, 65] on input "text" at bounding box center [388, 62] width 120 height 19
type input "3176"
type input "7,900.00"
click at [517, 154] on select "Select Cable / Satellite Services Collection Agency Credit Card Debt Debt Couns…" at bounding box center [517, 149] width 120 height 19
select select "2"
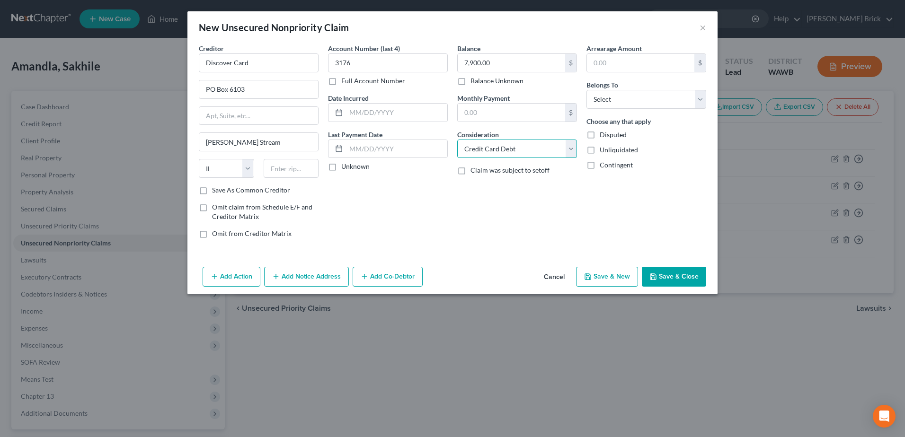
click at [457, 140] on select "Select Cable / Satellite Services Collection Agency Credit Card Debt Debt Couns…" at bounding box center [517, 149] width 120 height 19
click at [619, 96] on select "Select Debtor 1 Only Debtor 2 Only Debtor 1 And Debtor 2 Only At Least One Of T…" at bounding box center [646, 99] width 120 height 19
select select "2"
click at [586, 90] on select "Select Debtor 1 Only Debtor 2 Only Debtor 1 And Debtor 2 Only At Least One Of T…" at bounding box center [646, 99] width 120 height 19
click at [608, 281] on button "Save & New" at bounding box center [607, 277] width 62 height 20
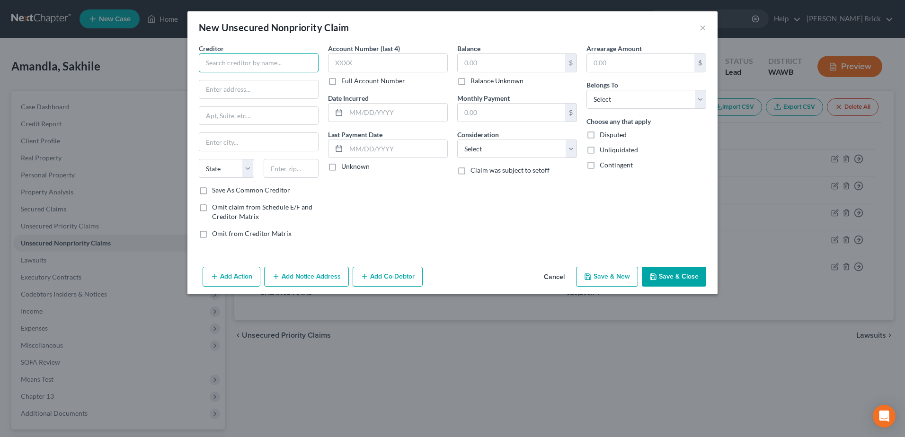
click at [224, 60] on input "text" at bounding box center [259, 62] width 120 height 19
click at [275, 63] on input "Costco Citi Visa Carrd" at bounding box center [259, 62] width 120 height 19
type input "Costco Citi Visa Card"
type input "PO Box 790046"
click at [365, 63] on input "text" at bounding box center [388, 62] width 120 height 19
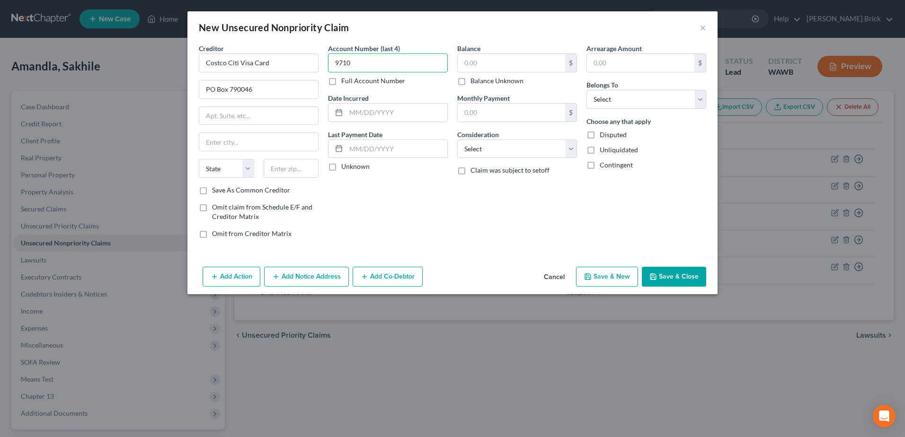
type input "9710"
click at [493, 67] on input "text" at bounding box center [511, 63] width 107 height 18
type input "16,739.78"
click at [212, 191] on label "Save As Common Creditor" at bounding box center [251, 189] width 78 height 9
click at [216, 191] on input "Save As Common Creditor" at bounding box center [219, 188] width 6 height 6
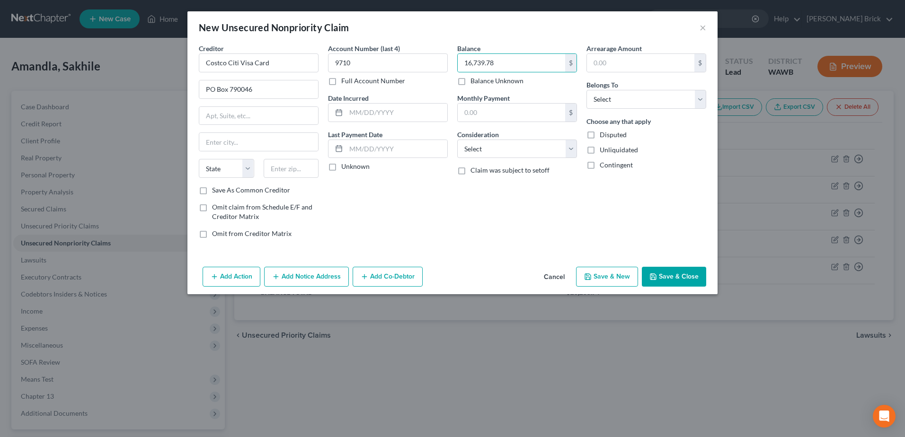
checkbox input "true"
click at [506, 150] on select "Select Cable / Satellite Services Collection Agency Credit Card Debt Debt Couns…" at bounding box center [517, 149] width 120 height 19
select select "2"
click at [457, 140] on select "Select Cable / Satellite Services Collection Agency Credit Card Debt Debt Couns…" at bounding box center [517, 149] width 120 height 19
click at [627, 96] on select "Select Debtor 1 Only Debtor 2 Only Debtor 1 And Debtor 2 Only At Least One Of T…" at bounding box center [646, 99] width 120 height 19
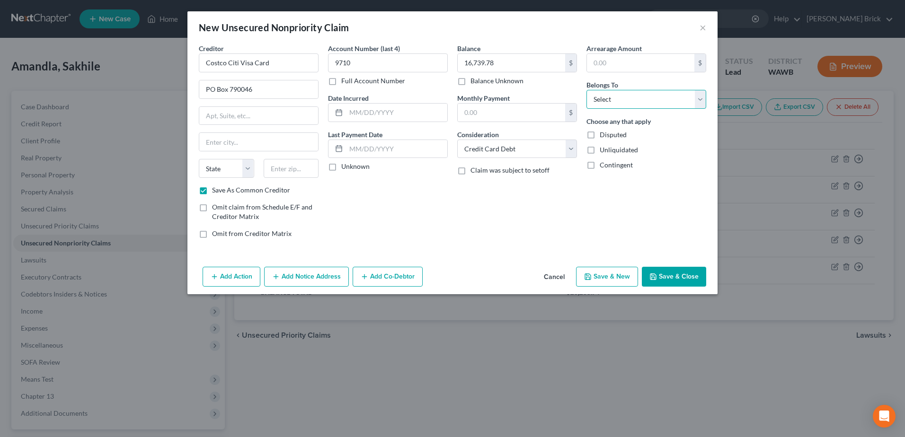
select select "2"
click at [586, 90] on select "Select Debtor 1 Only Debtor 2 Only Debtor 1 And Debtor 2 Only At Least One Of T…" at bounding box center [646, 99] width 120 height 19
click at [600, 273] on button "Save & New" at bounding box center [607, 277] width 62 height 20
checkbox input "false"
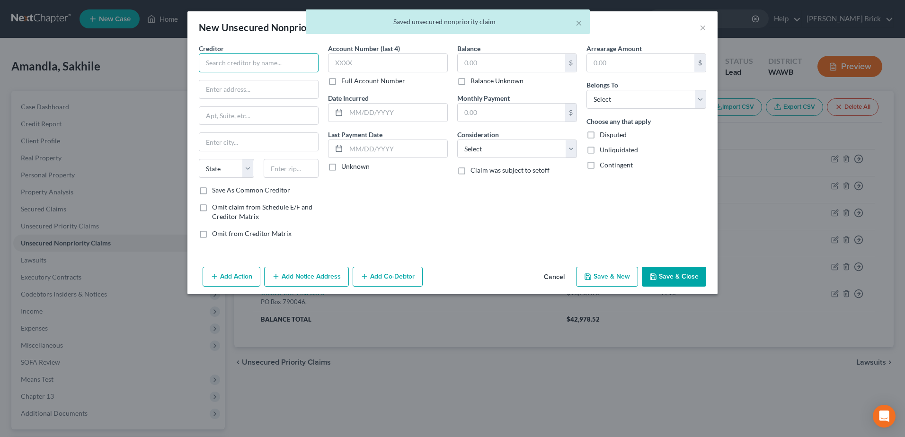
click at [251, 69] on input "text" at bounding box center [259, 62] width 120 height 19
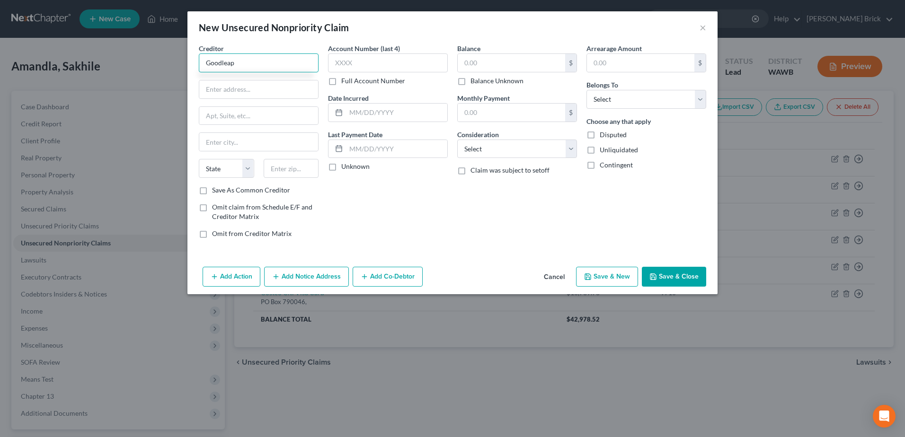
type input "Goodleap"
type input "PO Box 85017"
type input "[PERSON_NAME]"
click at [229, 167] on select "State [US_STATE] AK AR AZ CA CO CT DE DC [GEOGRAPHIC_DATA] [GEOGRAPHIC_DATA] GU…" at bounding box center [226, 168] width 55 height 19
select select "45"
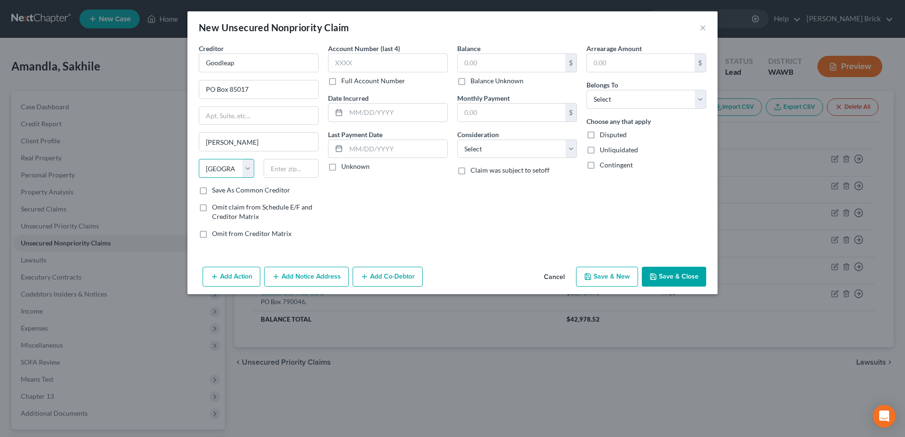
click at [199, 159] on select "State [US_STATE] AK AR AZ CA CO CT DE DC [GEOGRAPHIC_DATA] [GEOGRAPHIC_DATA] GU…" at bounding box center [226, 168] width 55 height 19
click at [291, 164] on input "text" at bounding box center [291, 168] width 55 height 19
type input "75085"
click at [212, 189] on label "Save As Common Creditor" at bounding box center [251, 189] width 78 height 9
click at [216, 189] on input "Save As Common Creditor" at bounding box center [219, 188] width 6 height 6
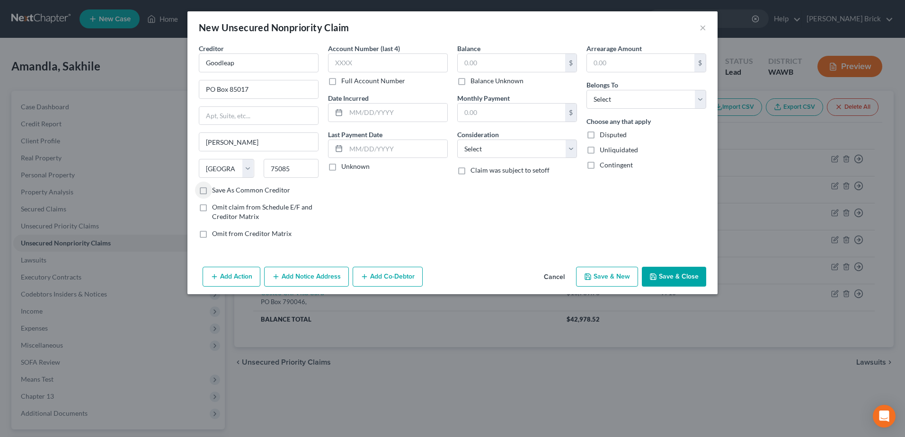
checkbox input "true"
click at [367, 62] on input "text" at bounding box center [388, 62] width 120 height 19
type input "7720"
type input "16,480.88"
click at [538, 146] on select "Select Cable / Satellite Services Collection Agency Credit Card Debt Debt Couns…" at bounding box center [517, 149] width 120 height 19
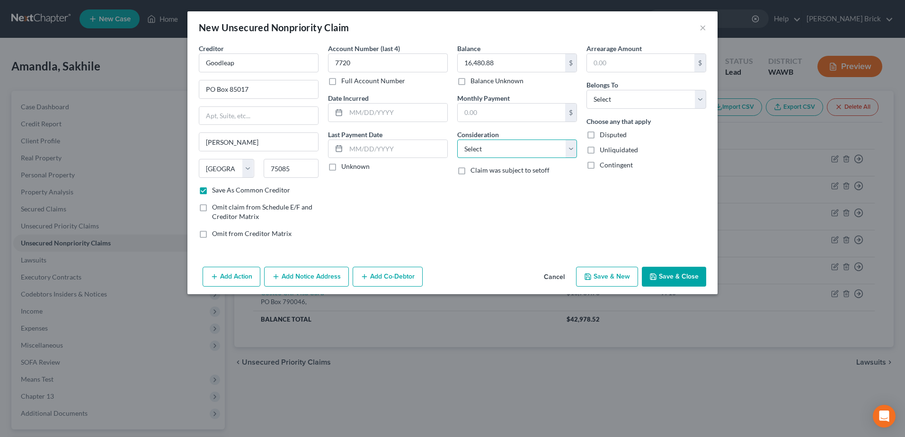
select select "2"
click at [457, 140] on select "Select Cable / Satellite Services Collection Agency Credit Card Debt Debt Couns…" at bounding box center [517, 149] width 120 height 19
click at [616, 104] on select "Select Debtor 1 Only Debtor 2 Only Debtor 1 And Debtor 2 Only At Least One Of T…" at bounding box center [646, 99] width 120 height 19
select select "2"
click at [586, 90] on select "Select Debtor 1 Only Debtor 2 Only Debtor 1 And Debtor 2 Only At Least One Of T…" at bounding box center [646, 99] width 120 height 19
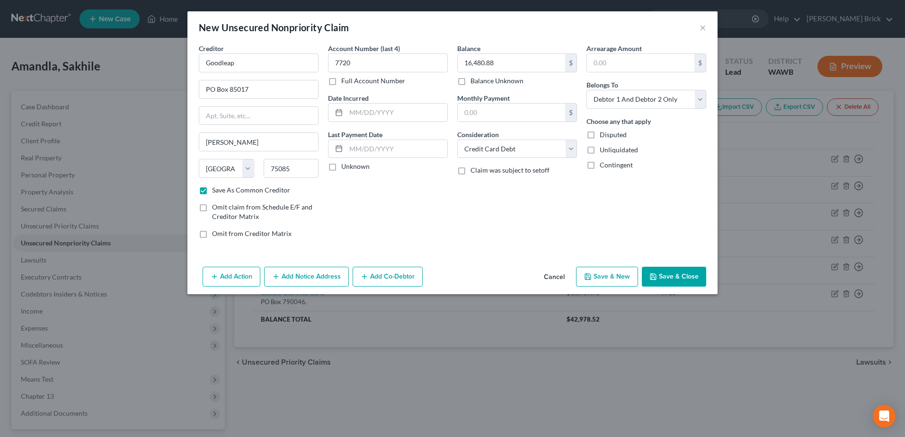
click at [606, 275] on button "Save & New" at bounding box center [607, 277] width 62 height 20
checkbox input "false"
type input "0.00"
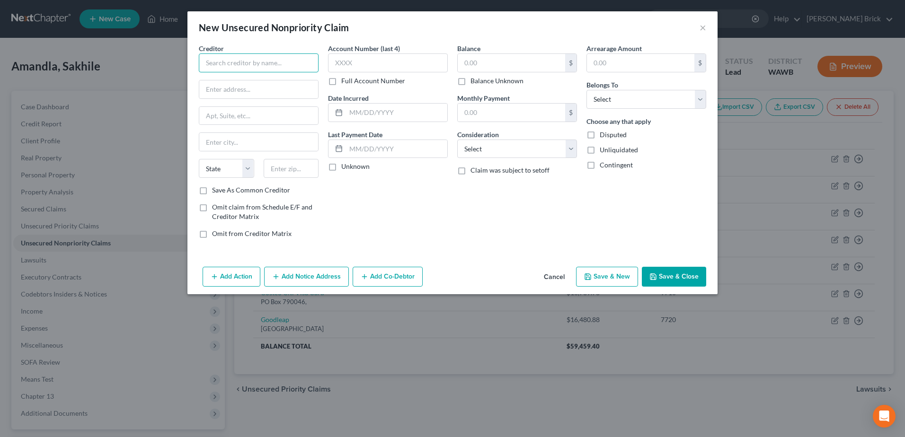
click at [250, 62] on input "text" at bounding box center [259, 62] width 120 height 19
type input "[PERSON_NAME] Care and Rehab Center"
type input "[STREET_ADDRESS][PERSON_NAME]"
type input "[PERSON_NAME]"
select select "50"
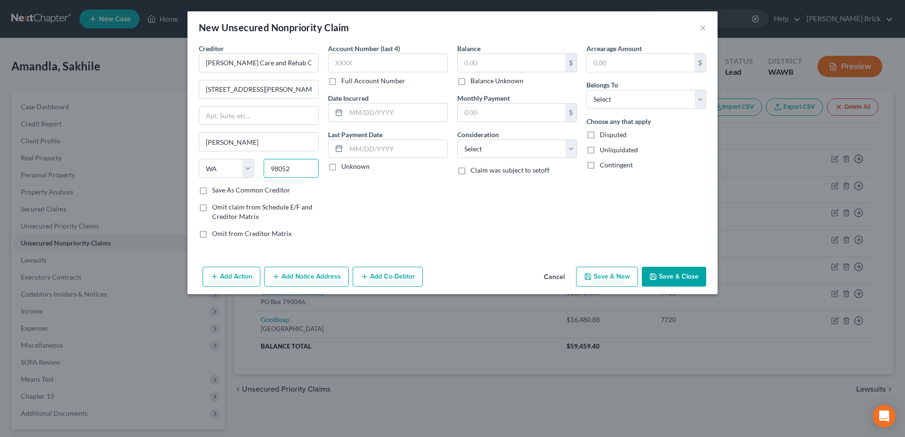
type input "98052"
click at [212, 187] on label "Save As Common Creditor" at bounding box center [251, 189] width 78 height 9
click at [216, 187] on input "Save As Common Creditor" at bounding box center [219, 188] width 6 height 6
checkbox input "true"
click at [370, 68] on input "text" at bounding box center [388, 62] width 120 height 19
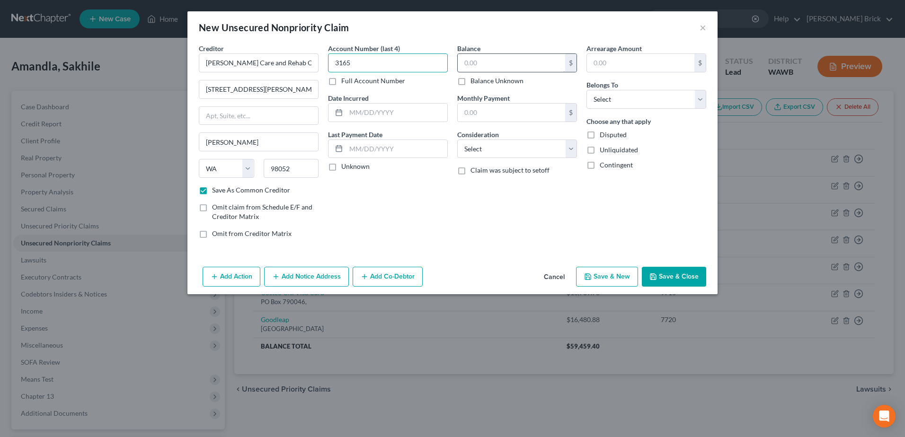
type input "3165"
click at [499, 57] on input "text" at bounding box center [511, 63] width 107 height 18
type input "9,720.00"
click at [521, 148] on select "Select Cable / Satellite Services Collection Agency Credit Card Debt Debt Couns…" at bounding box center [517, 149] width 120 height 19
select select "9"
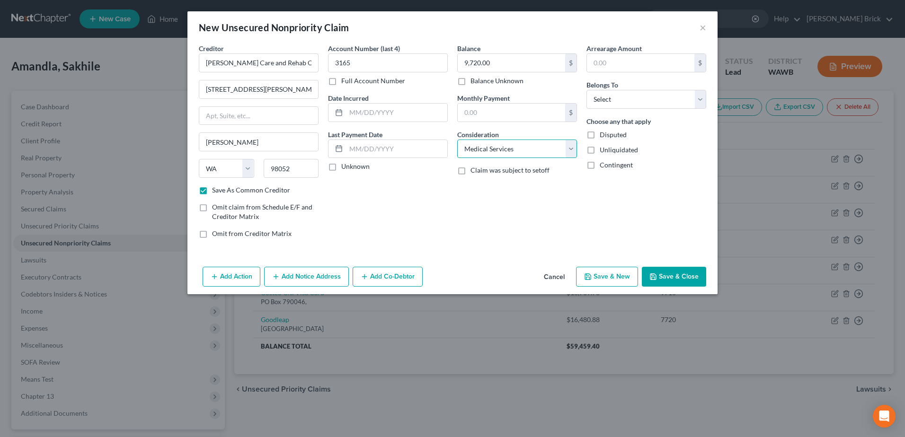
click at [457, 140] on select "Select Cable / Satellite Services Collection Agency Credit Card Debt Debt Couns…" at bounding box center [517, 149] width 120 height 19
click at [633, 99] on select "Select Debtor 1 Only Debtor 2 Only Debtor 1 And Debtor 2 Only At Least One Of T…" at bounding box center [646, 99] width 120 height 19
select select "2"
click at [586, 90] on select "Select Debtor 1 Only Debtor 2 Only Debtor 1 And Debtor 2 Only At Least One Of T…" at bounding box center [646, 99] width 120 height 19
click at [600, 138] on label "Disputed" at bounding box center [613, 134] width 27 height 9
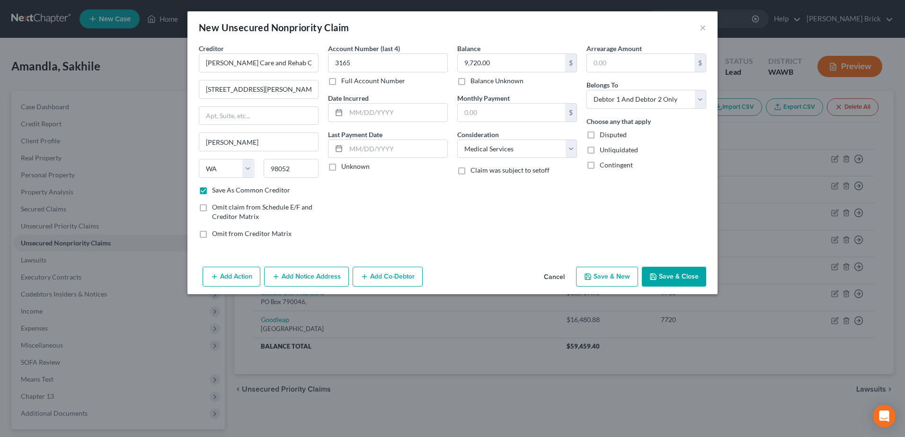
click at [603, 136] on input "Disputed" at bounding box center [606, 133] width 6 height 6
checkbox input "true"
click at [600, 153] on label "Unliquidated" at bounding box center [619, 149] width 38 height 9
click at [603, 151] on input "Unliquidated" at bounding box center [606, 148] width 6 height 6
checkbox input "true"
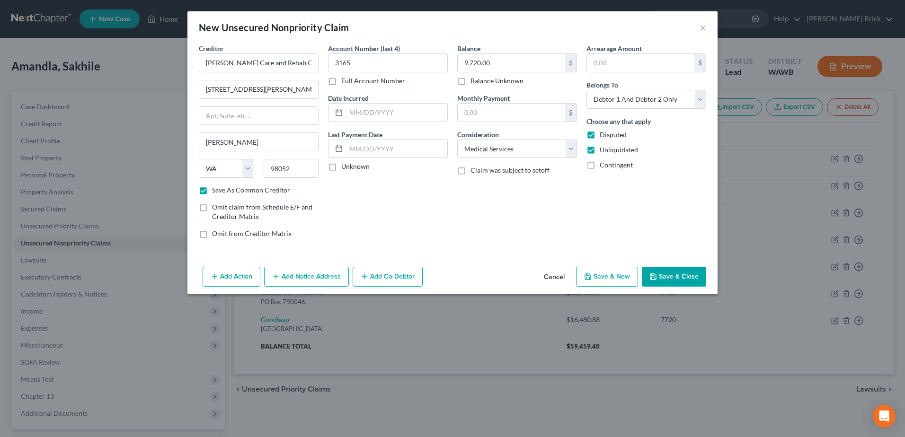
click at [679, 270] on button "Save & Close" at bounding box center [674, 277] width 64 height 20
checkbox input "false"
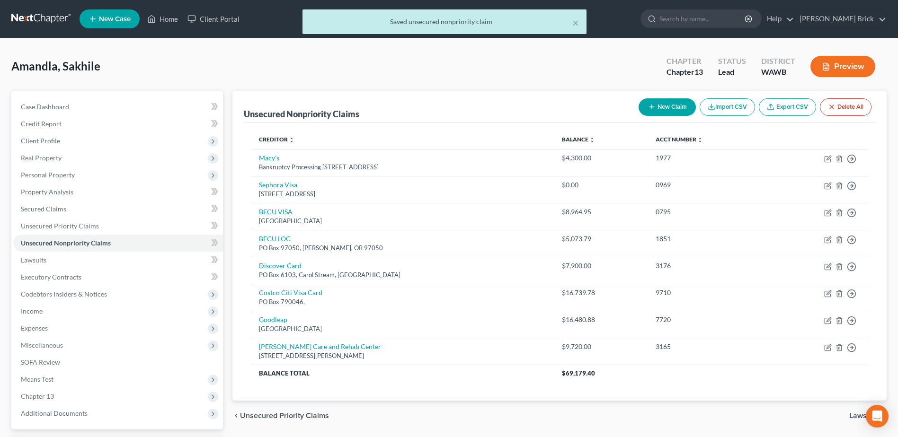
click at [670, 104] on button "New Claim" at bounding box center [666, 107] width 57 height 18
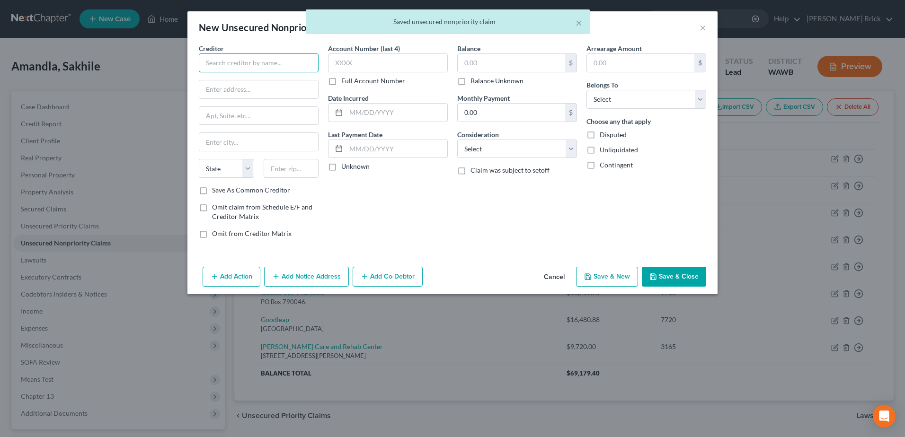
click at [238, 60] on input "text" at bounding box center [259, 62] width 120 height 19
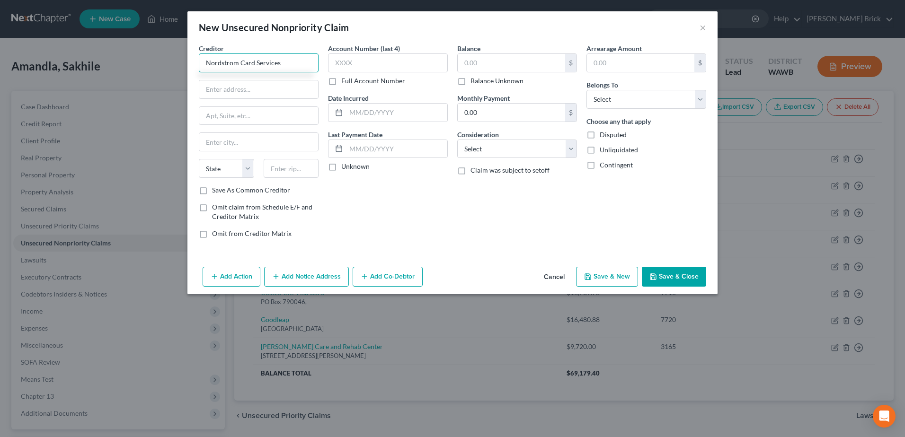
type input "Nordstrom Card Services"
type input "PO Box 6566"
type input "E"
type input "[GEOGRAPHIC_DATA]"
click at [363, 57] on input "text" at bounding box center [388, 62] width 120 height 19
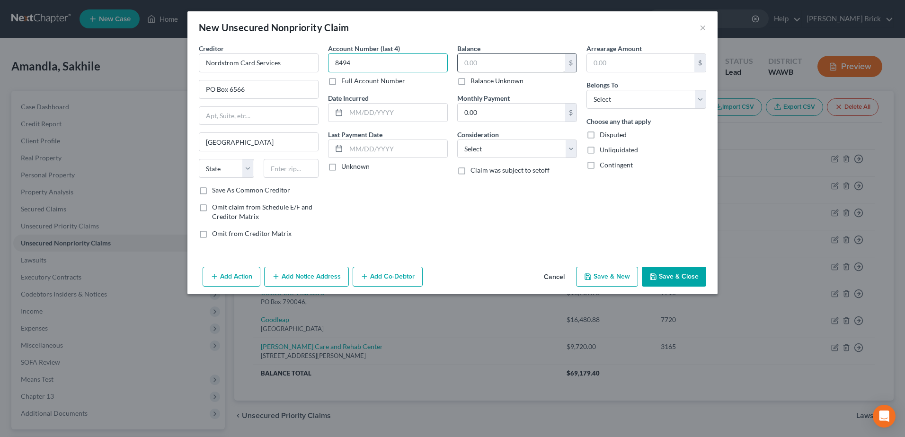
type input "8494"
click at [492, 59] on input "text" at bounding box center [511, 63] width 107 height 18
type input "9,165.64"
click at [520, 155] on select "Select Cable / Satellite Services Collection Agency Credit Card Debt Debt Couns…" at bounding box center [517, 149] width 120 height 19
select select "2"
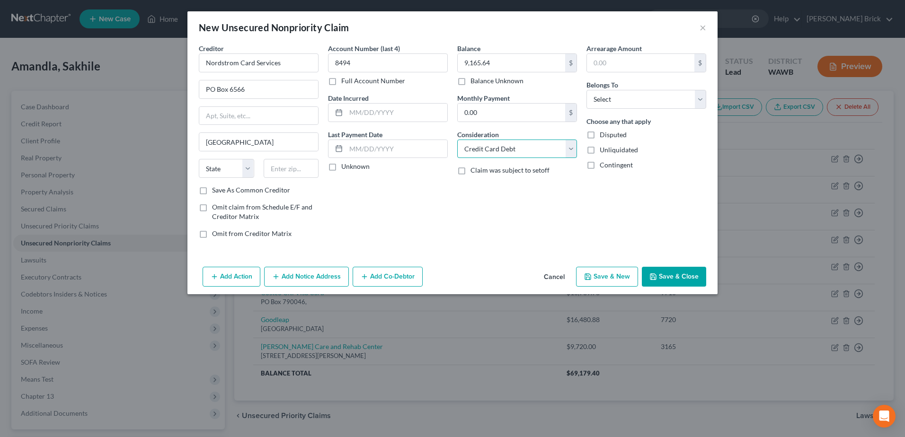
click at [457, 140] on select "Select Cable / Satellite Services Collection Agency Credit Card Debt Debt Couns…" at bounding box center [517, 149] width 120 height 19
click at [631, 94] on select "Select Debtor 1 Only Debtor 2 Only Debtor 1 And Debtor 2 Only At Least One Of T…" at bounding box center [646, 99] width 120 height 19
select select "2"
click at [586, 90] on select "Select Debtor 1 Only Debtor 2 Only Debtor 1 And Debtor 2 Only At Least One Of T…" at bounding box center [646, 99] width 120 height 19
click at [212, 190] on label "Save As Common Creditor" at bounding box center [251, 189] width 78 height 9
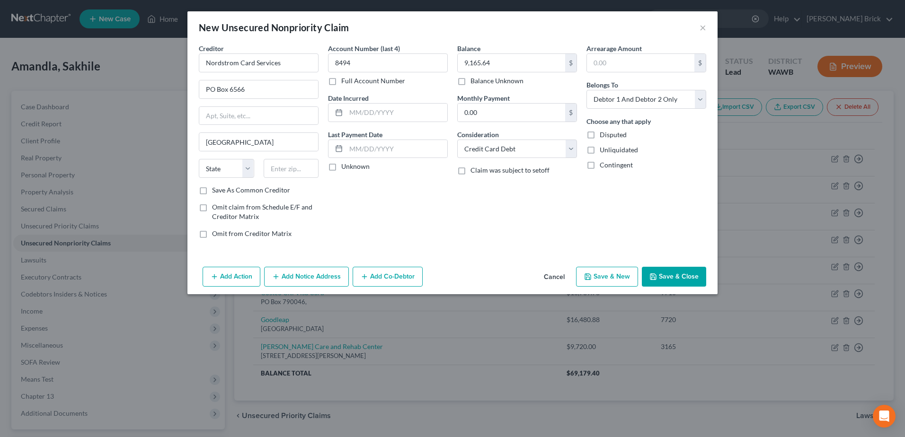
click at [216, 190] on input "Save As Common Creditor" at bounding box center [219, 188] width 6 height 6
click at [605, 275] on button "Save & New" at bounding box center [607, 277] width 62 height 20
checkbox input "false"
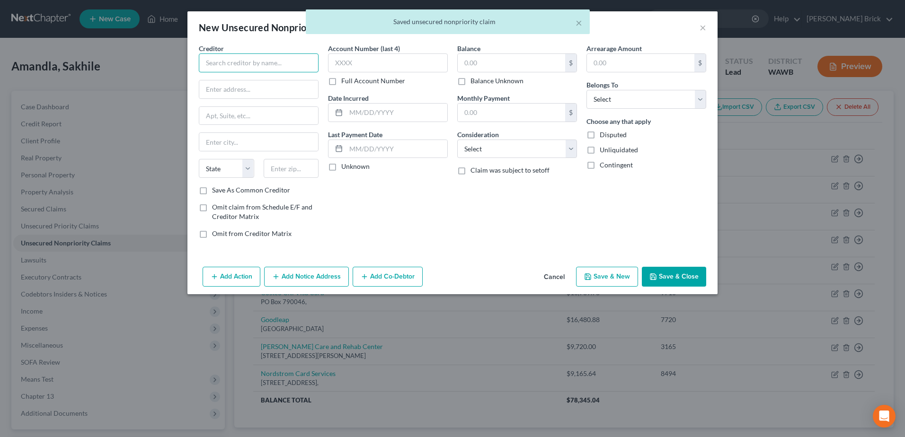
click at [271, 64] on input "text" at bounding box center [259, 62] width 120 height 19
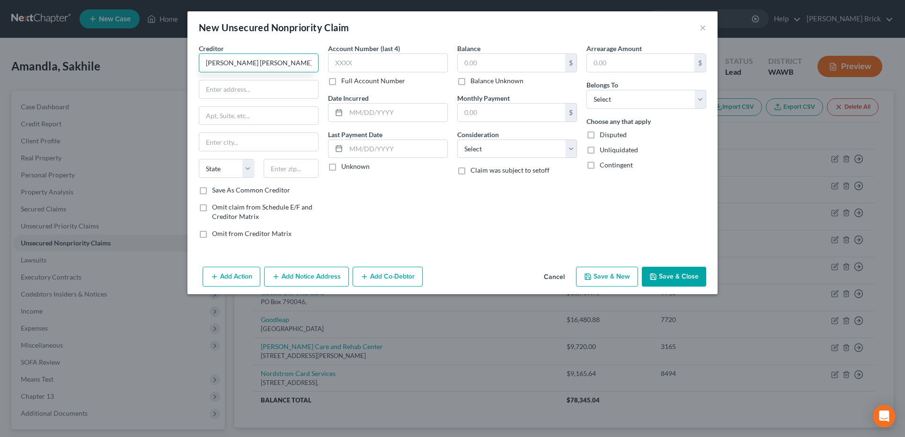
type input "[PERSON_NAME] [PERSON_NAME] Apple Card"
click at [506, 47] on div "Balance $ Balance Unknown Balance Undetermined $ Balance Unknown" at bounding box center [517, 65] width 120 height 42
click at [493, 56] on input "text" at bounding box center [511, 63] width 107 height 18
type input "5,451.53"
click at [532, 146] on select "Select Cable / Satellite Services Collection Agency Credit Card Debt Debt Couns…" at bounding box center [517, 149] width 120 height 19
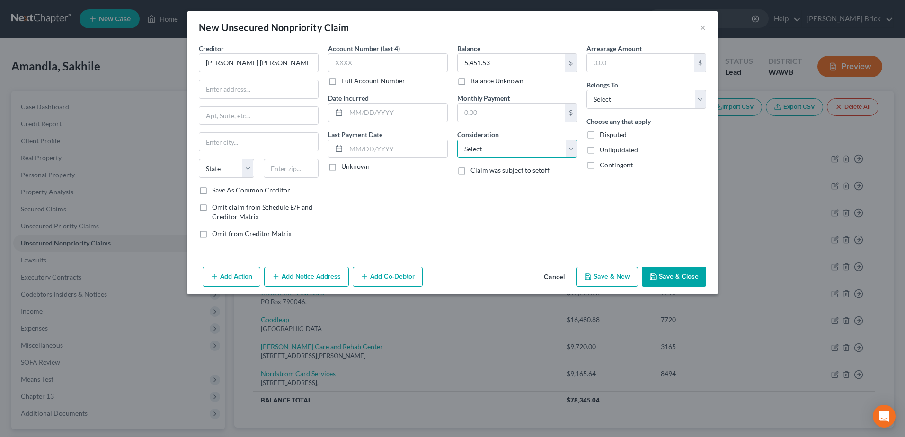
select select "2"
click at [457, 140] on select "Select Cable / Satellite Services Collection Agency Credit Card Debt Debt Couns…" at bounding box center [517, 149] width 120 height 19
click at [699, 98] on select "Select Debtor 1 Only Debtor 2 Only Debtor 1 And Debtor 2 Only At Least One Of T…" at bounding box center [646, 99] width 120 height 19
select select "2"
click at [586, 90] on select "Select Debtor 1 Only Debtor 2 Only Debtor 1 And Debtor 2 Only At Least One Of T…" at bounding box center [646, 99] width 120 height 19
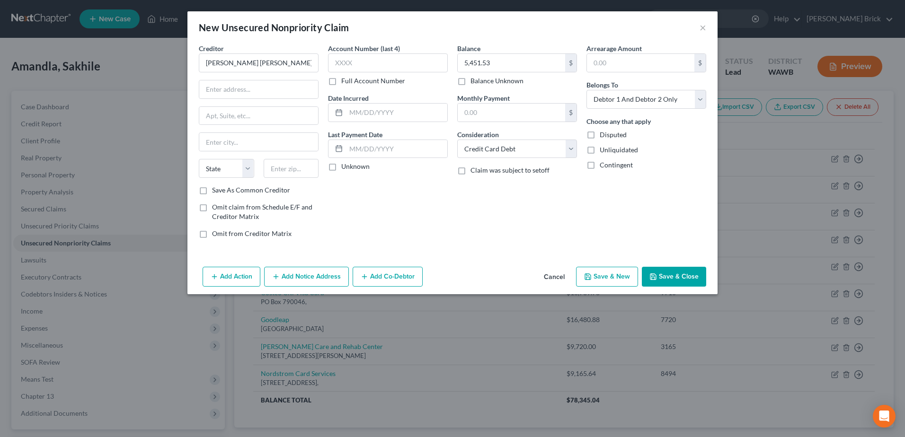
click at [613, 273] on button "Save & New" at bounding box center [607, 277] width 62 height 20
click at [253, 56] on input "text" at bounding box center [259, 62] width 120 height 19
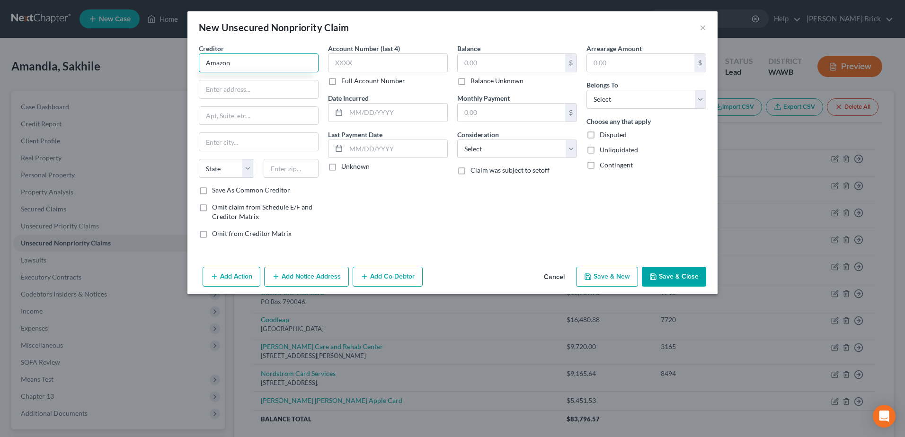
type input "Amazon"
type input "PO Box 71711"
type input "O"
click at [253, 120] on input "[GEOGRAPHIC_DATA]" at bounding box center [258, 116] width 119 height 18
type input "P"
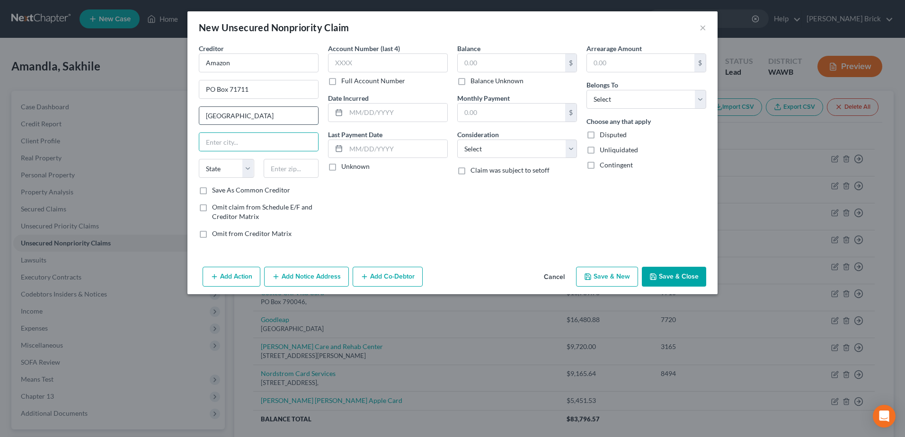
click at [246, 118] on input "[GEOGRAPHIC_DATA]" at bounding box center [258, 116] width 119 height 18
type input "P"
type input "[GEOGRAPHIC_DATA]"
select select "39"
type input "19176"
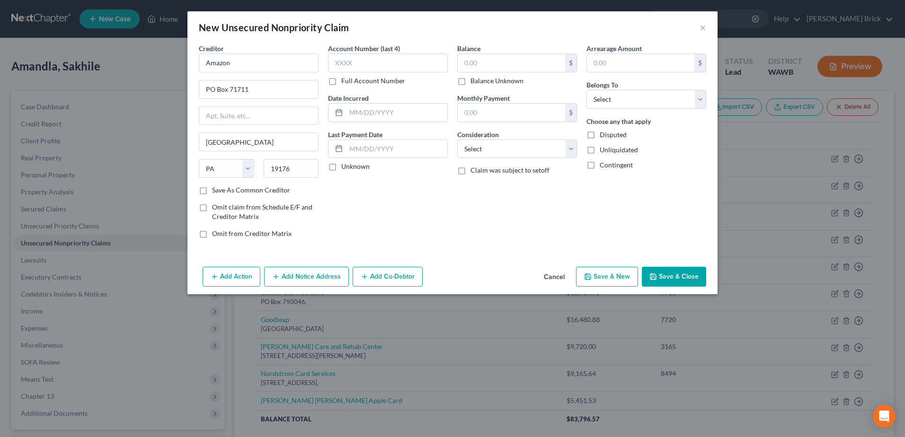
click at [212, 191] on label "Save As Common Creditor" at bounding box center [251, 189] width 78 height 9
click at [216, 191] on input "Save As Common Creditor" at bounding box center [219, 188] width 6 height 6
checkbox input "true"
click at [360, 60] on input "text" at bounding box center [388, 62] width 120 height 19
type input "5301"
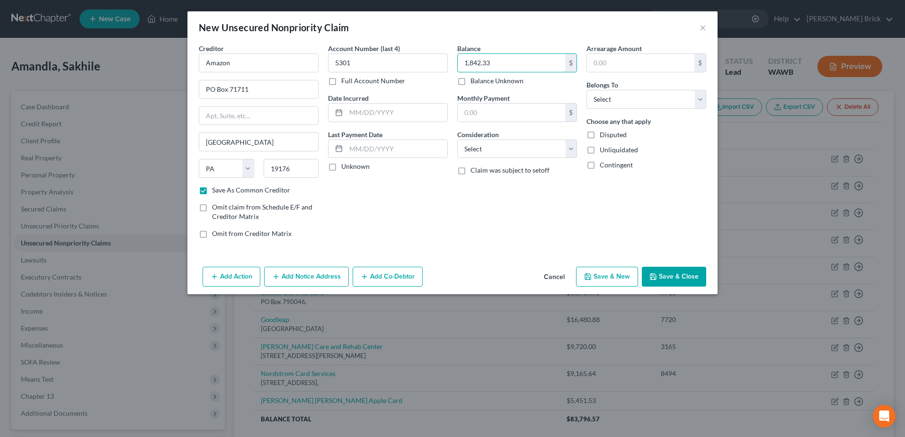
type input "1,842.33"
click at [517, 151] on select "Select Cable / Satellite Services Collection Agency Credit Card Debt Debt Couns…" at bounding box center [517, 149] width 120 height 19
select select "2"
click at [457, 140] on select "Select Cable / Satellite Services Collection Agency Credit Card Debt Debt Couns…" at bounding box center [517, 149] width 120 height 19
click at [632, 94] on select "Select Debtor 1 Only Debtor 2 Only Debtor 1 And Debtor 2 Only At Least One Of T…" at bounding box center [646, 99] width 120 height 19
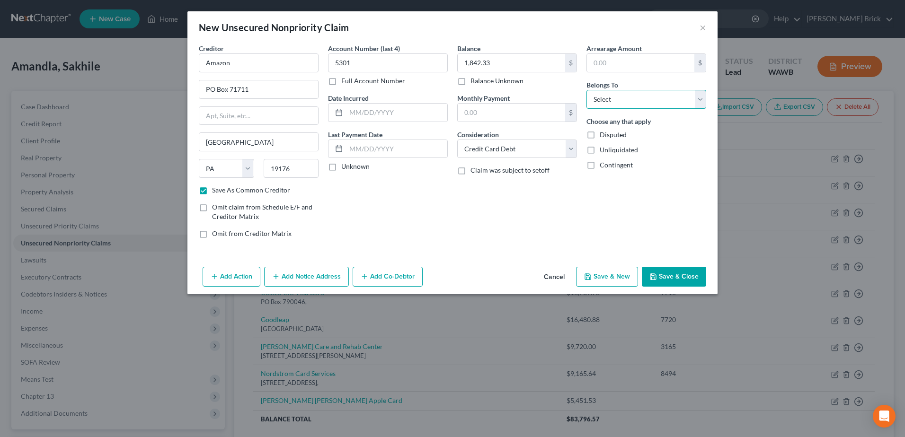
select select "2"
click at [586, 90] on select "Select Debtor 1 Only Debtor 2 Only Debtor 1 And Debtor 2 Only At Least One Of T…" at bounding box center [646, 99] width 120 height 19
click at [604, 273] on button "Save & New" at bounding box center [607, 277] width 62 height 20
checkbox input "false"
type input "0.00"
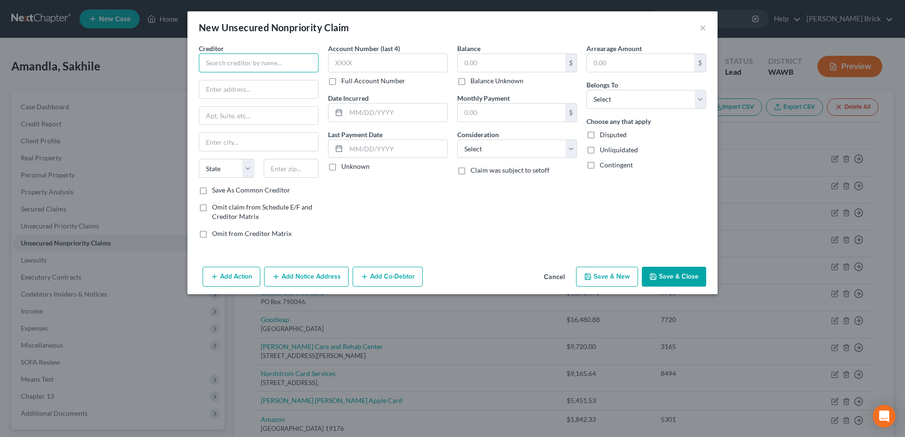
click at [258, 69] on input "text" at bounding box center [259, 62] width 120 height 19
type input "Greenlake Management"
type input "[STREET_ADDRESS]"
type input "Renton"
select select "50"
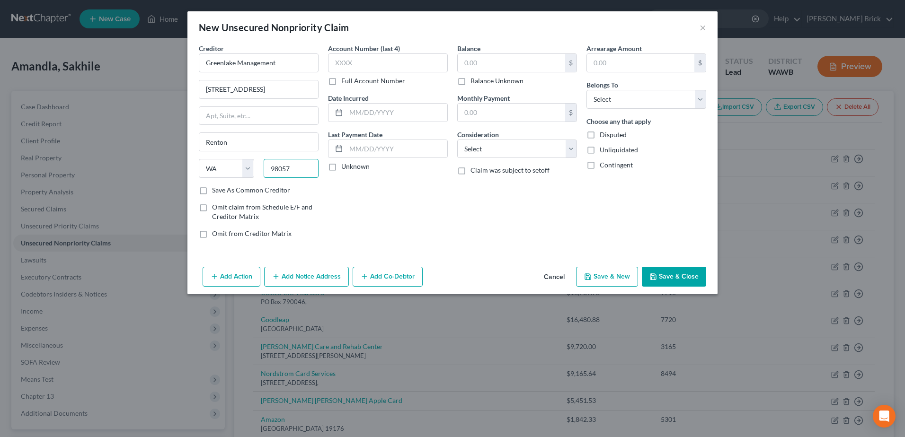
type input "98057"
drag, startPoint x: 203, startPoint y: 189, endPoint x: 301, endPoint y: 161, distance: 102.8
click at [212, 186] on label "Save As Common Creditor" at bounding box center [251, 189] width 78 height 9
click at [216, 186] on input "Save As Common Creditor" at bounding box center [219, 188] width 6 height 6
checkbox input "true"
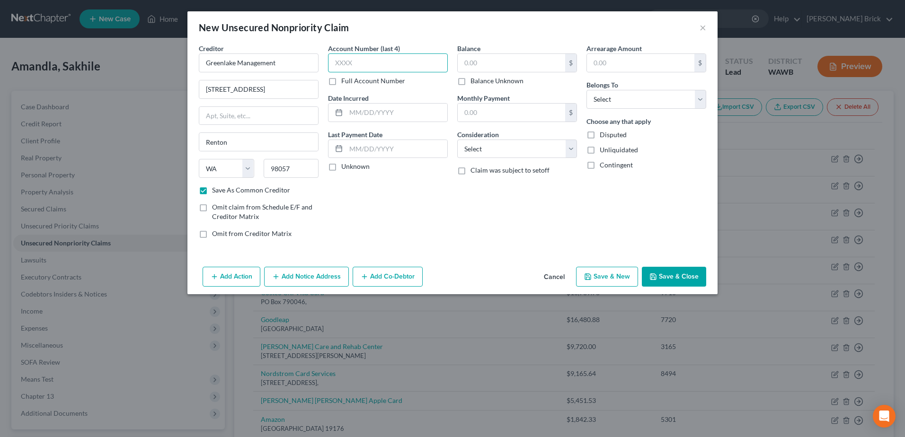
click at [368, 57] on input "text" at bounding box center [388, 62] width 120 height 19
type input "1"
type input "5667"
click at [512, 63] on input "text" at bounding box center [511, 63] width 107 height 18
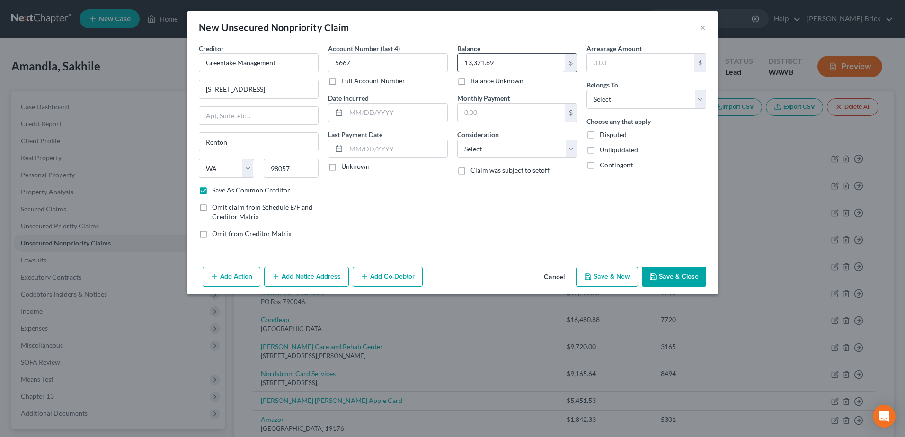
type input "13,321.69"
click at [515, 147] on select "Select Cable / Satellite Services Collection Agency Credit Card Debt Debt Couns…" at bounding box center [517, 149] width 120 height 19
click at [457, 140] on select "Select Cable / Satellite Services Collection Agency Credit Card Debt Debt Couns…" at bounding box center [517, 149] width 120 height 19
click at [621, 102] on select "Select Debtor 1 Only Debtor 2 Only Debtor 1 And Debtor 2 Only At Least One Of T…" at bounding box center [646, 99] width 120 height 19
click at [586, 90] on select "Select Debtor 1 Only Debtor 2 Only Debtor 1 And Debtor 2 Only At Least One Of T…" at bounding box center [646, 99] width 120 height 19
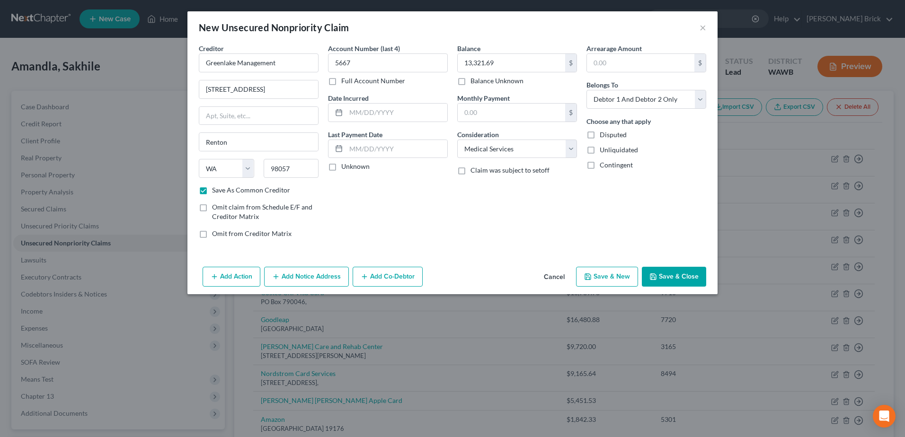
click at [610, 273] on button "Save & New" at bounding box center [607, 277] width 62 height 20
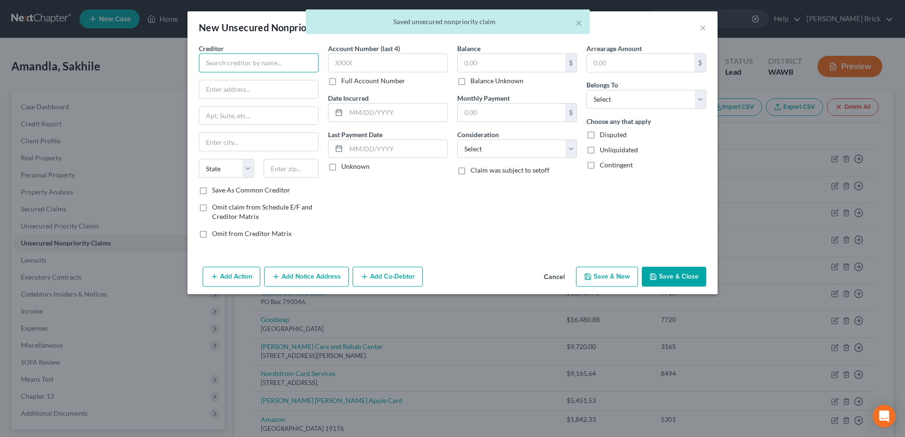
click at [231, 61] on input "text" at bounding box center [259, 62] width 120 height 19
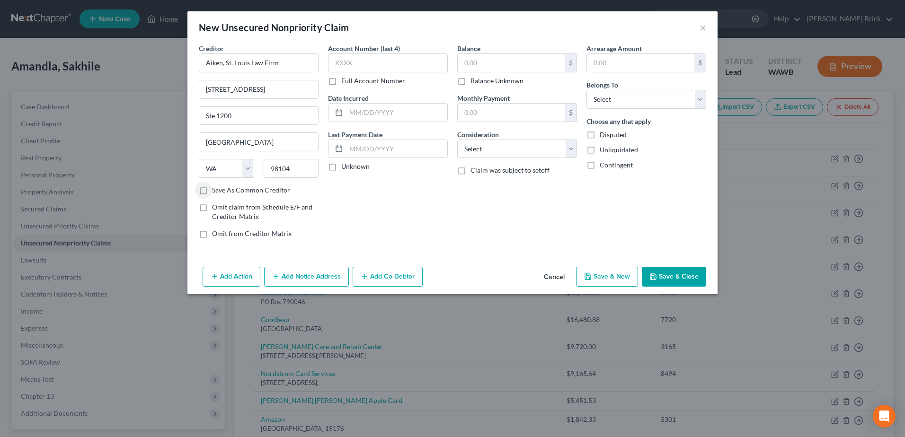
click at [212, 189] on label "Save As Common Creditor" at bounding box center [251, 189] width 78 height 9
click at [216, 189] on input "Save As Common Creditor" at bounding box center [219, 188] width 6 height 6
click at [494, 60] on input "text" at bounding box center [511, 63] width 107 height 18
click at [524, 146] on select "Select Cable / Satellite Services Collection Agency Credit Card Debt Debt Couns…" at bounding box center [517, 149] width 120 height 19
click at [490, 145] on select "Select Cable / Satellite Services Collection Agency Credit Card Debt Debt Couns…" at bounding box center [517, 149] width 120 height 19
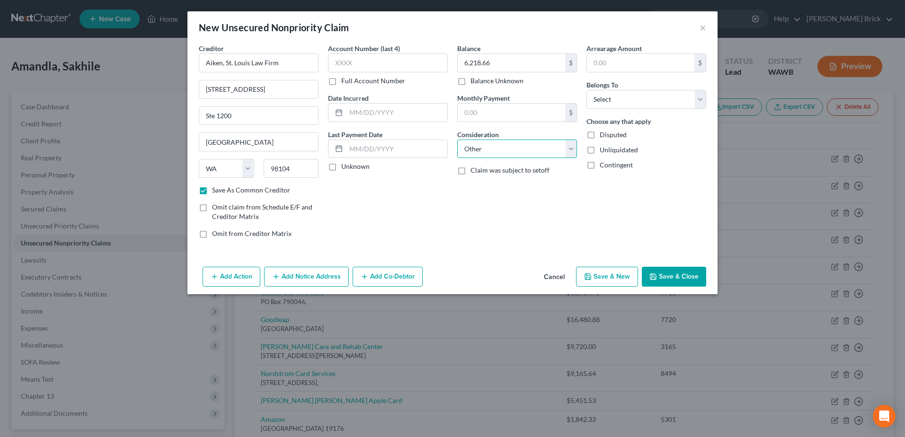
click at [457, 140] on select "Select Cable / Satellite Services Collection Agency Credit Card Debt Debt Couns…" at bounding box center [517, 149] width 120 height 19
click at [495, 188] on input "text" at bounding box center [517, 185] width 119 height 18
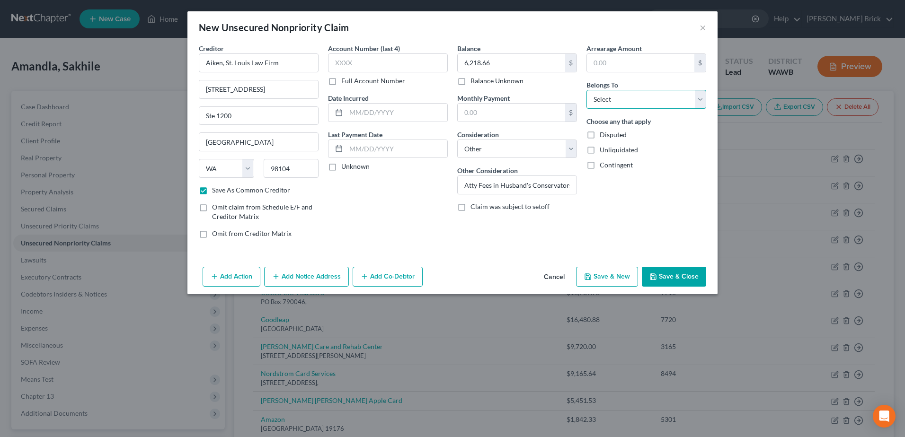
click at [645, 96] on select "Select Debtor 1 Only Debtor 2 Only Debtor 1 And Debtor 2 Only At Least One Of T…" at bounding box center [646, 99] width 120 height 19
click at [586, 90] on select "Select Debtor 1 Only Debtor 2 Only Debtor 1 And Debtor 2 Only At Least One Of T…" at bounding box center [646, 99] width 120 height 19
click at [602, 277] on button "Save & New" at bounding box center [607, 277] width 62 height 20
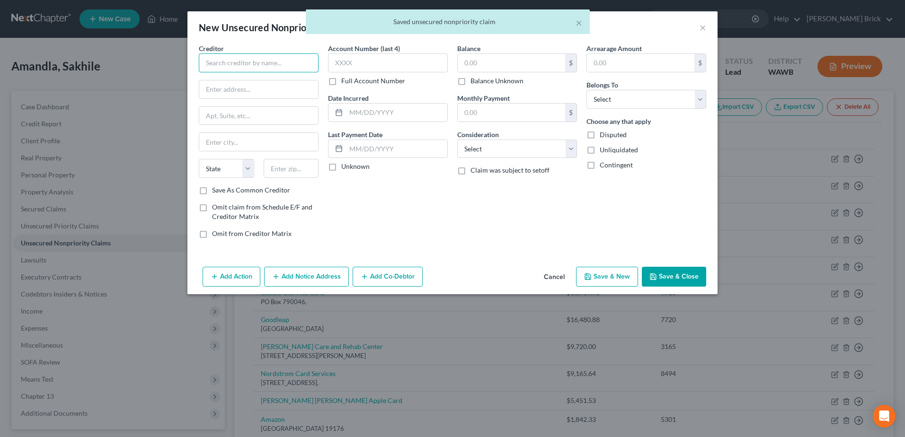
click at [239, 63] on input "text" at bounding box center [259, 62] width 120 height 19
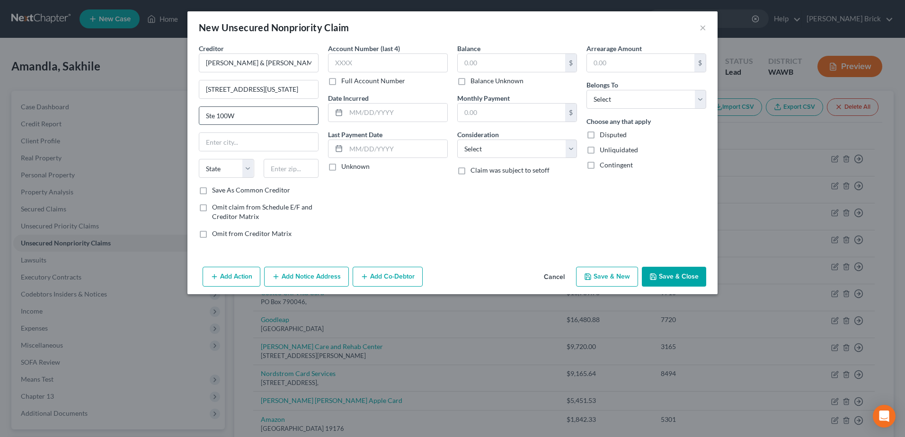
click at [238, 110] on input "Ste 100W" at bounding box center [258, 116] width 119 height 18
click at [212, 186] on label "Save As Common Creditor" at bounding box center [251, 189] width 78 height 9
click at [216, 186] on input "Save As Common Creditor" at bounding box center [219, 188] width 6 height 6
click at [516, 60] on input "text" at bounding box center [511, 63] width 107 height 18
click at [506, 150] on select "Select Cable / Satellite Services Collection Agency Credit Card Debt Debt Couns…" at bounding box center [517, 149] width 120 height 19
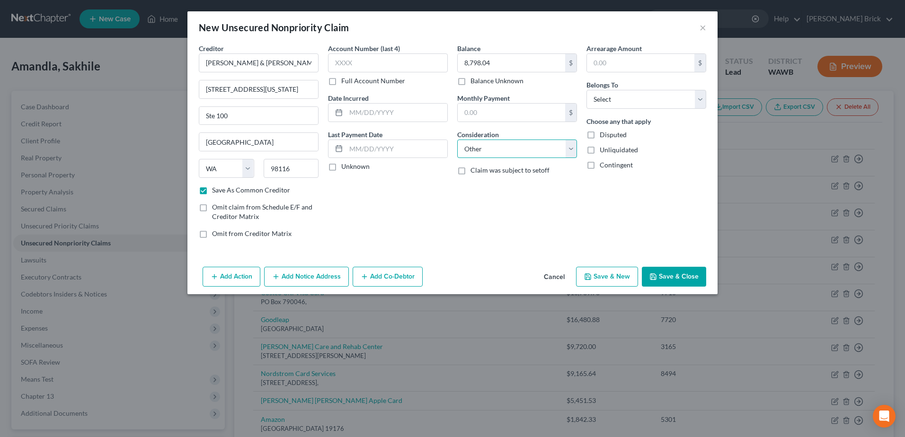
click at [457, 140] on select "Select Cable / Satellite Services Collection Agency Credit Card Debt Debt Couns…" at bounding box center [517, 149] width 120 height 19
click at [495, 182] on input "text" at bounding box center [517, 185] width 119 height 18
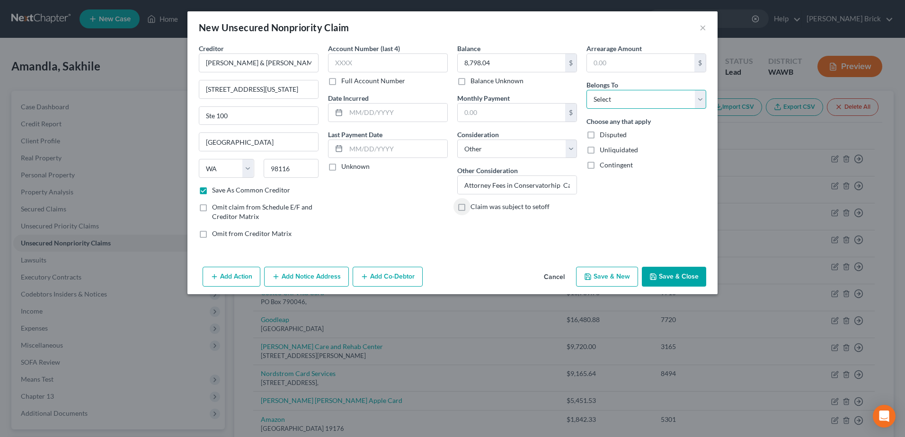
click at [639, 96] on select "Select Debtor 1 Only Debtor 2 Only Debtor 1 And Debtor 2 Only At Least One Of T…" at bounding box center [646, 99] width 120 height 19
click at [586, 90] on select "Select Debtor 1 Only Debtor 2 Only Debtor 1 And Debtor 2 Only At Least One Of T…" at bounding box center [646, 99] width 120 height 19
click at [602, 280] on button "Save & New" at bounding box center [607, 277] width 62 height 20
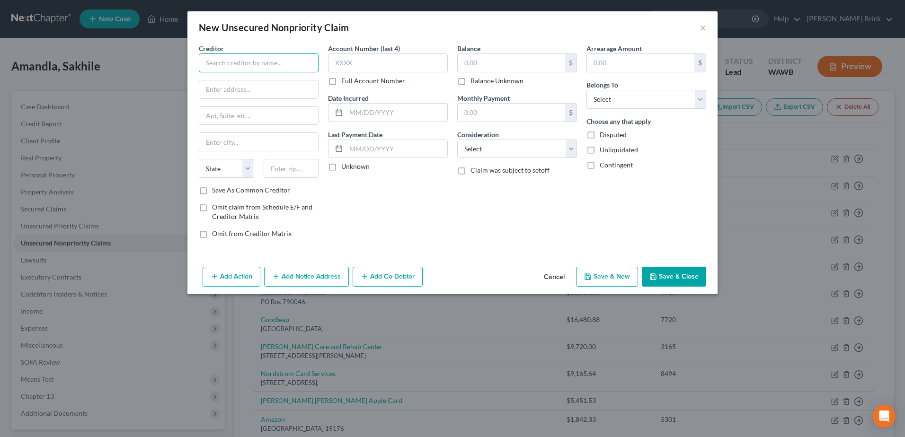
click at [230, 64] on input "text" at bounding box center [259, 62] width 120 height 19
click at [212, 188] on label "Save As Common Creditor" at bounding box center [251, 189] width 78 height 9
click at [216, 188] on input "Save As Common Creditor" at bounding box center [219, 188] width 6 height 6
click at [361, 60] on input "text" at bounding box center [388, 62] width 120 height 19
click at [489, 59] on input "text" at bounding box center [511, 63] width 107 height 18
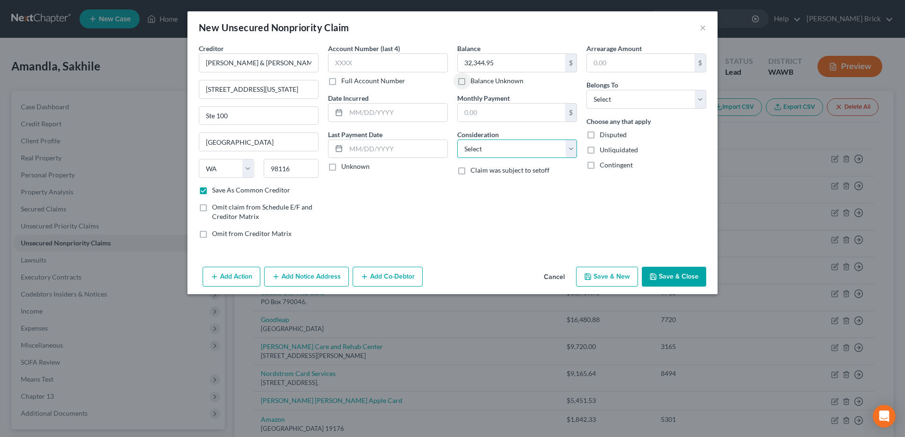
click at [511, 153] on select "Select Cable / Satellite Services Collection Agency Credit Card Debt Debt Couns…" at bounding box center [517, 149] width 120 height 19
click at [457, 140] on select "Select Cable / Satellite Services Collection Agency Credit Card Debt Debt Couns…" at bounding box center [517, 149] width 120 height 19
click at [479, 185] on input "text" at bounding box center [517, 185] width 119 height 18
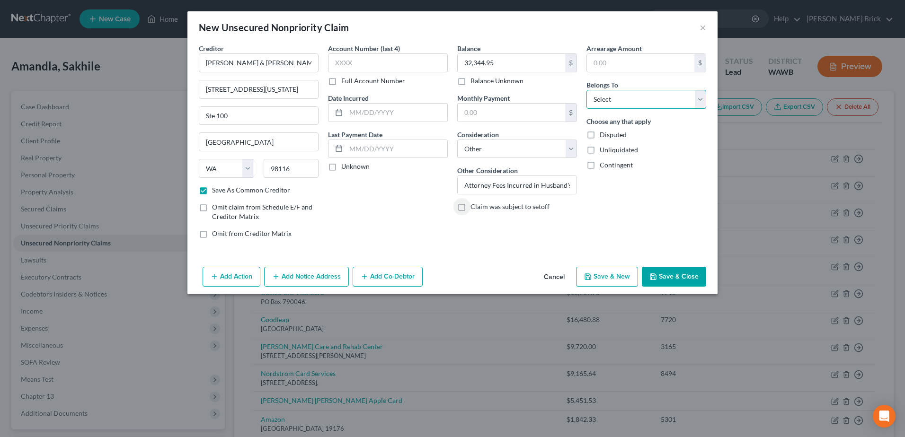
click at [626, 98] on select "Select Debtor 1 Only Debtor 2 Only Debtor 1 And Debtor 2 Only At Least One Of T…" at bounding box center [646, 99] width 120 height 19
click at [586, 90] on select "Select Debtor 1 Only Debtor 2 Only Debtor 1 And Debtor 2 Only At Least One Of T…" at bounding box center [646, 99] width 120 height 19
click at [603, 279] on button "Save & New" at bounding box center [607, 277] width 62 height 20
